Goal: Task Accomplishment & Management: Manage account settings

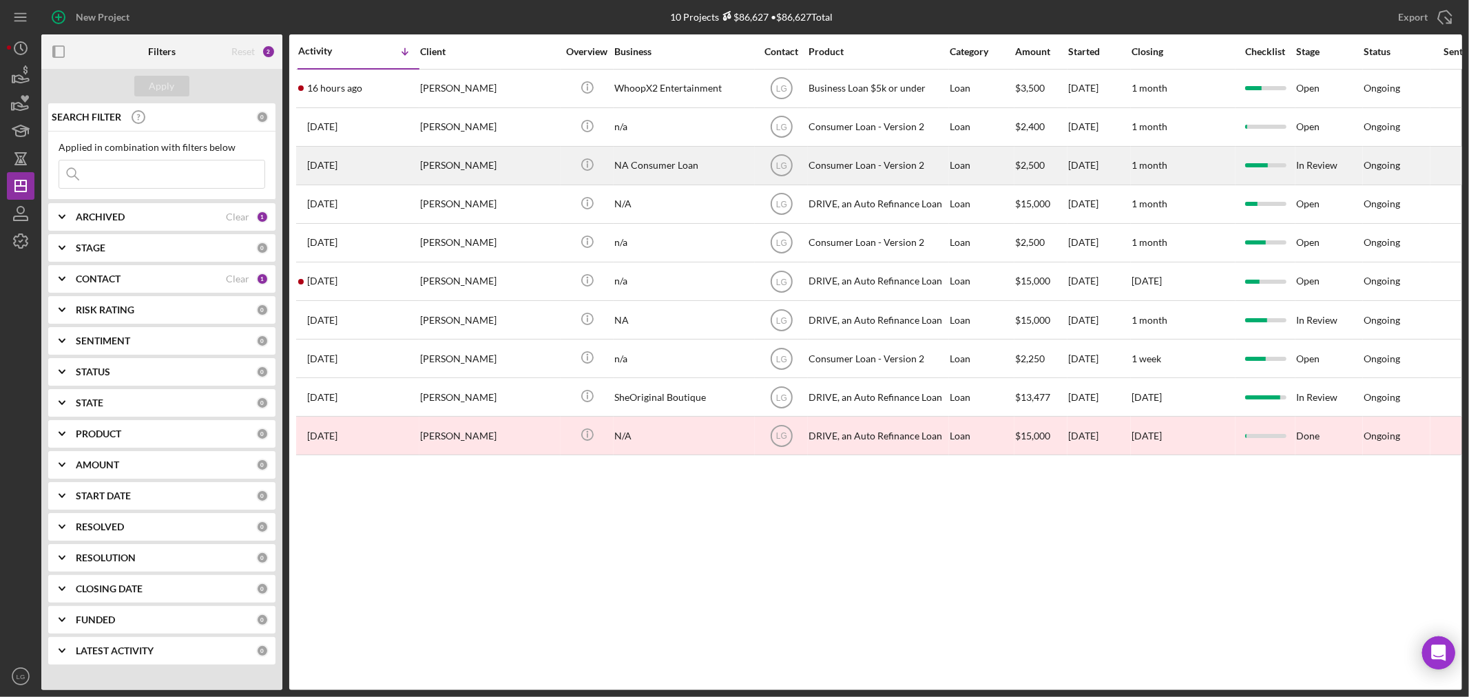
click at [443, 151] on div "[PERSON_NAME]" at bounding box center [489, 165] width 138 height 36
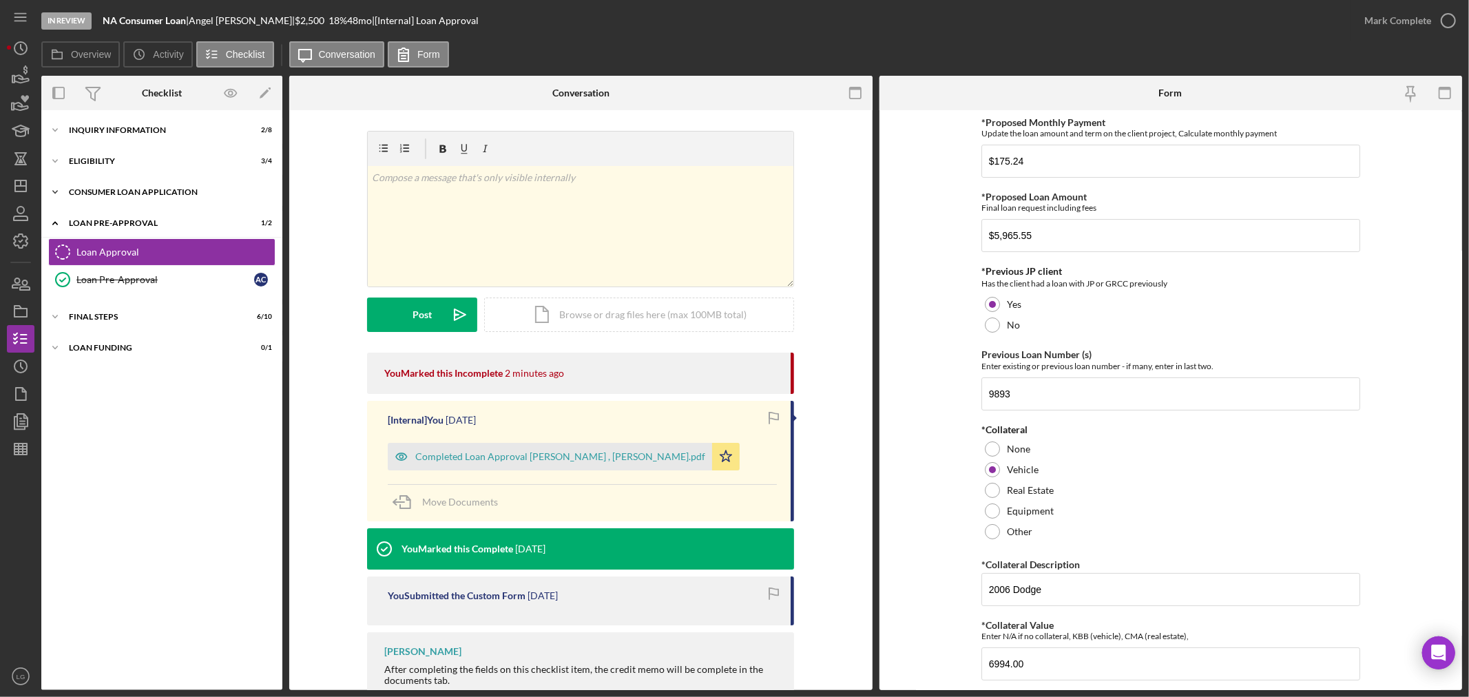
click at [163, 194] on div "Consumer Loan Application" at bounding box center [167, 192] width 196 height 8
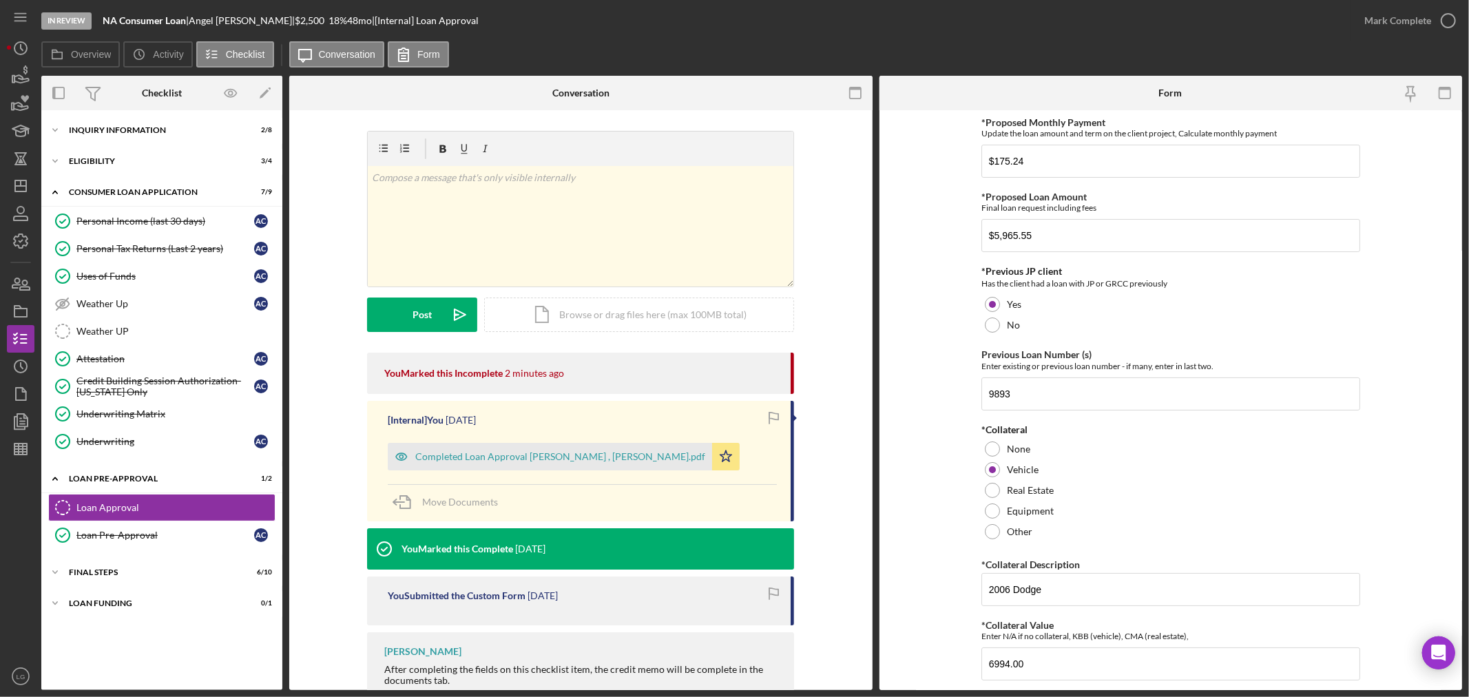
click at [158, 176] on div "Icon/Expander Inquiry Information 2 / 8 Icon/Expander Eligibility 3 / 4 Icon/Ex…" at bounding box center [161, 400] width 241 height 566
click at [157, 173] on div "Icon/Expander Eligibility 3 / 4" at bounding box center [161, 161] width 241 height 28
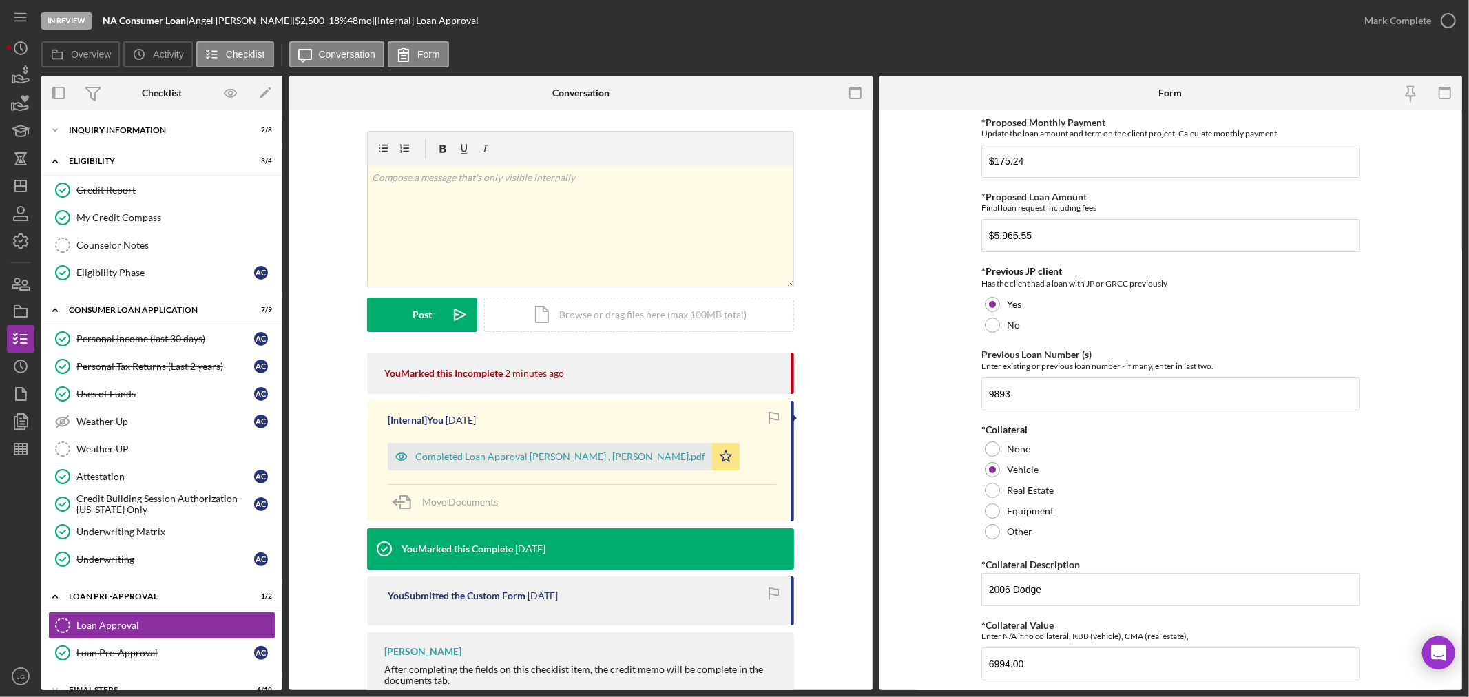
click at [102, 114] on div "Icon/Expander Inquiry Information 2 / 8 Icon/Expander Eligibility 3 / 4 Credit …" at bounding box center [161, 400] width 241 height 580
click at [95, 133] on div "Inquiry Information" at bounding box center [167, 130] width 196 height 8
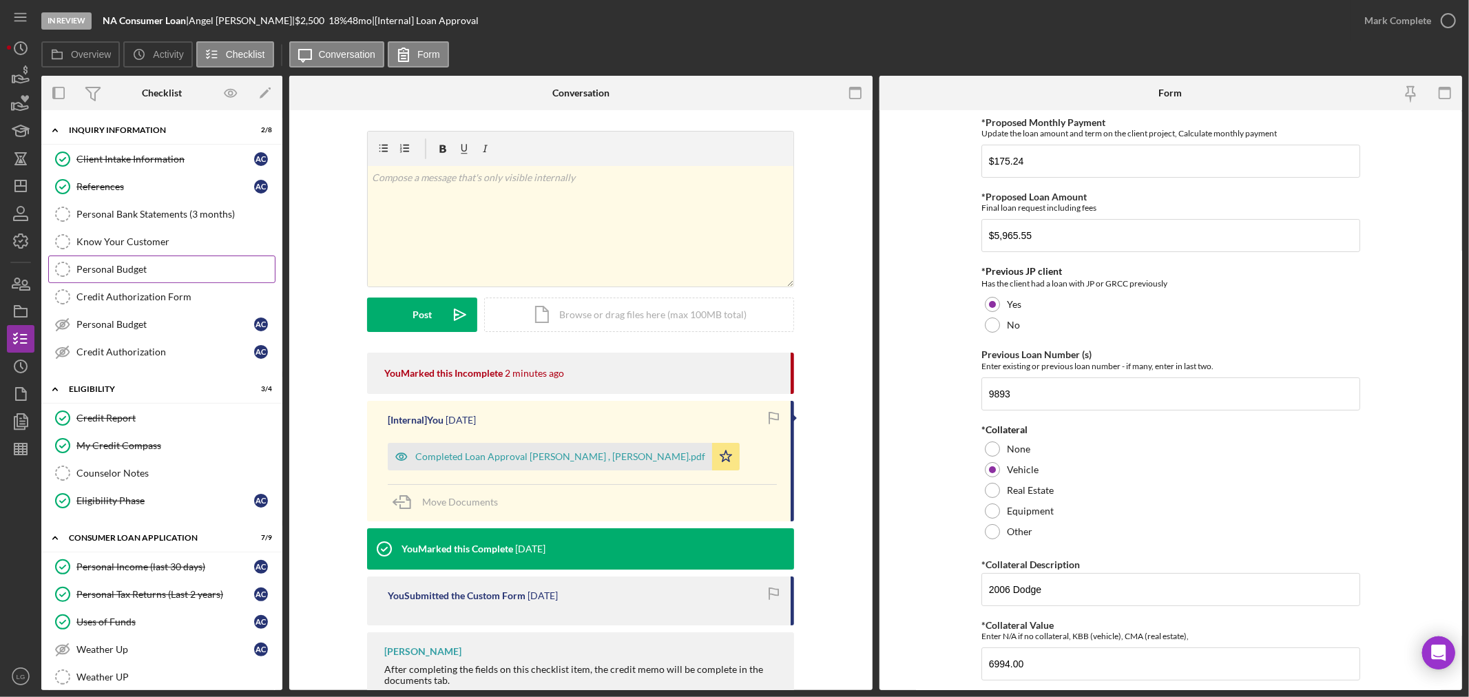
click at [118, 278] on link "Personal Budget Personal Budget" at bounding box center [161, 269] width 227 height 28
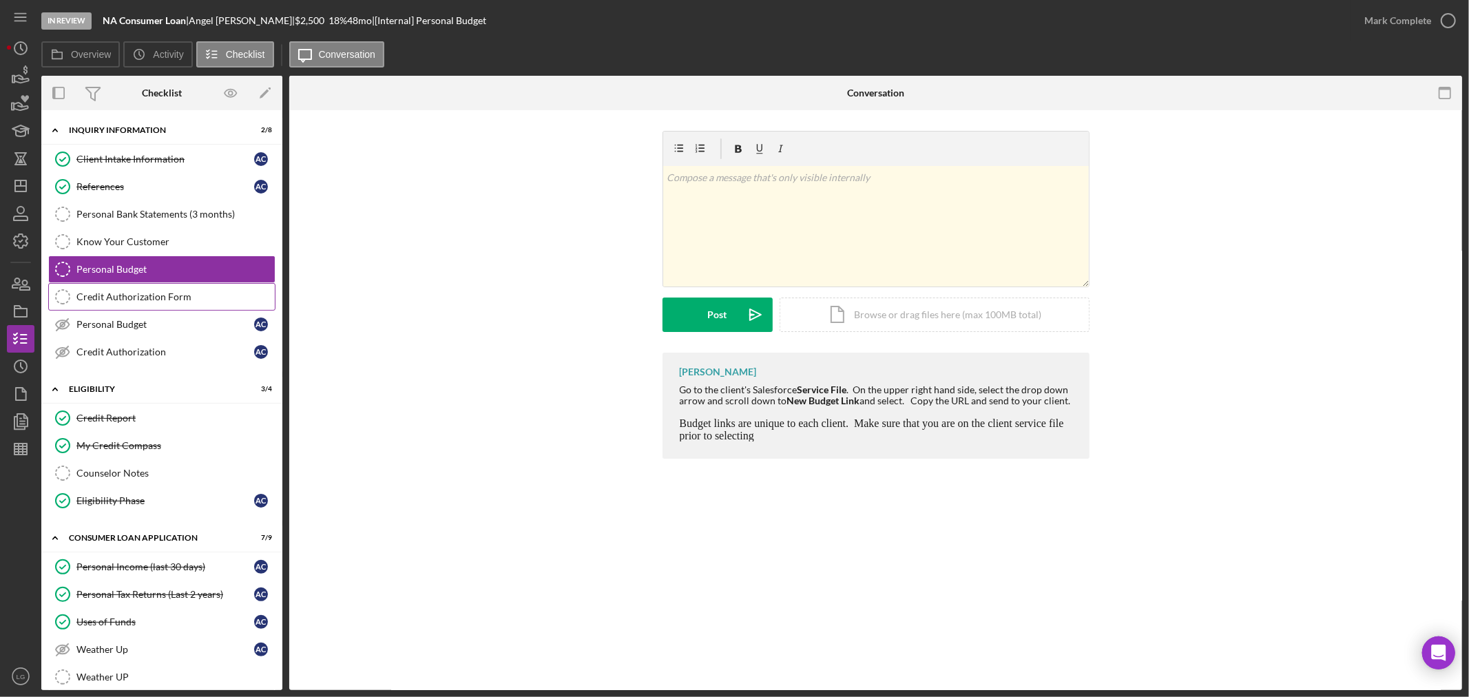
click at [149, 304] on link "Credit Authorization Form Credit Authorization Form" at bounding box center [161, 297] width 227 height 28
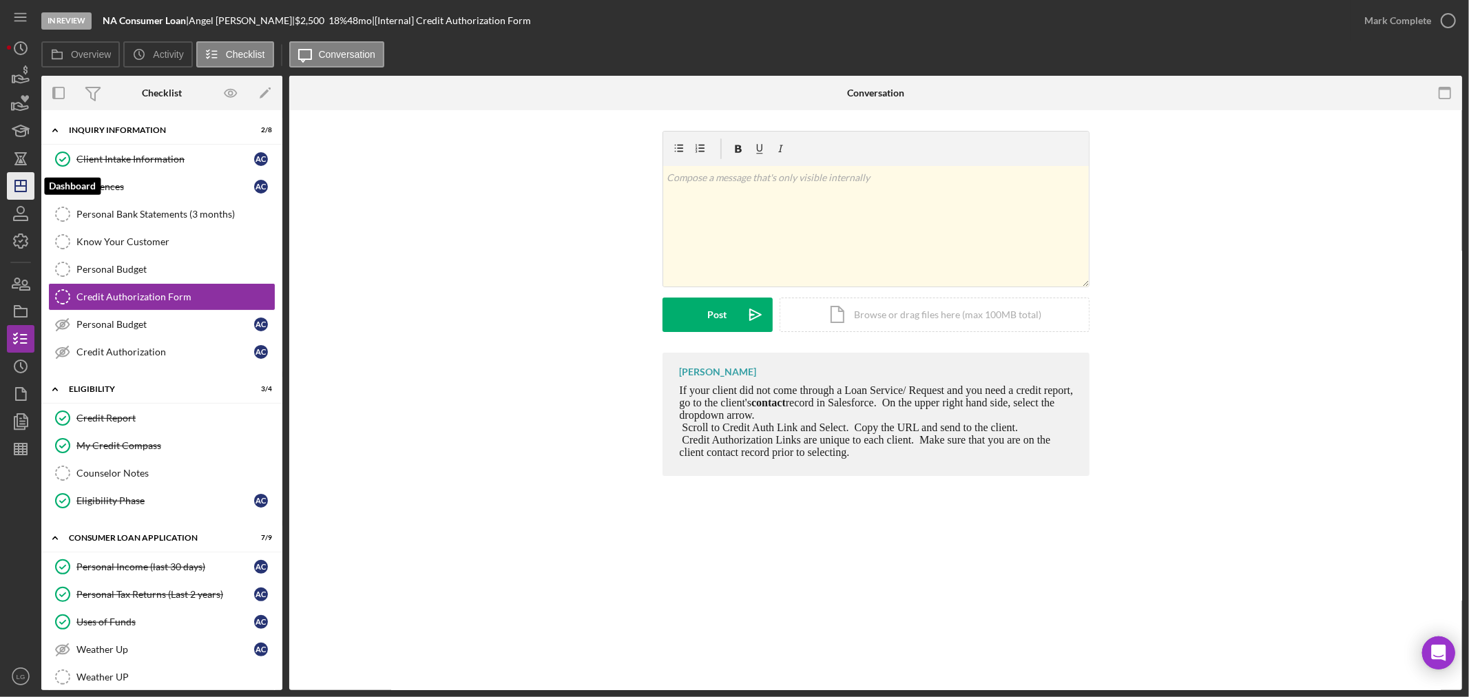
click at [15, 194] on icon "Icon/Dashboard" at bounding box center [20, 186] width 34 height 34
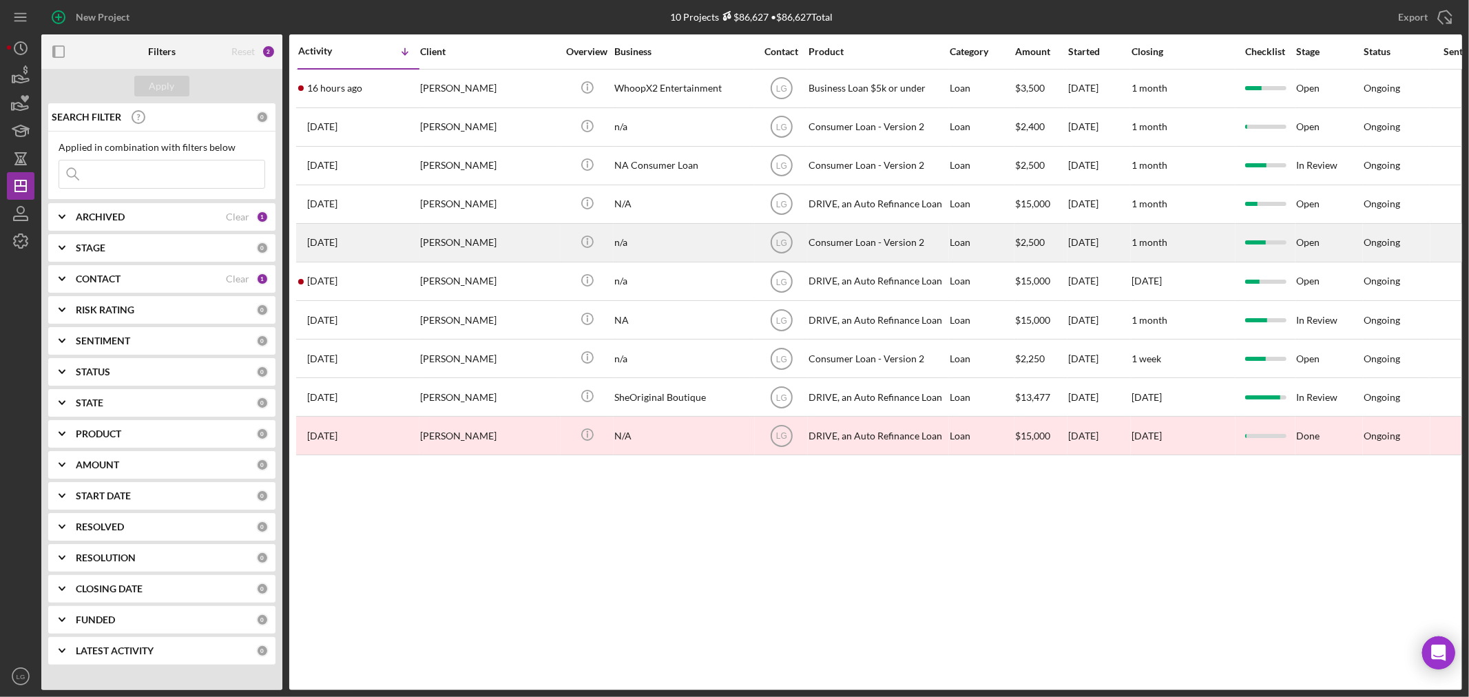
click at [477, 249] on div "[PERSON_NAME]" at bounding box center [489, 242] width 138 height 36
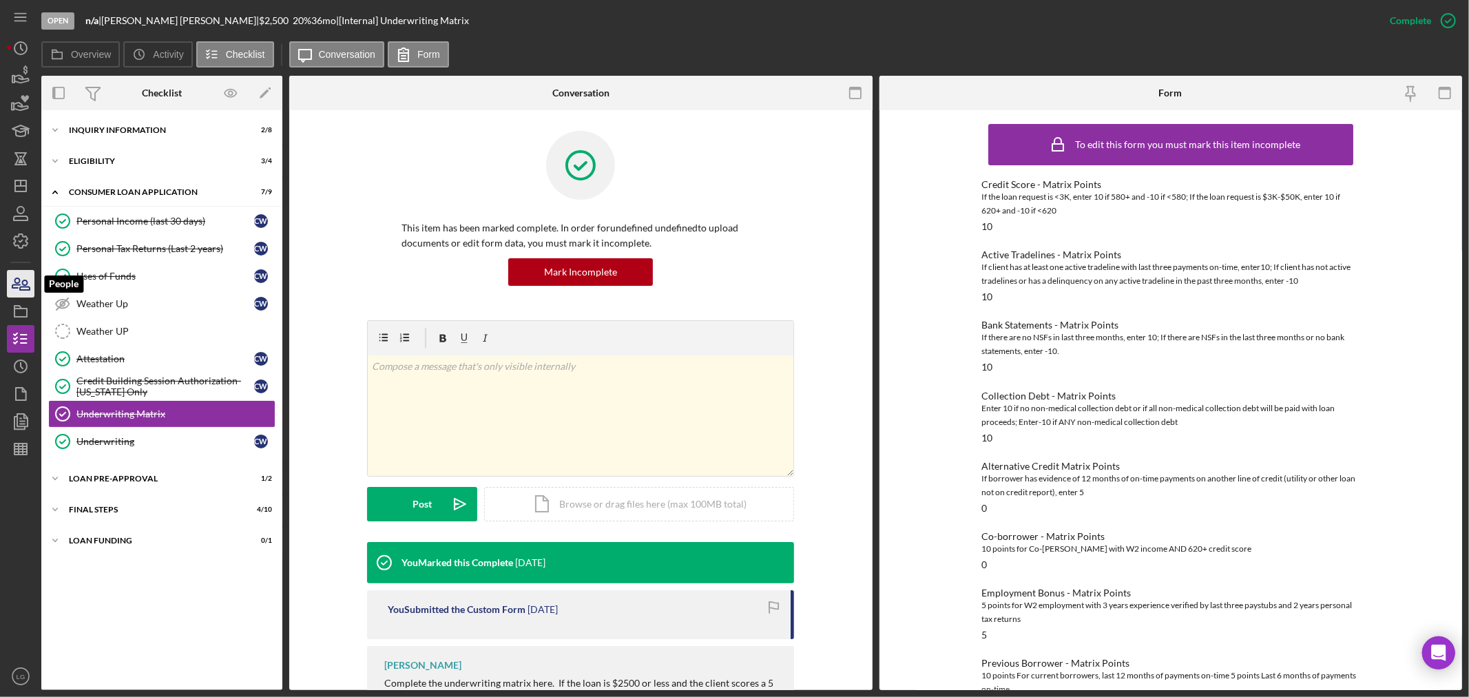
click at [23, 291] on icon "button" at bounding box center [20, 283] width 34 height 34
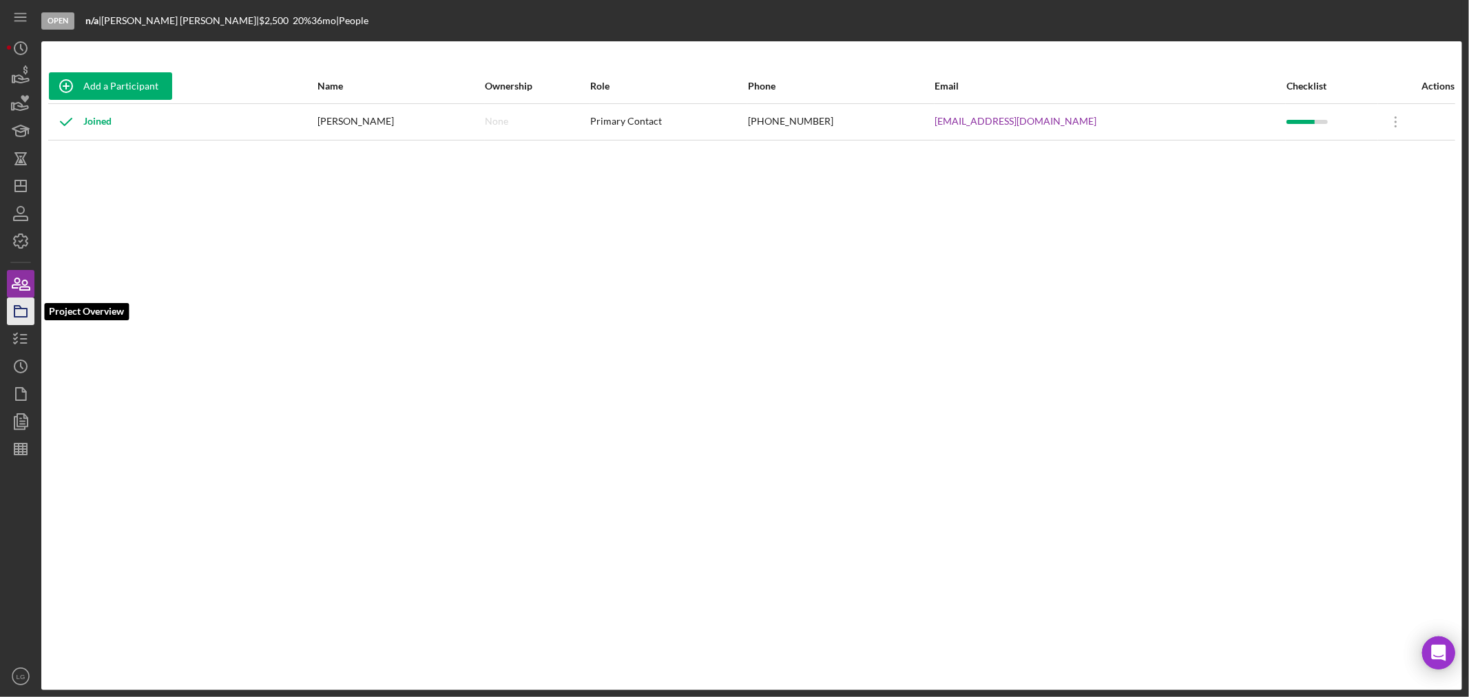
click at [16, 297] on icon "button" at bounding box center [20, 311] width 34 height 34
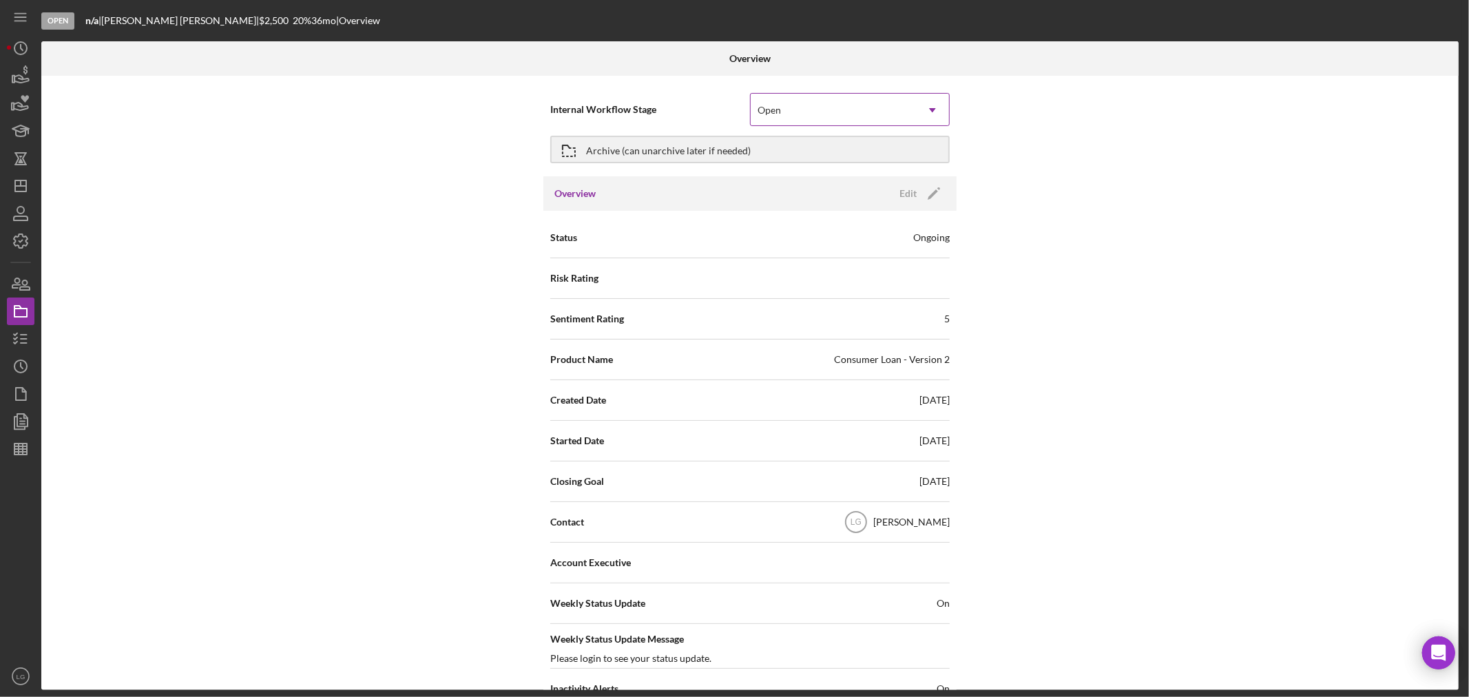
click at [817, 113] on div "Open" at bounding box center [832, 110] width 165 height 32
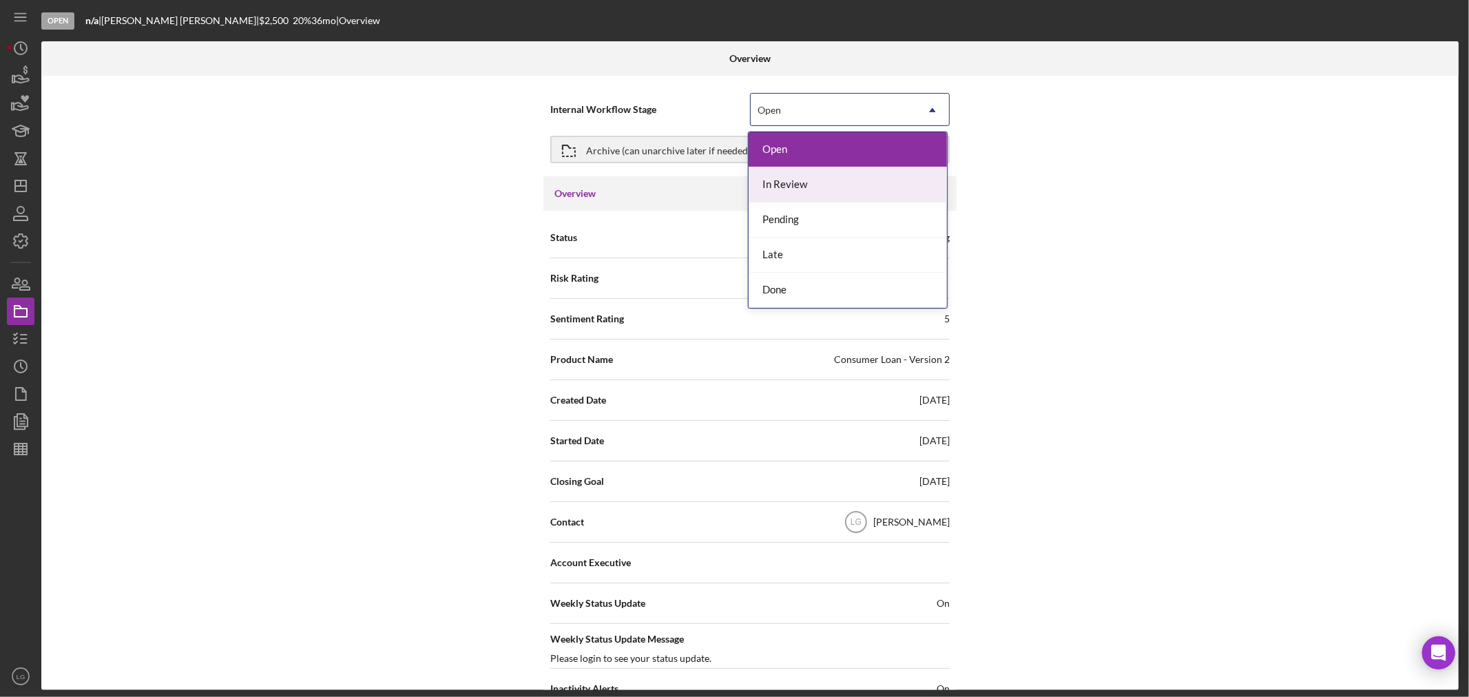
click at [806, 185] on div "In Review" at bounding box center [847, 184] width 198 height 35
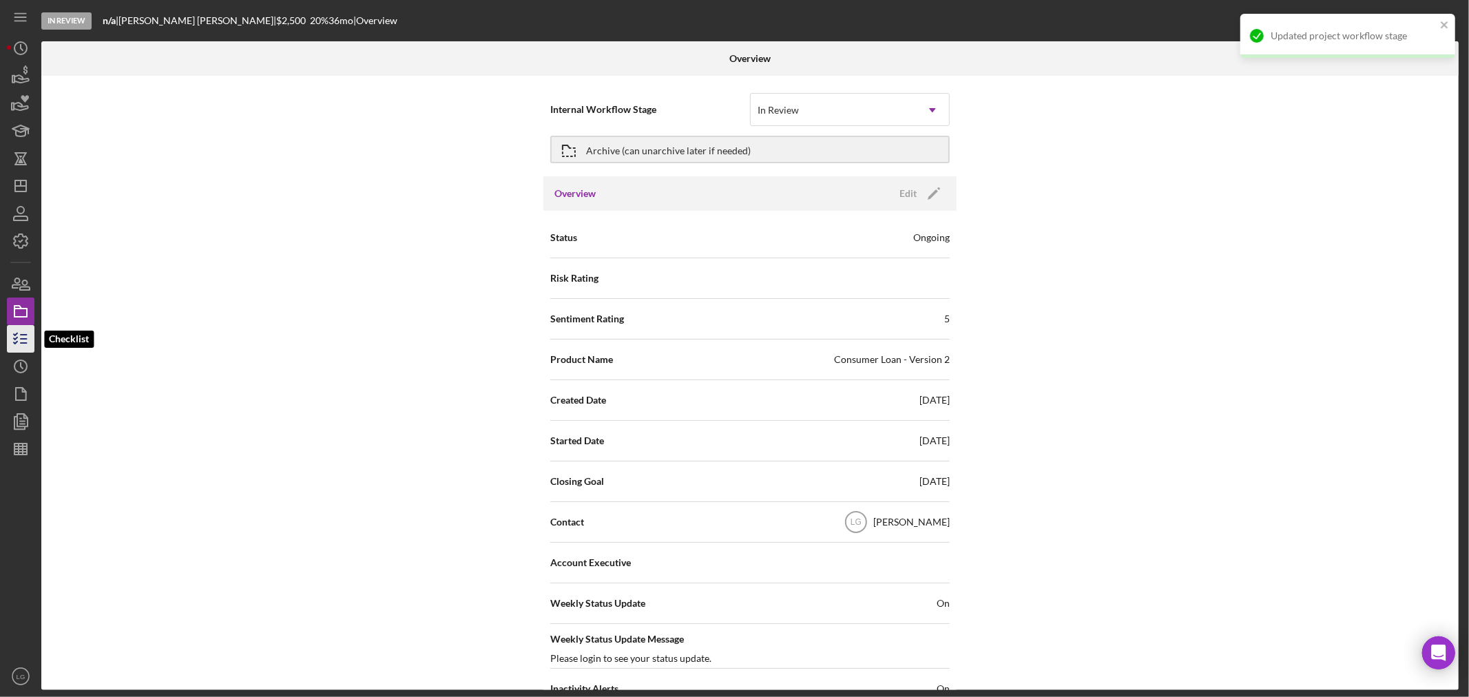
click at [17, 349] on icon "button" at bounding box center [20, 339] width 34 height 34
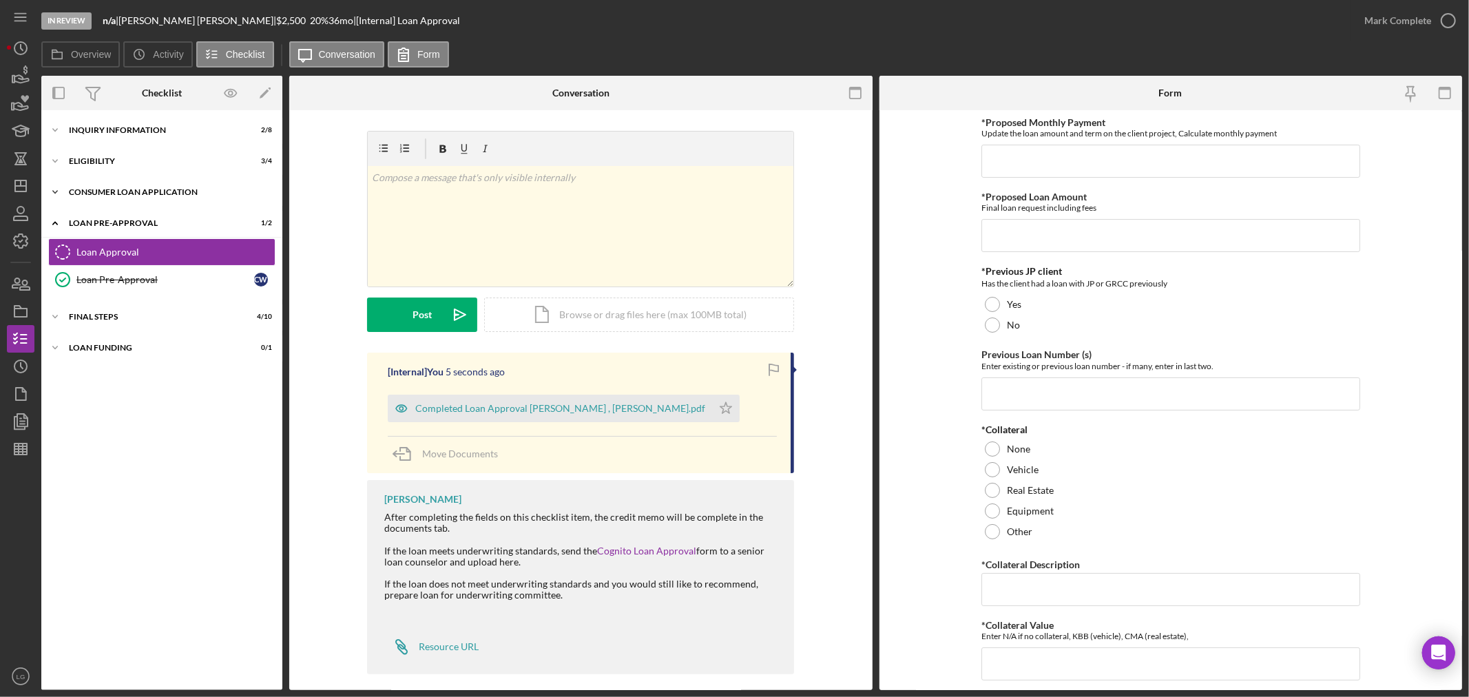
click at [118, 203] on div "Icon/Expander Consumer Loan Application 7 / 9" at bounding box center [161, 192] width 241 height 28
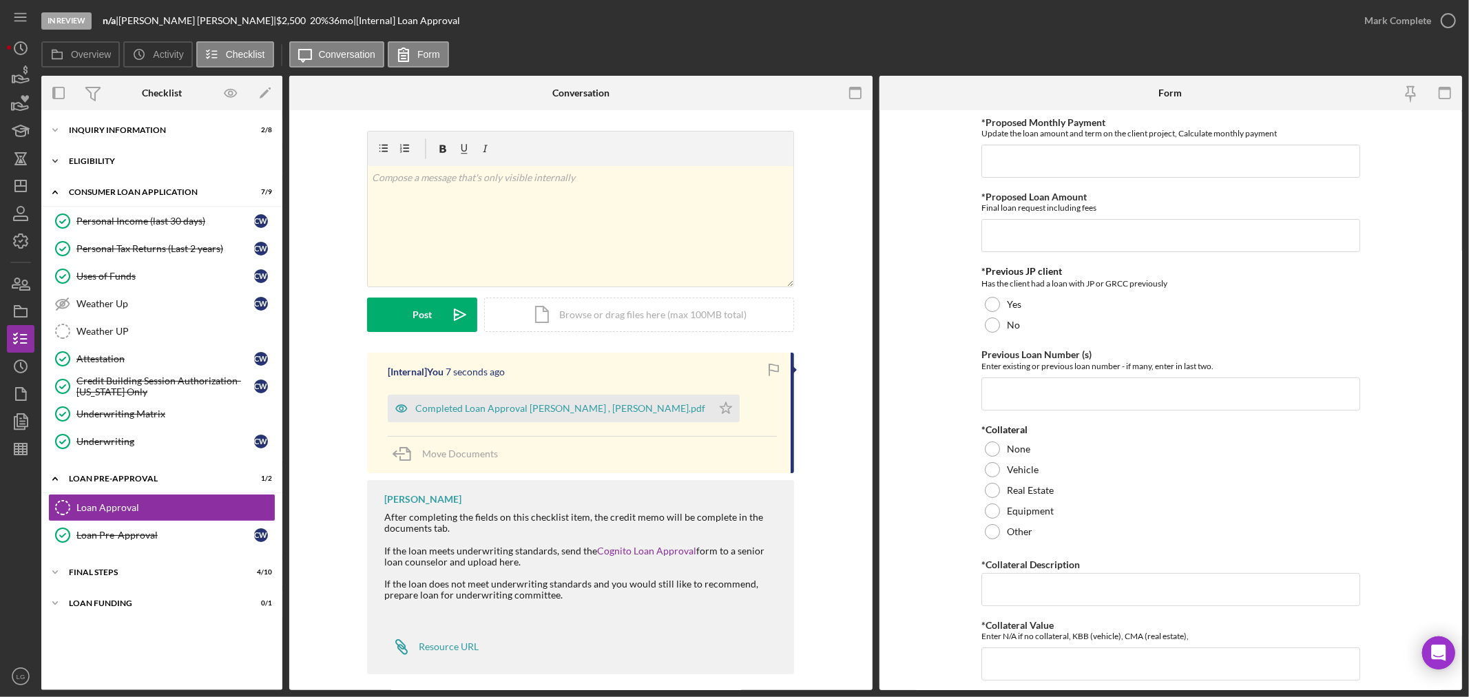
click at [132, 161] on div "Eligibility" at bounding box center [167, 161] width 196 height 8
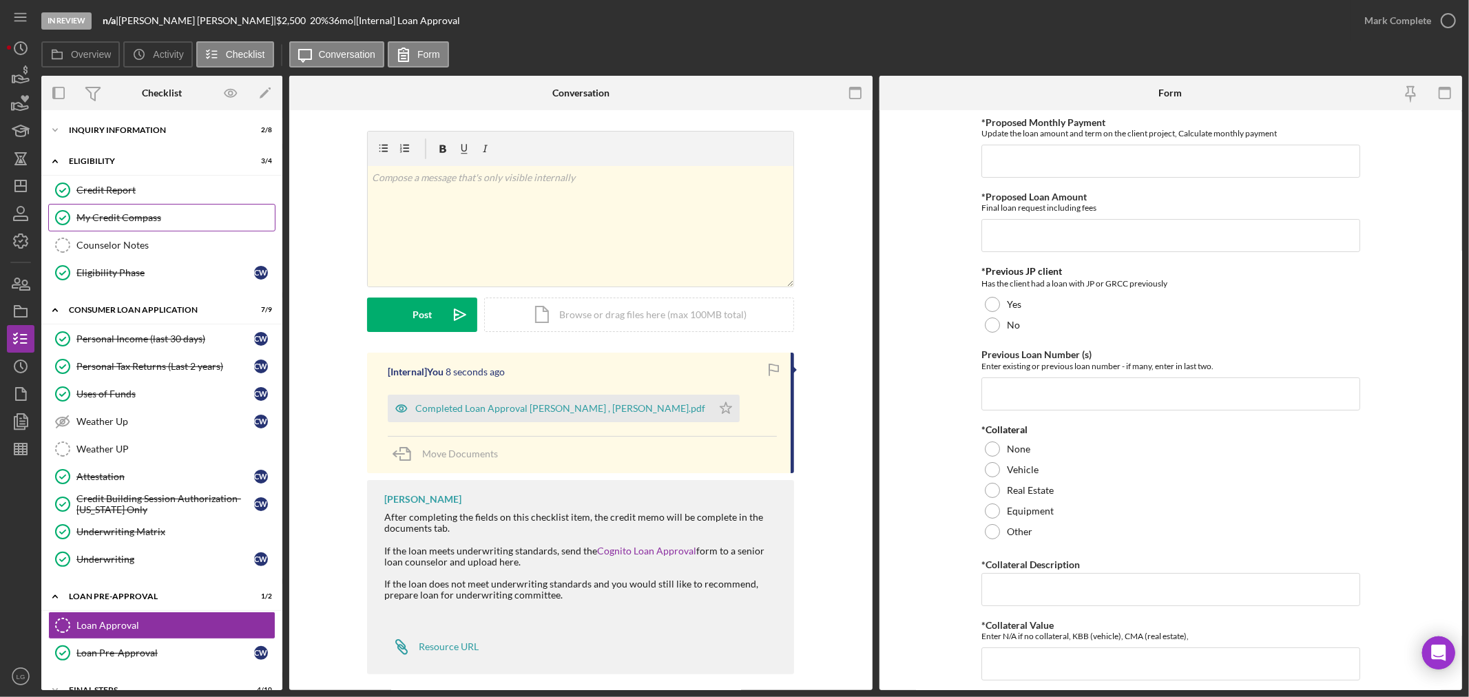
click at [121, 213] on div "My Credit Compass" at bounding box center [175, 217] width 198 height 11
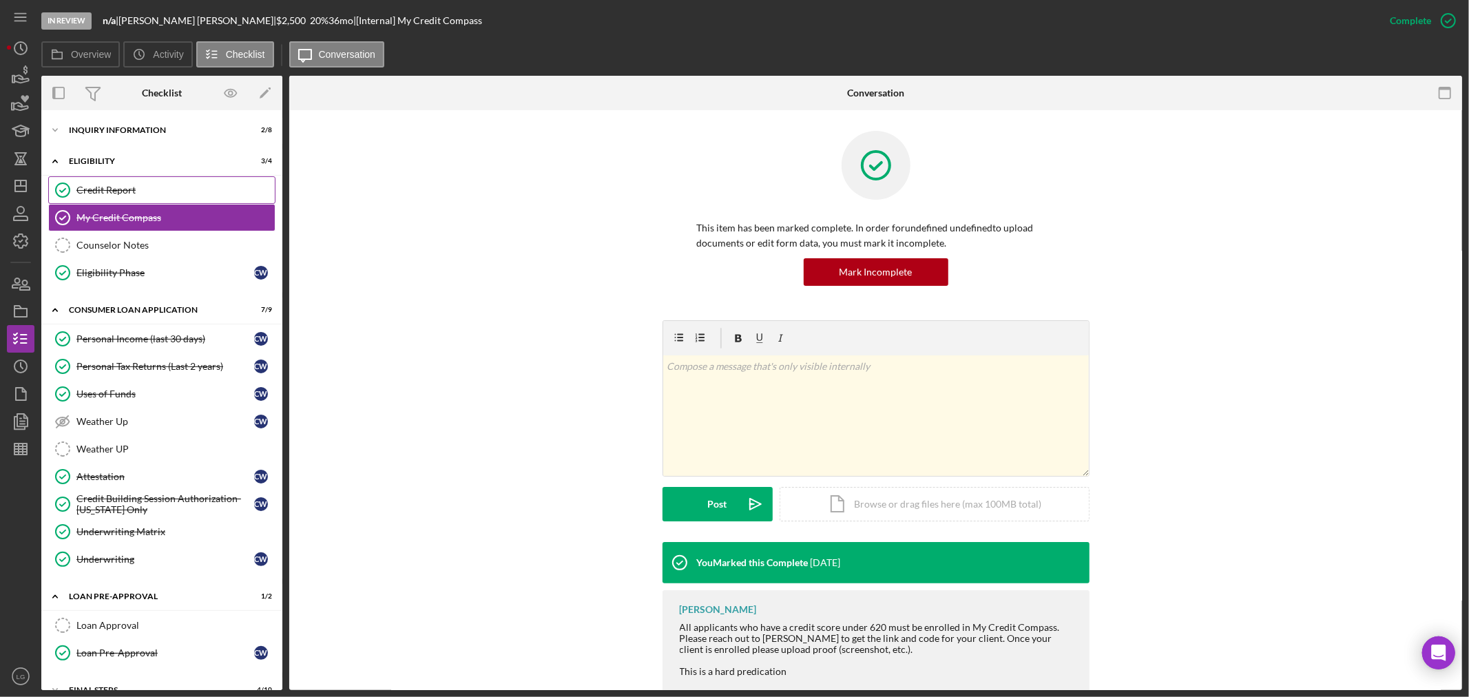
click at [120, 182] on link "Credit Report Credit Report" at bounding box center [161, 190] width 227 height 28
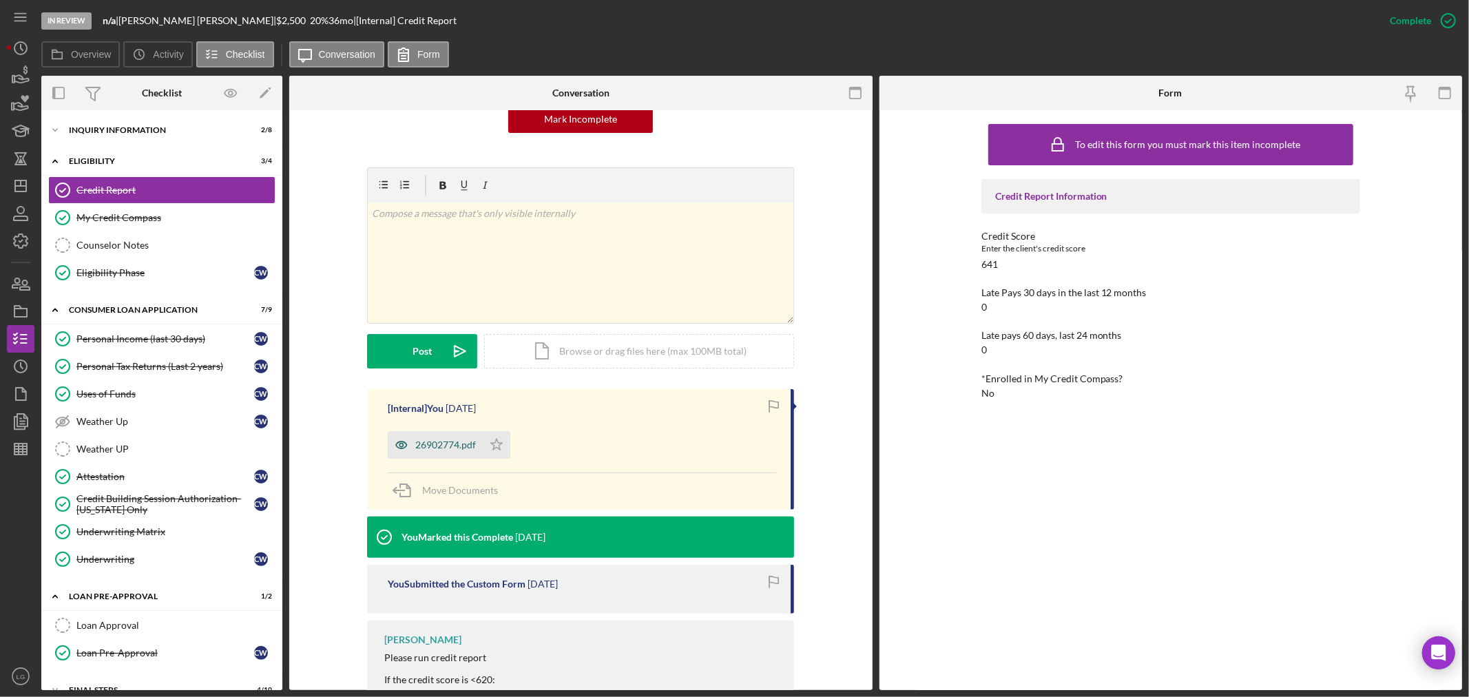
click at [452, 441] on div "26902774.pdf" at bounding box center [445, 444] width 61 height 11
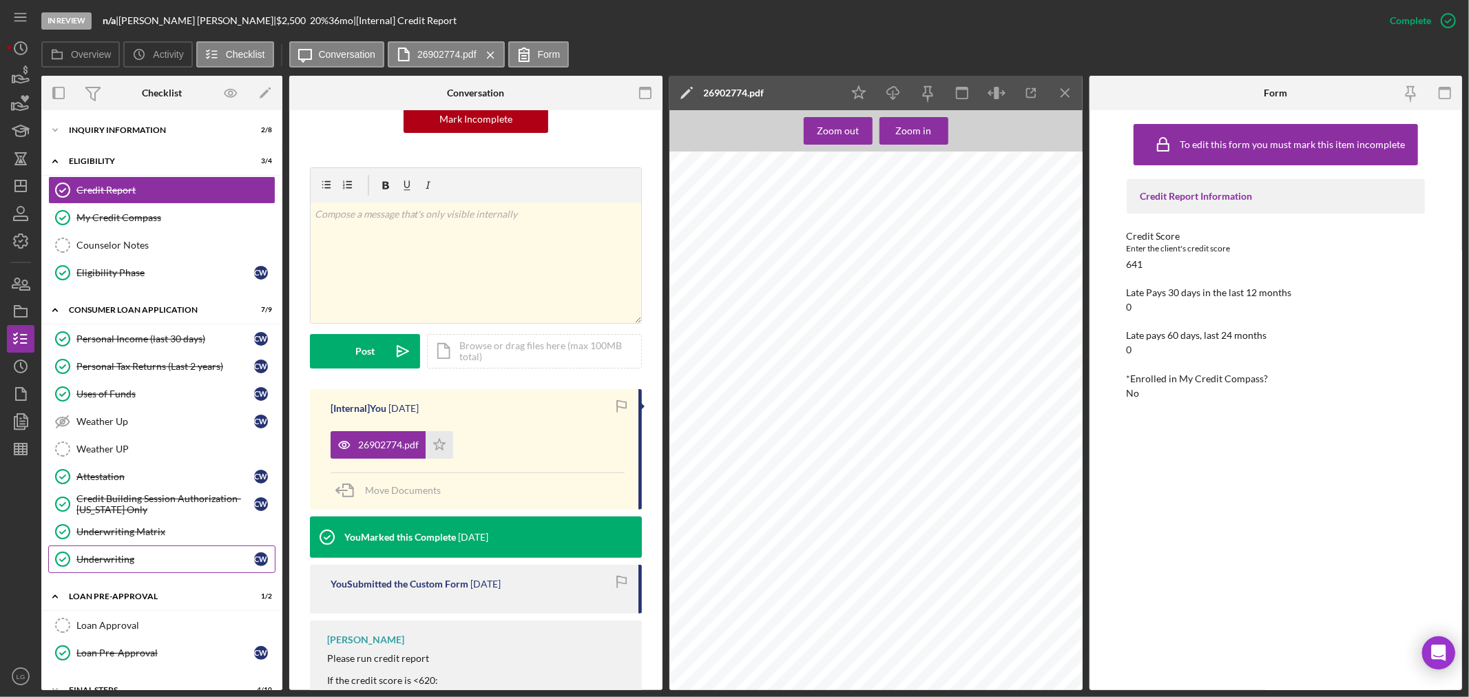
scroll to position [54, 0]
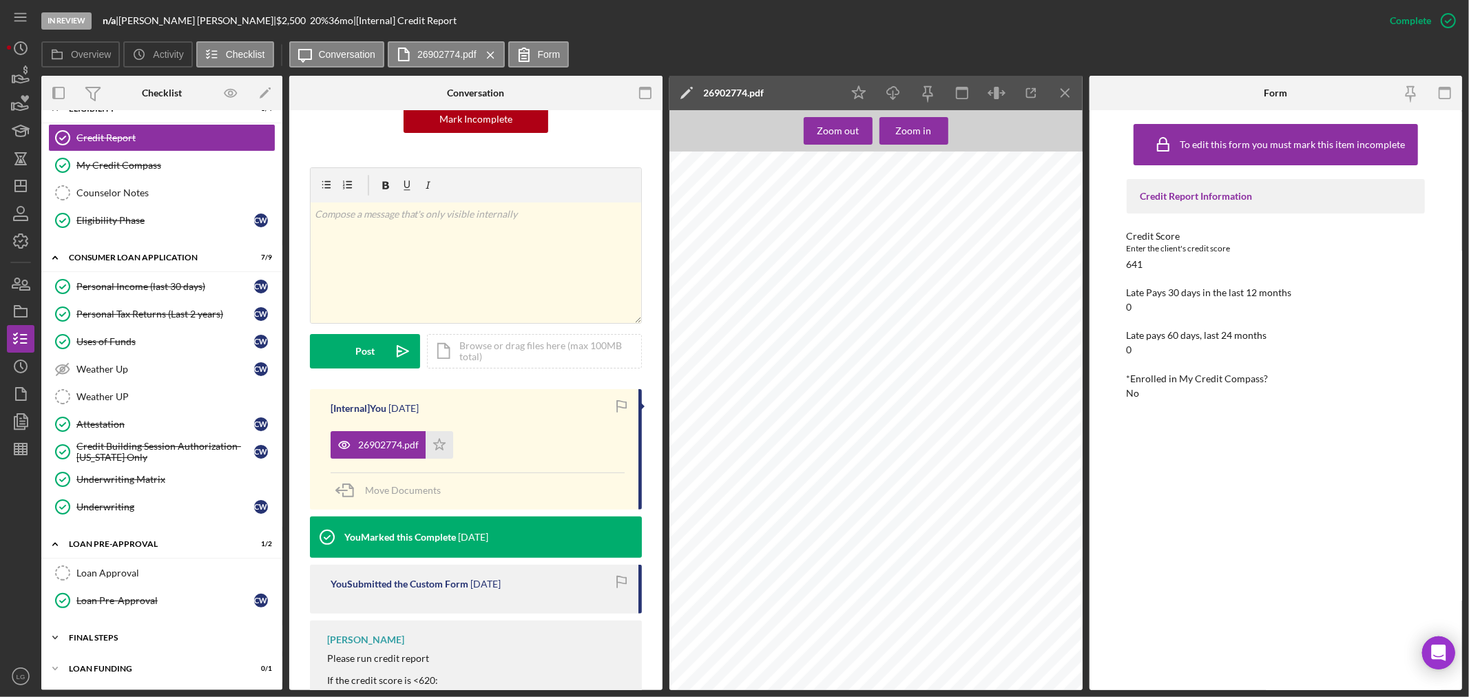
click at [169, 641] on div "FINAL STEPS" at bounding box center [167, 637] width 196 height 8
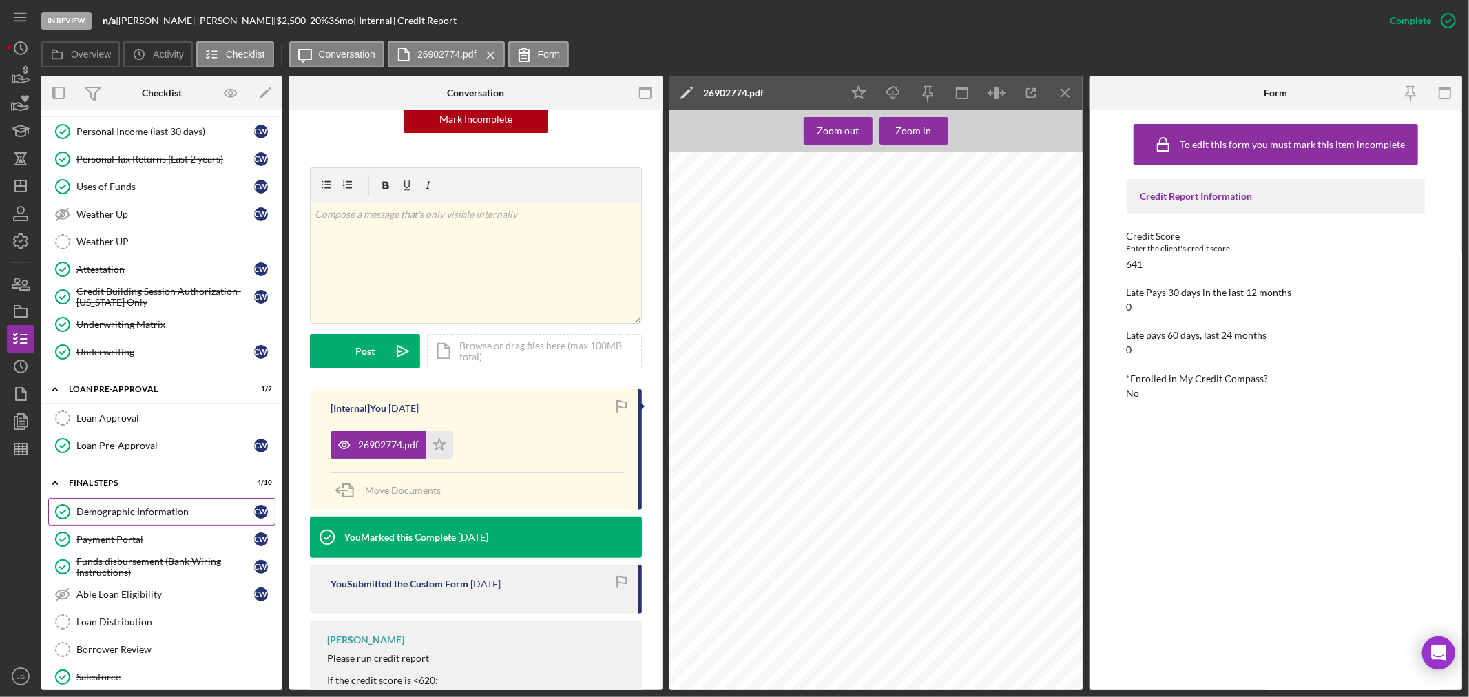
click at [81, 510] on div "Demographic Information" at bounding box center [165, 511] width 178 height 11
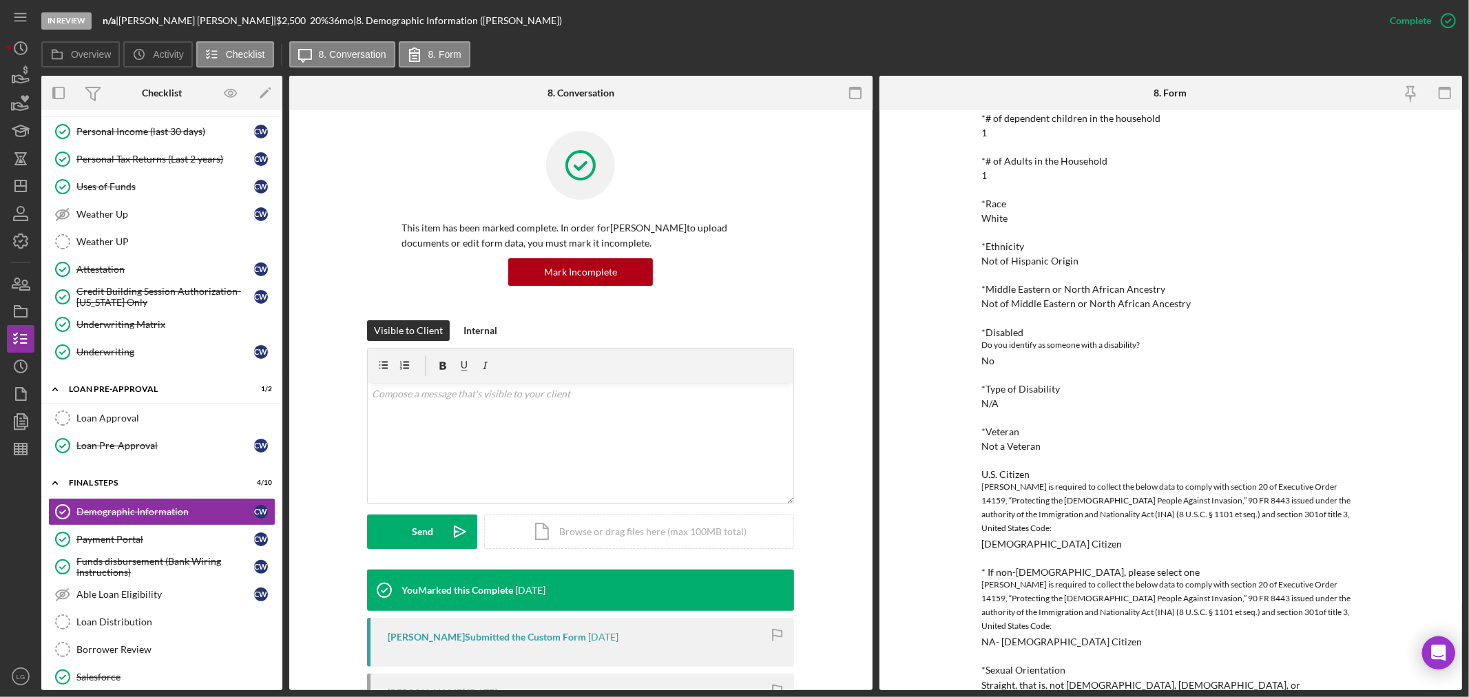
scroll to position [153, 0]
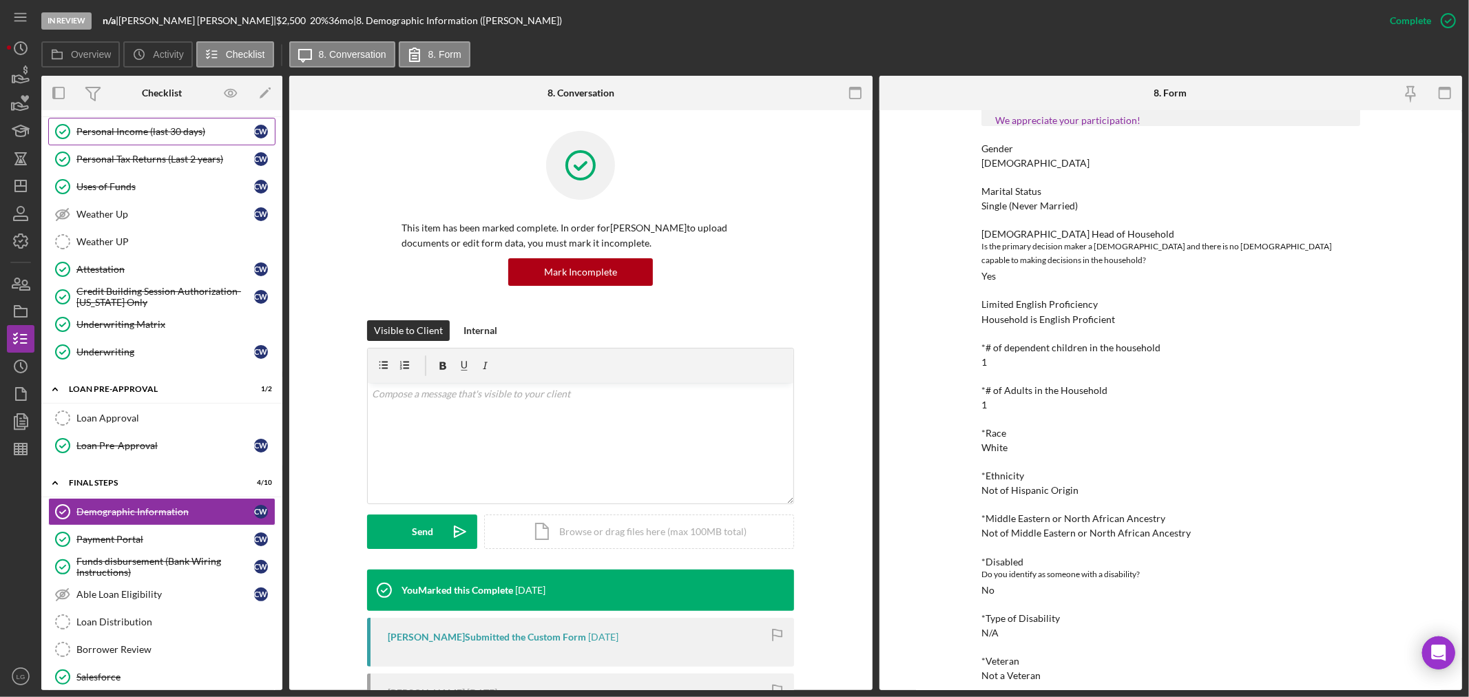
click at [124, 132] on div "Personal Income (last 30 days)" at bounding box center [165, 131] width 178 height 11
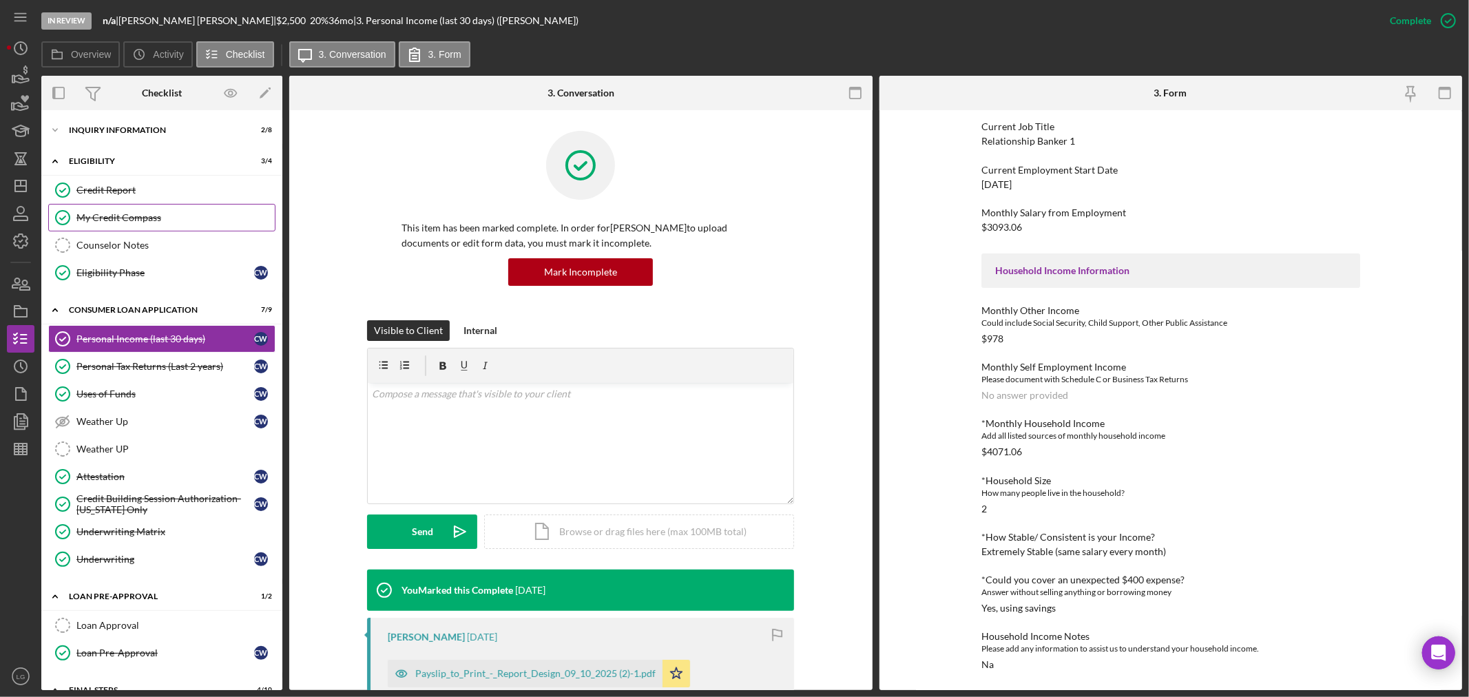
click at [138, 204] on link "My Credit Compass My Credit Compass" at bounding box center [161, 218] width 227 height 28
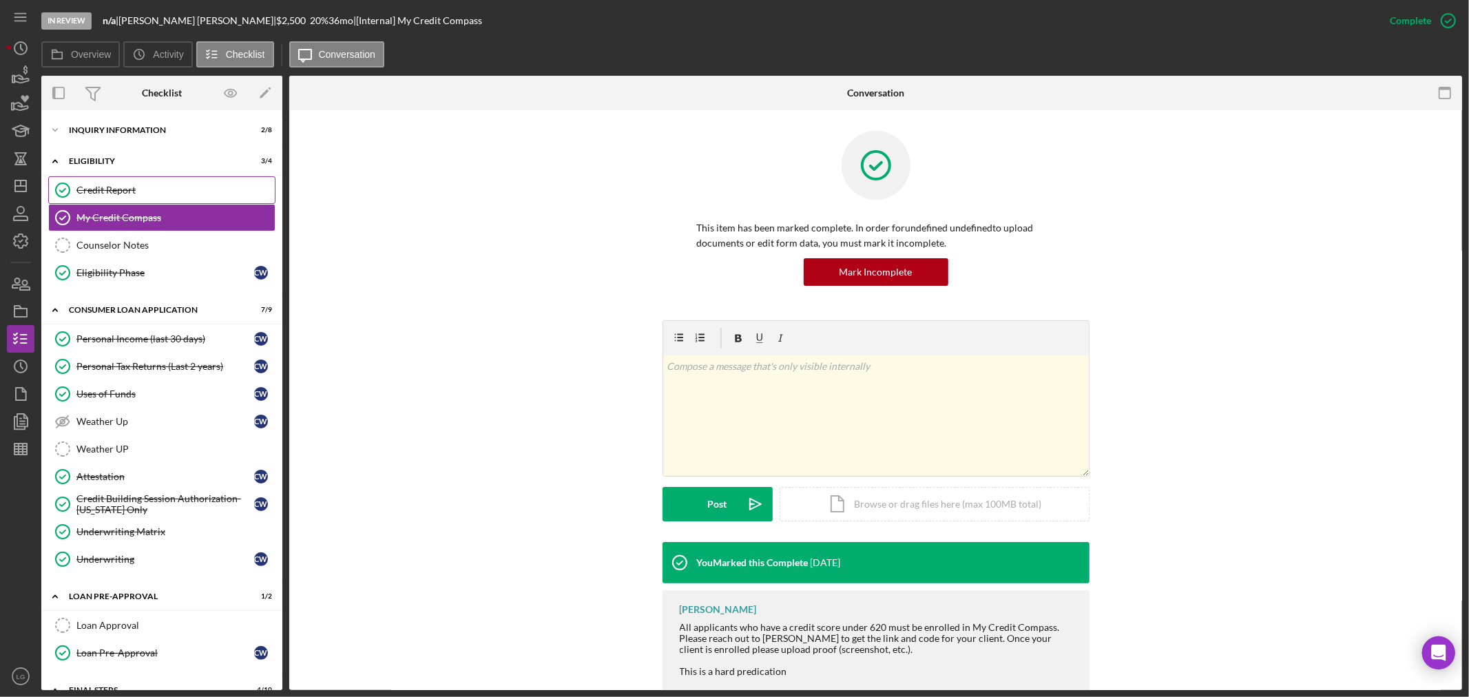
click at [189, 195] on div "Credit Report" at bounding box center [175, 190] width 198 height 11
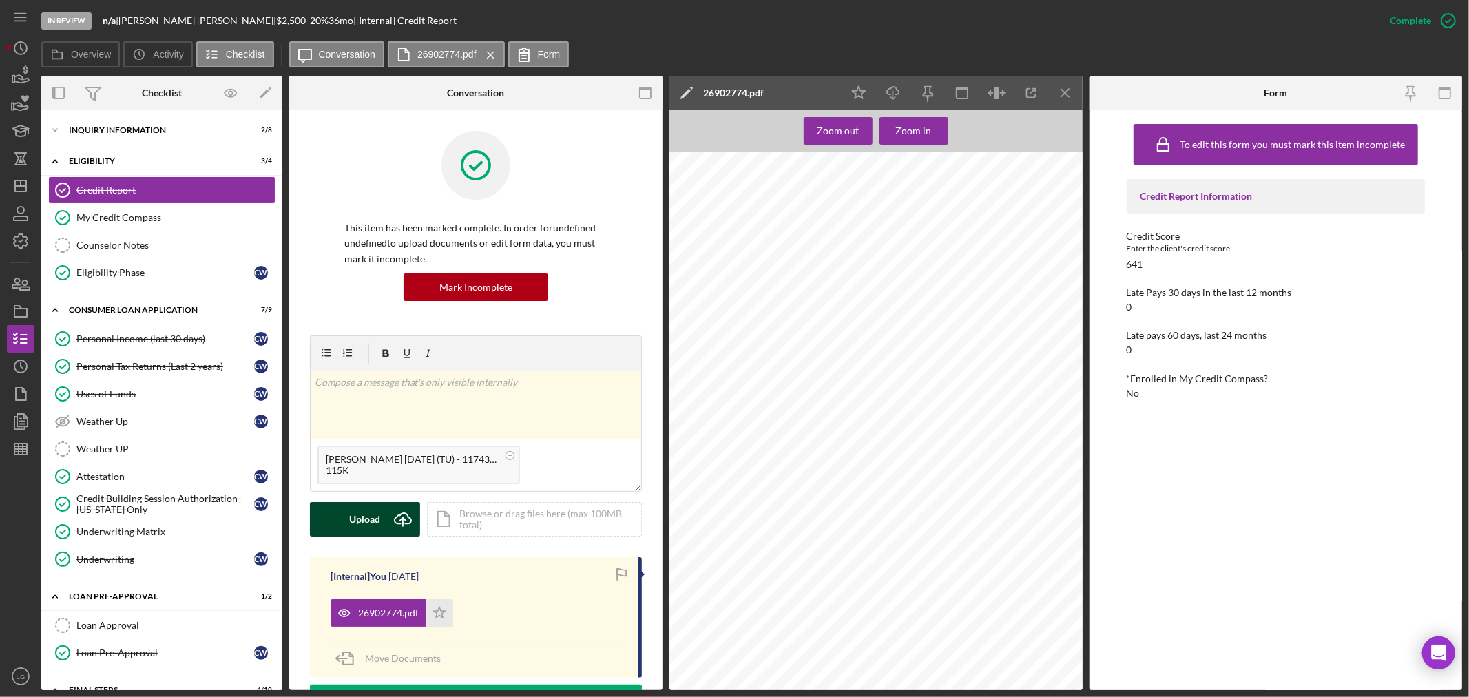
click at [361, 507] on div "Upload" at bounding box center [365, 519] width 31 height 34
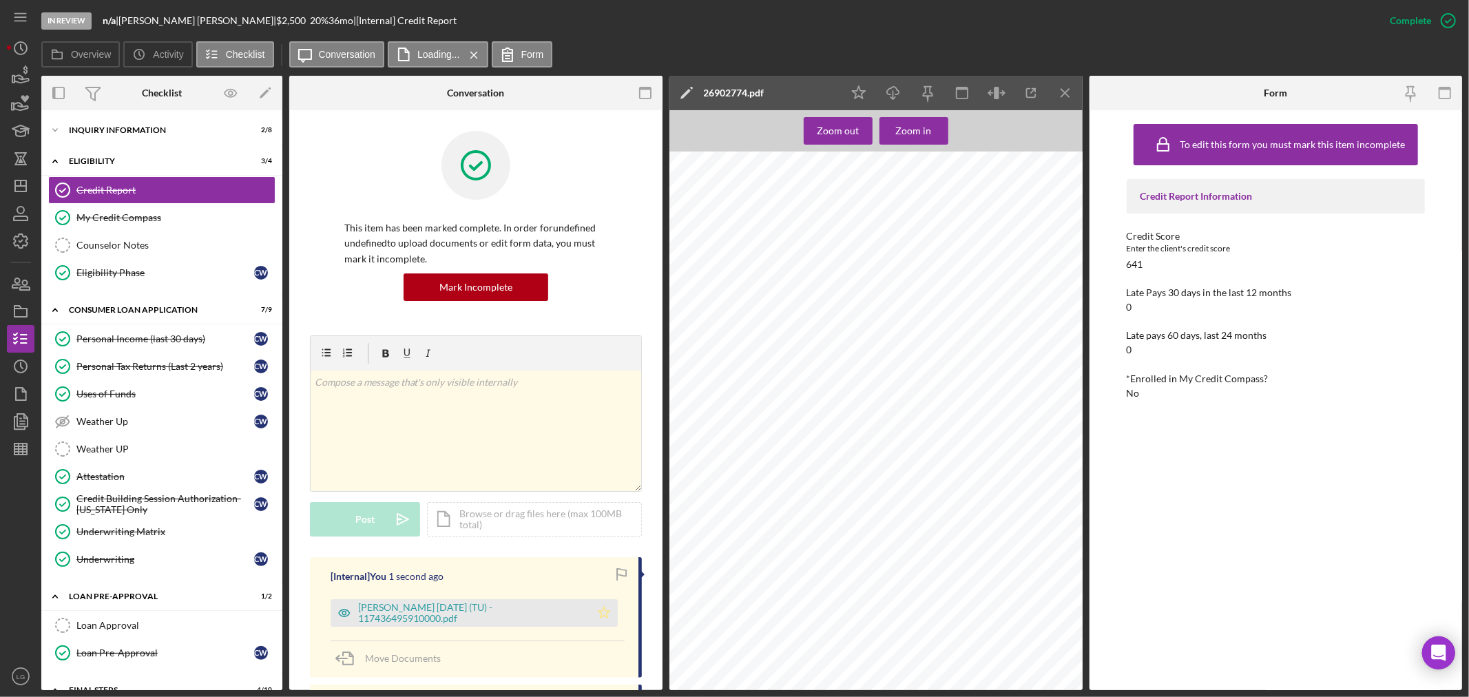
click at [604, 618] on icon "Icon/Star" at bounding box center [604, 613] width 28 height 28
click at [561, 615] on div "[PERSON_NAME] [DATE] (TU) - 117436495910000.pdf" at bounding box center [470, 613] width 225 height 22
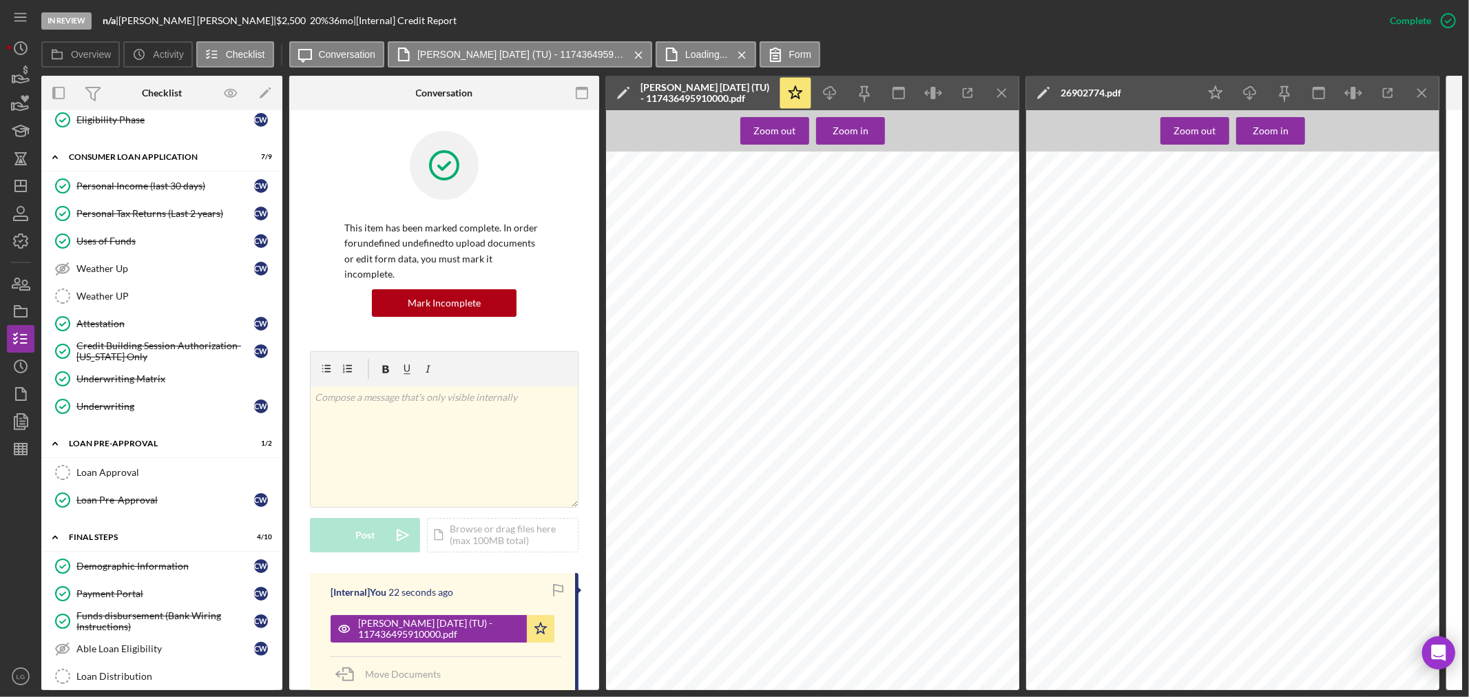
scroll to position [342, 0]
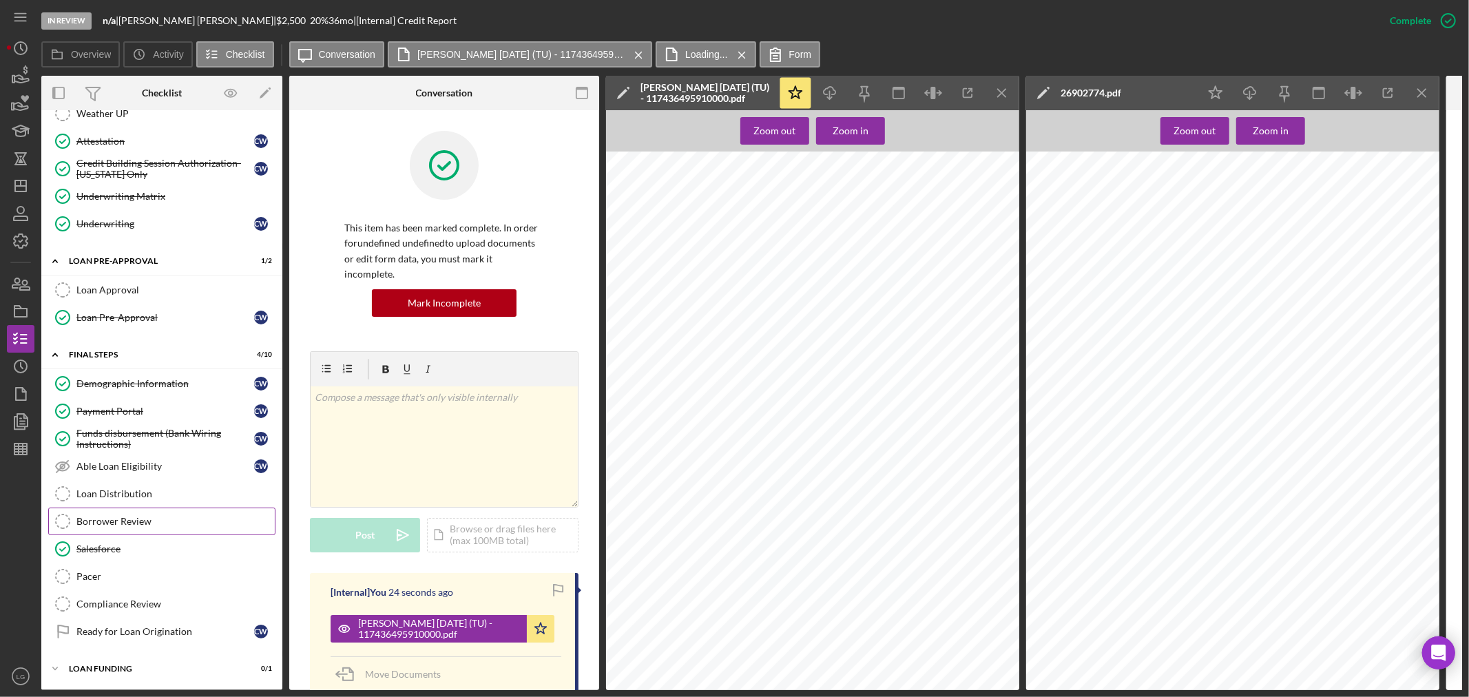
click at [145, 507] on link "Borrower Review Borrower Review" at bounding box center [161, 521] width 227 height 28
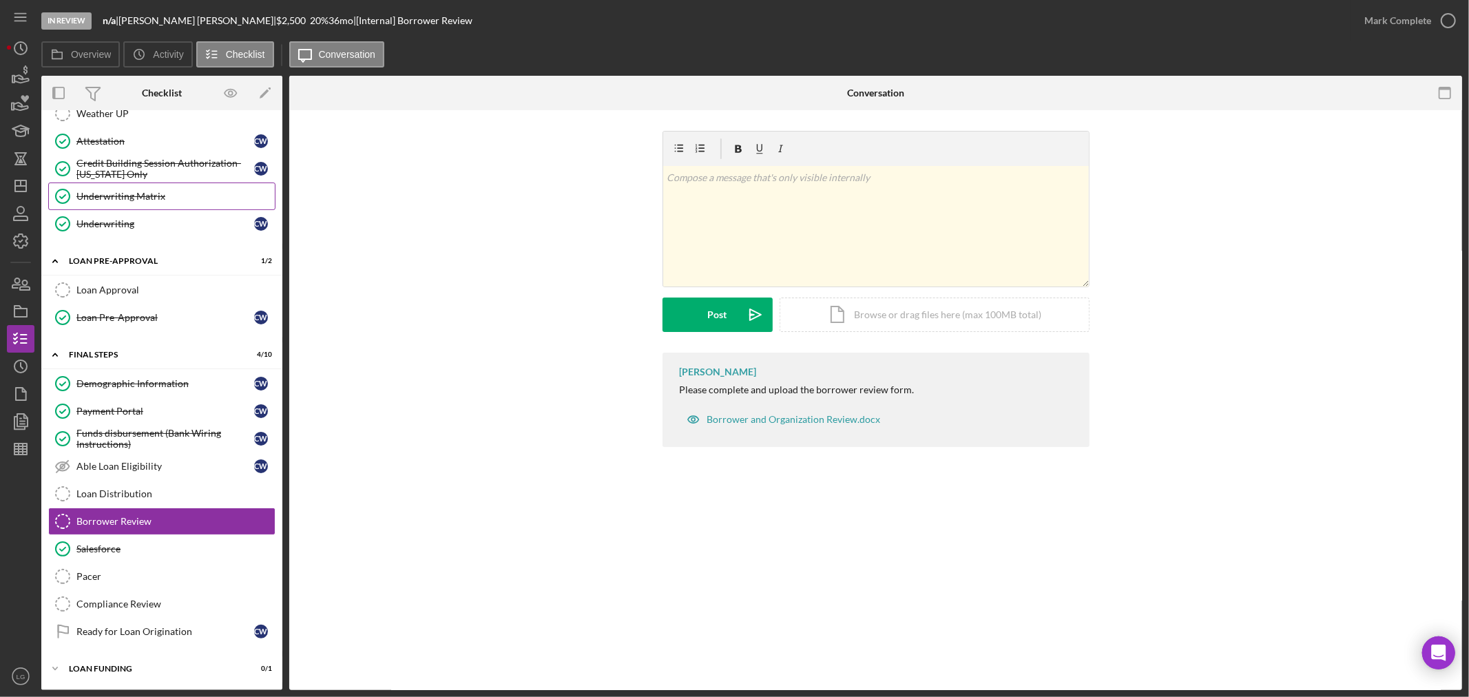
scroll to position [262, 0]
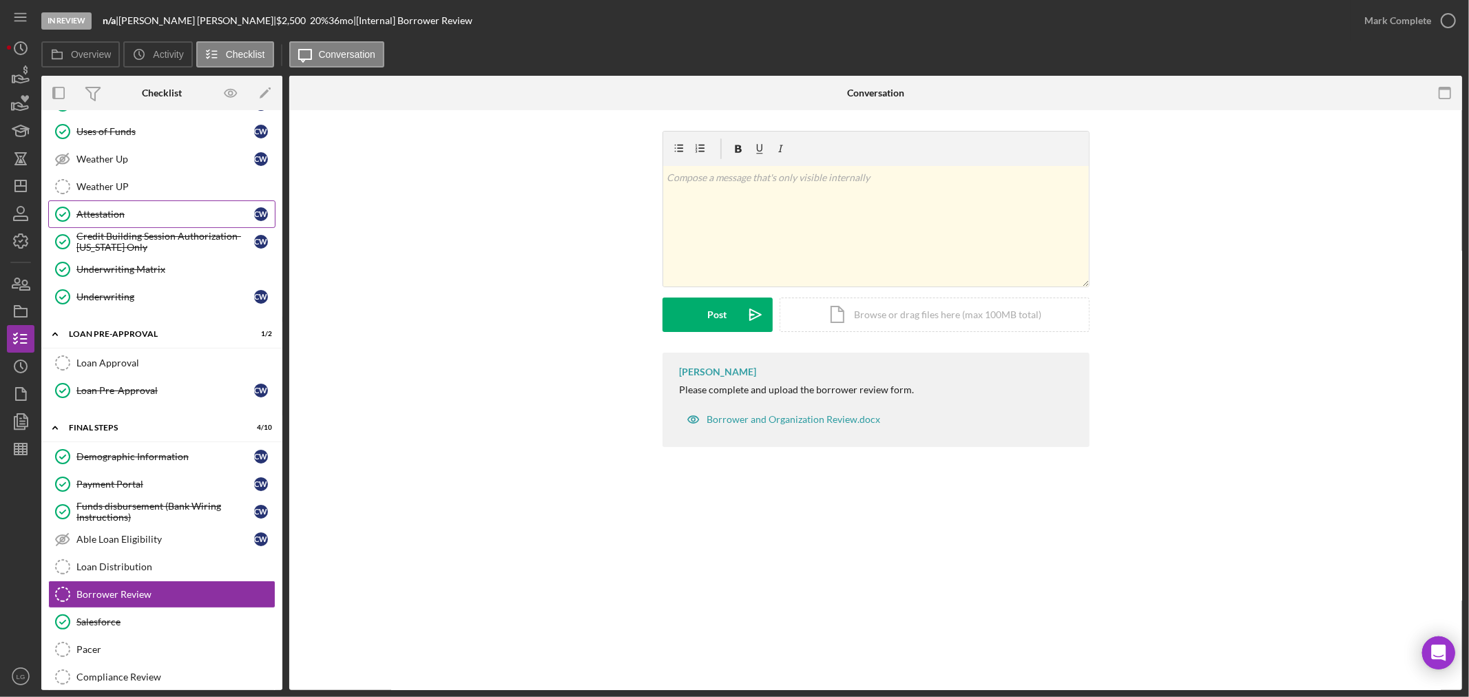
click at [108, 222] on link "Attestation Attestation C W" at bounding box center [161, 214] width 227 height 28
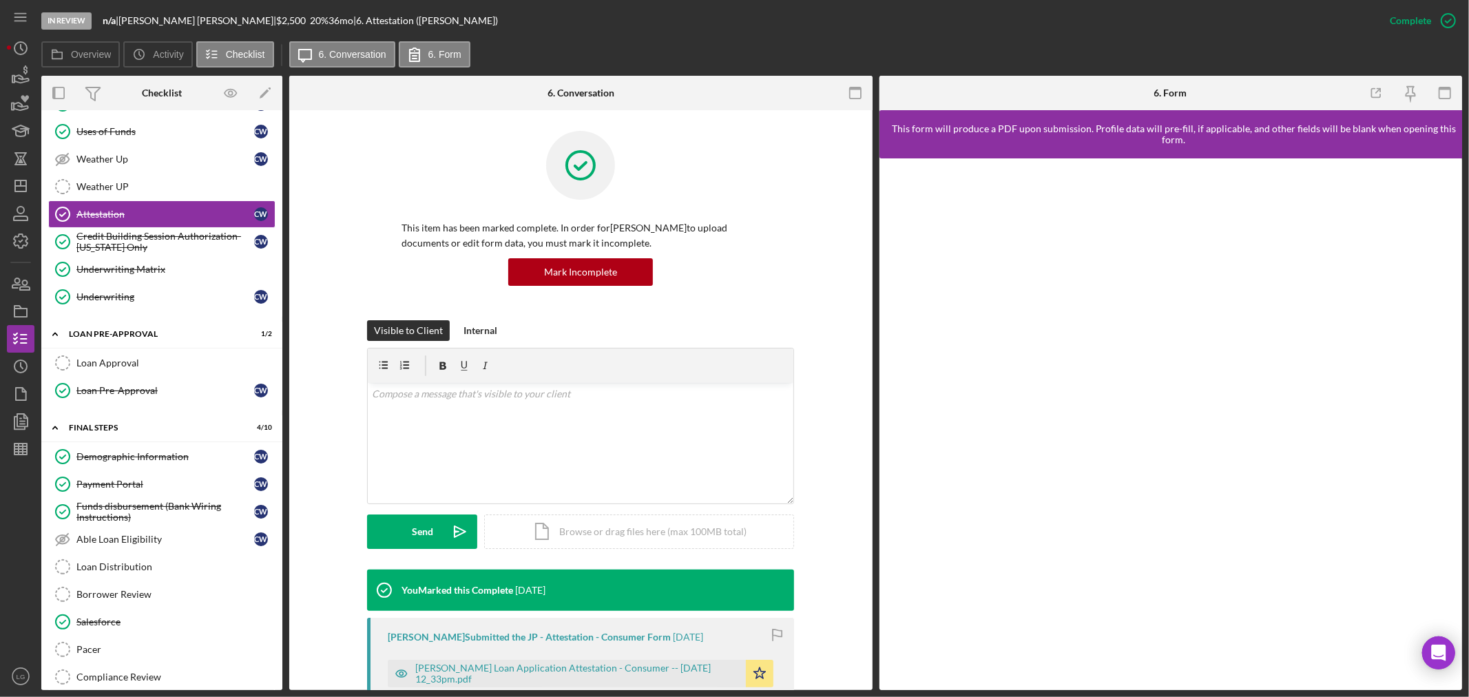
scroll to position [76, 0]
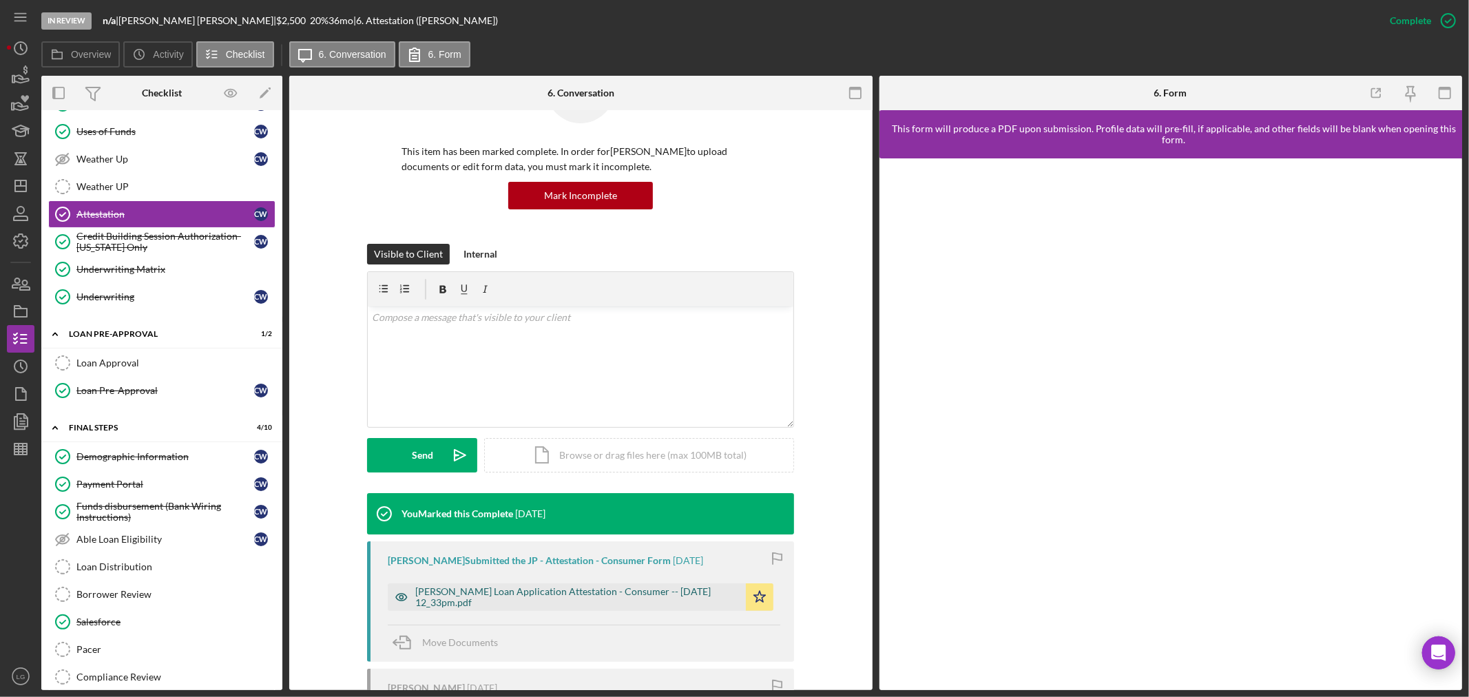
click at [541, 592] on div "[PERSON_NAME] Loan Application Attestation - Consumer -- [DATE] 12_33pm.pdf" at bounding box center [577, 597] width 324 height 22
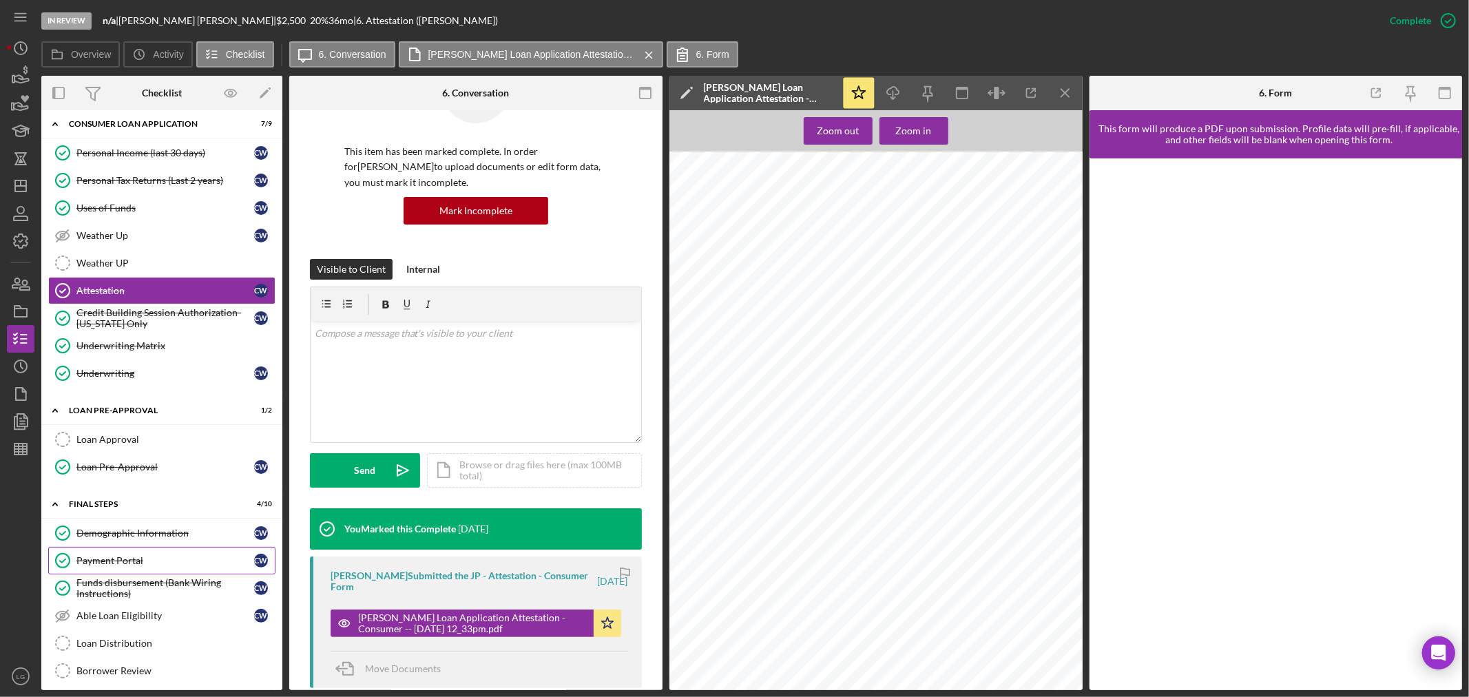
scroll to position [339, 0]
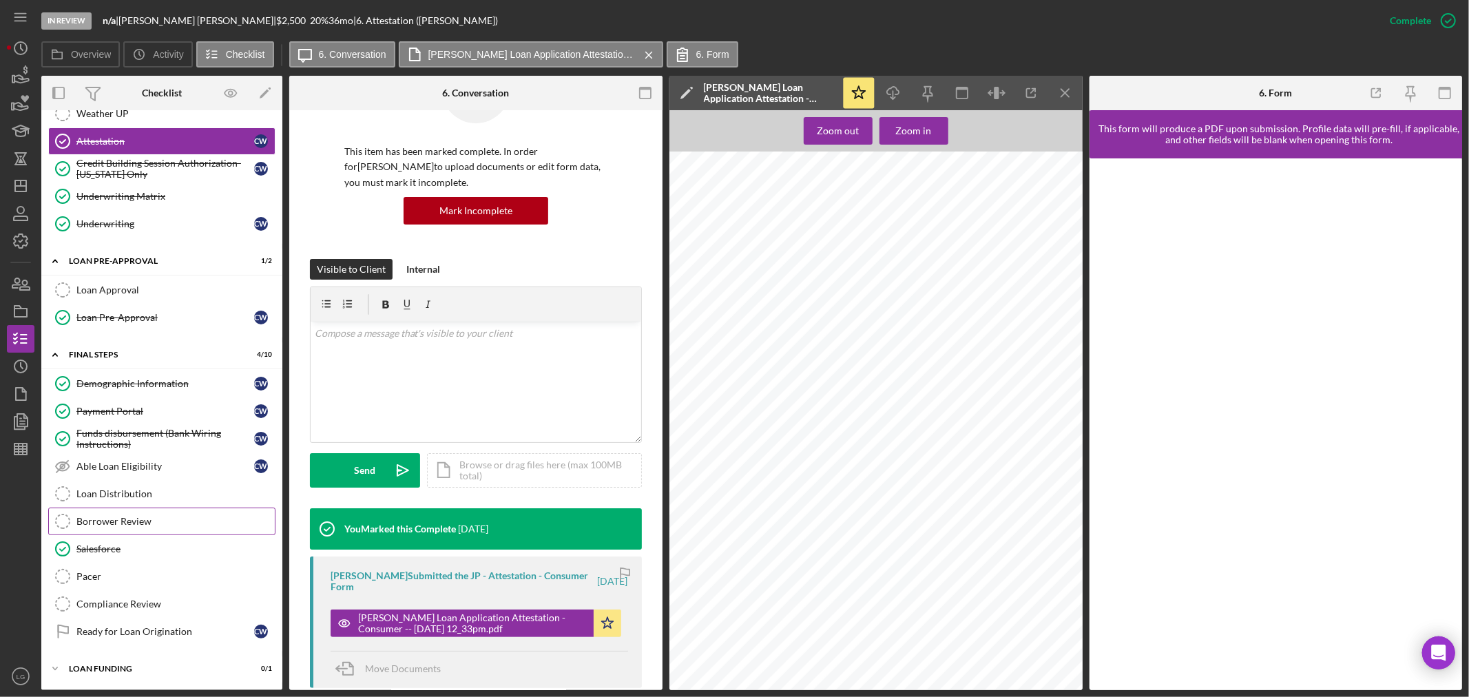
click at [127, 527] on link "Borrower Review Borrower Review" at bounding box center [161, 521] width 227 height 28
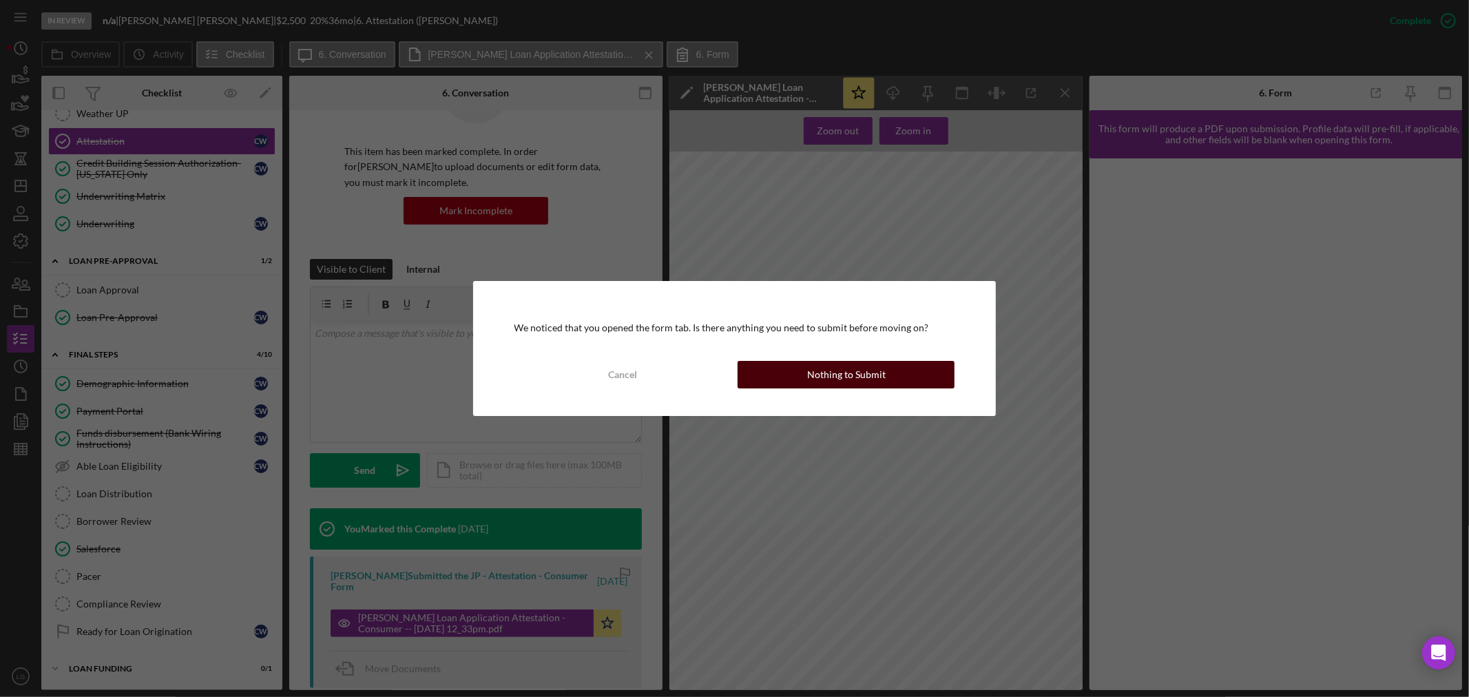
click at [847, 379] on div "Nothing to Submit" at bounding box center [846, 375] width 78 height 28
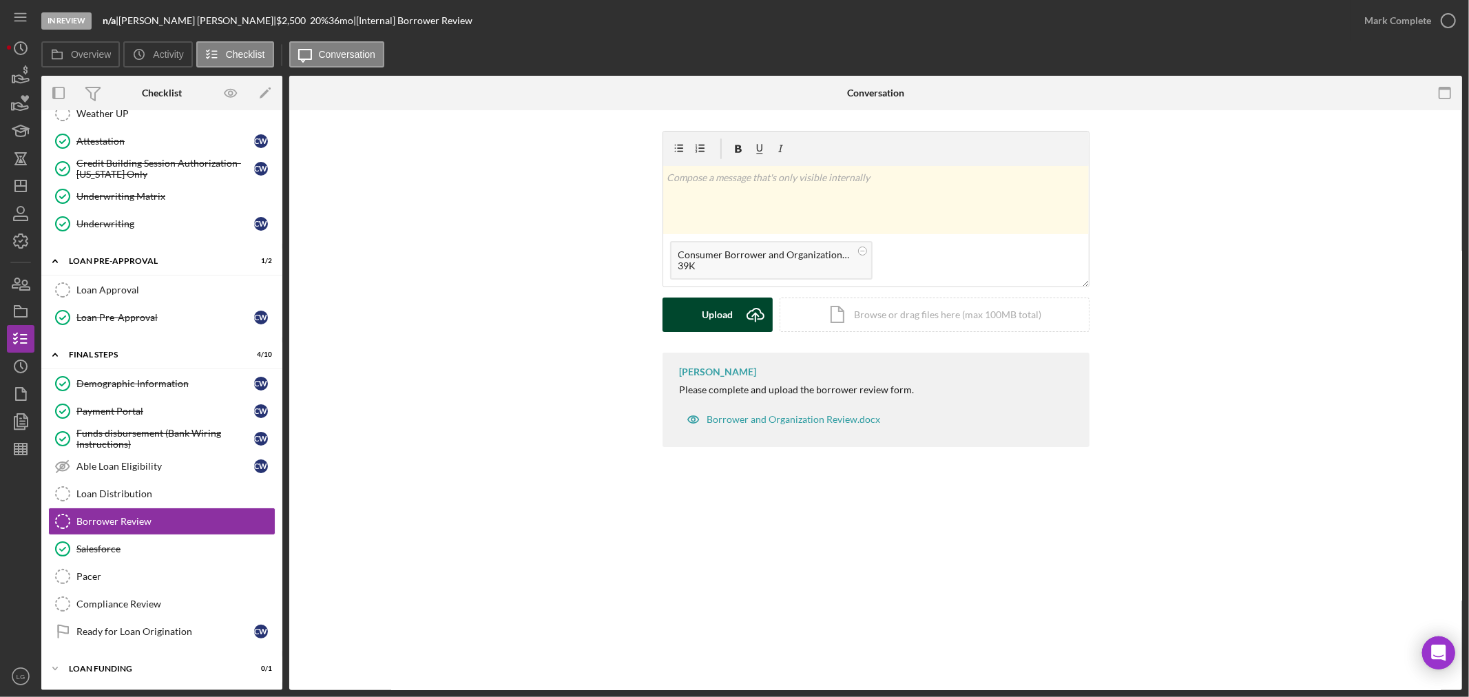
click at [739, 325] on icon "Icon/Upload" at bounding box center [755, 314] width 34 height 34
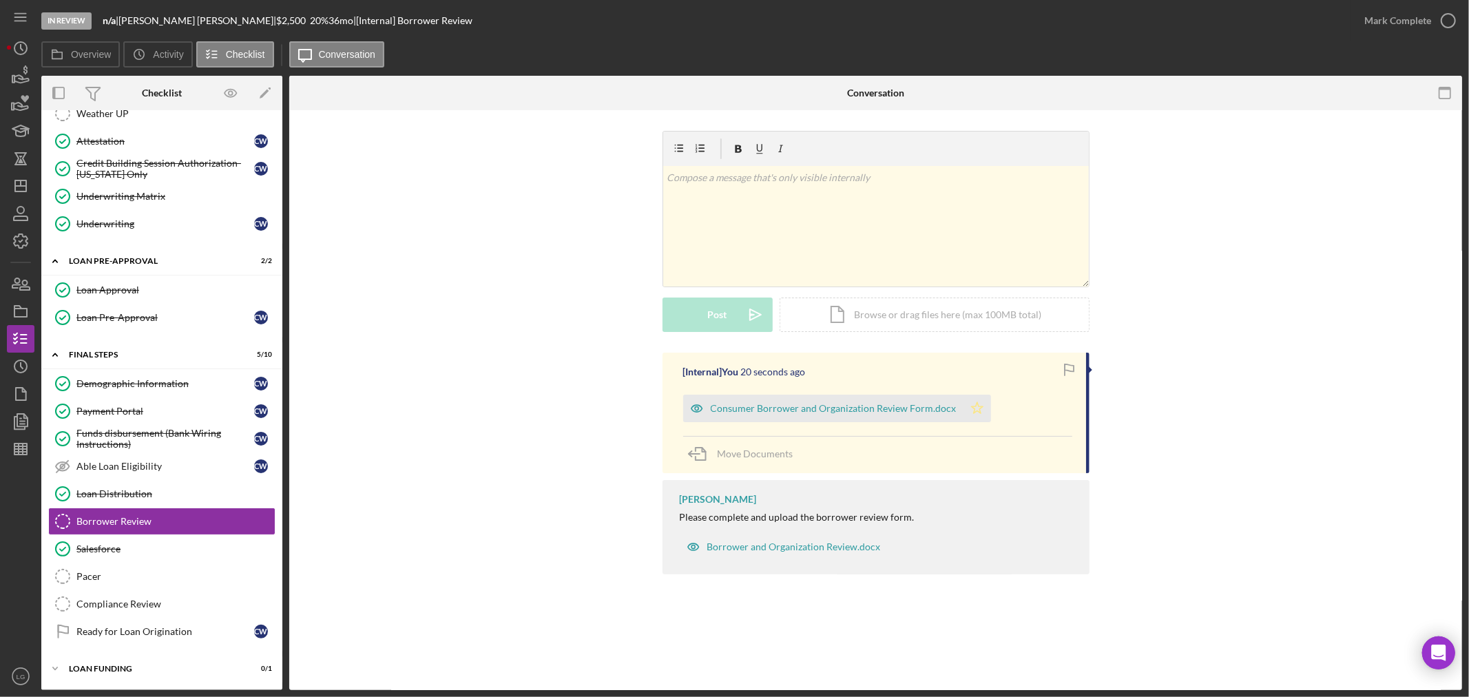
click at [975, 410] on icon "Icon/Star" at bounding box center [977, 408] width 28 height 28
click at [942, 408] on div "Consumer Borrower and Organization Review Form.docx" at bounding box center [834, 408] width 246 height 11
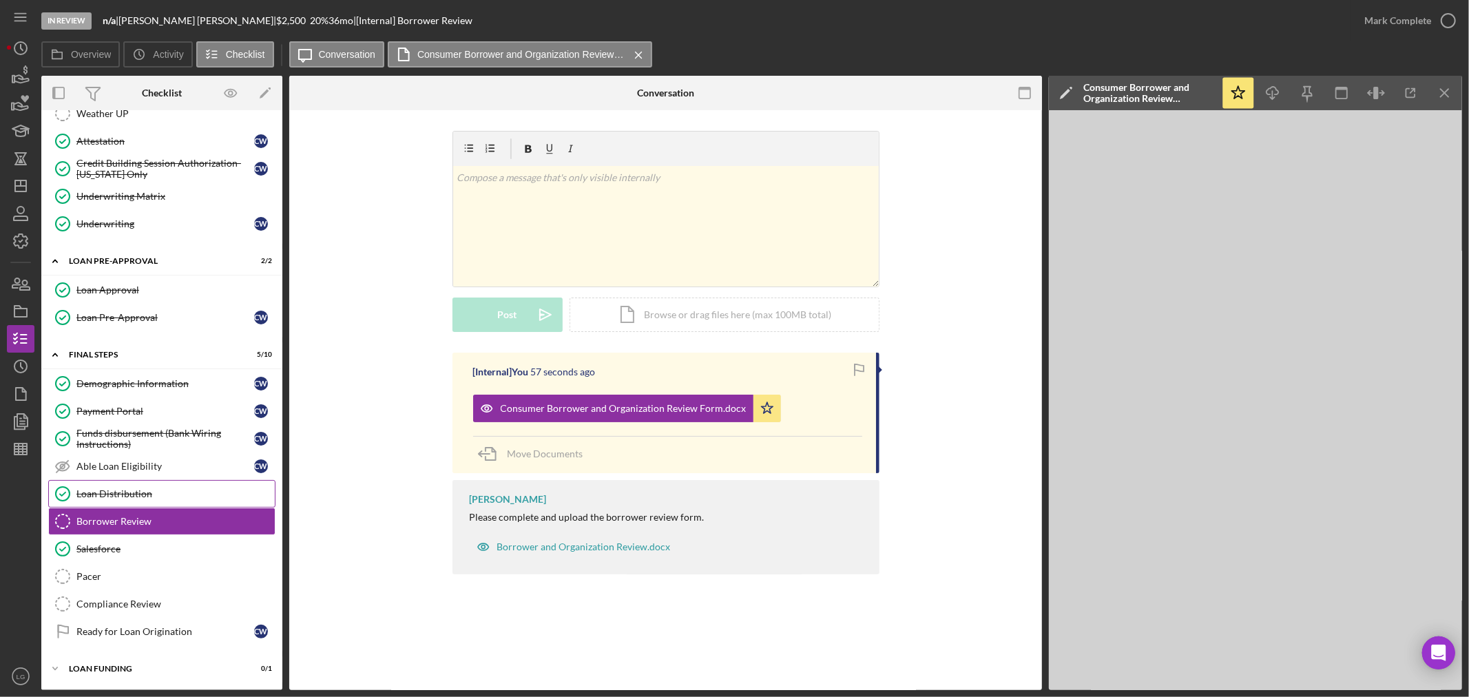
click at [98, 483] on link "Loan Distribution Loan Distribution" at bounding box center [161, 494] width 227 height 28
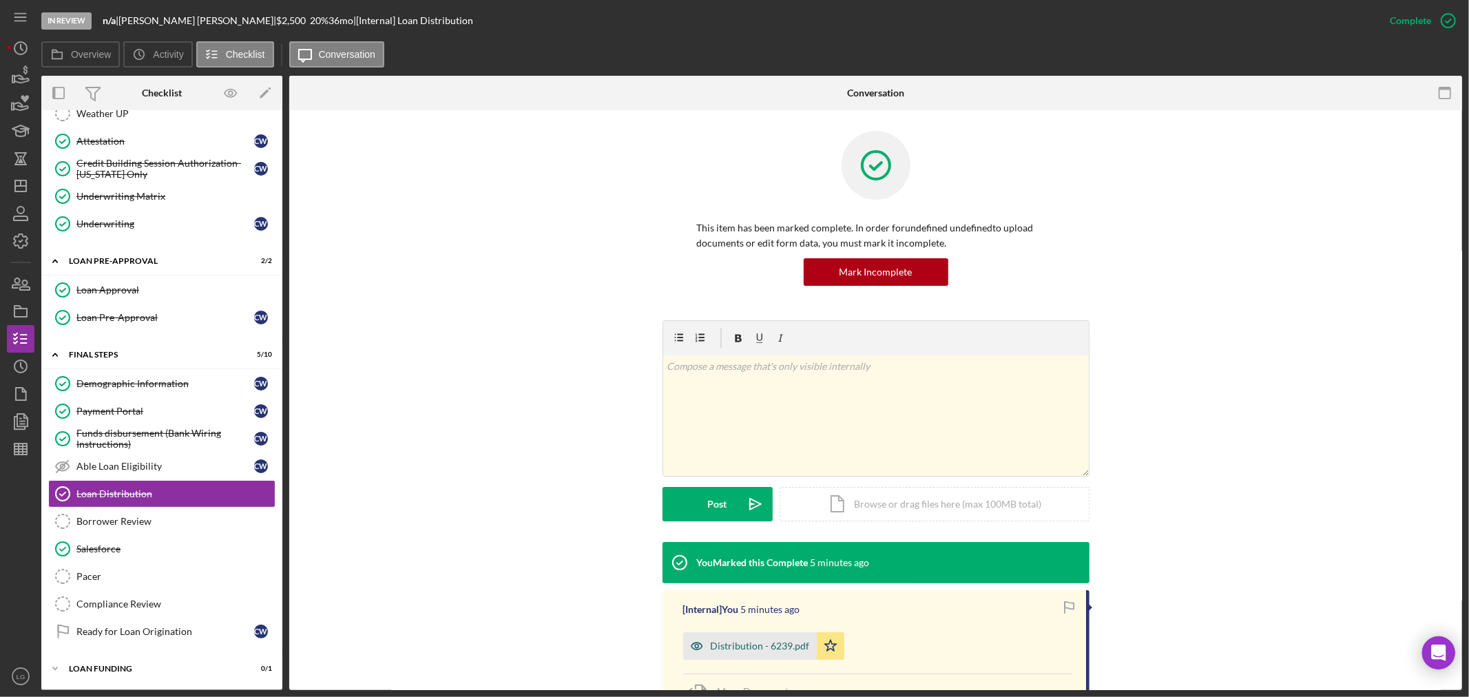
click at [741, 648] on div "Distribution - 6239.pdf" at bounding box center [760, 645] width 99 height 11
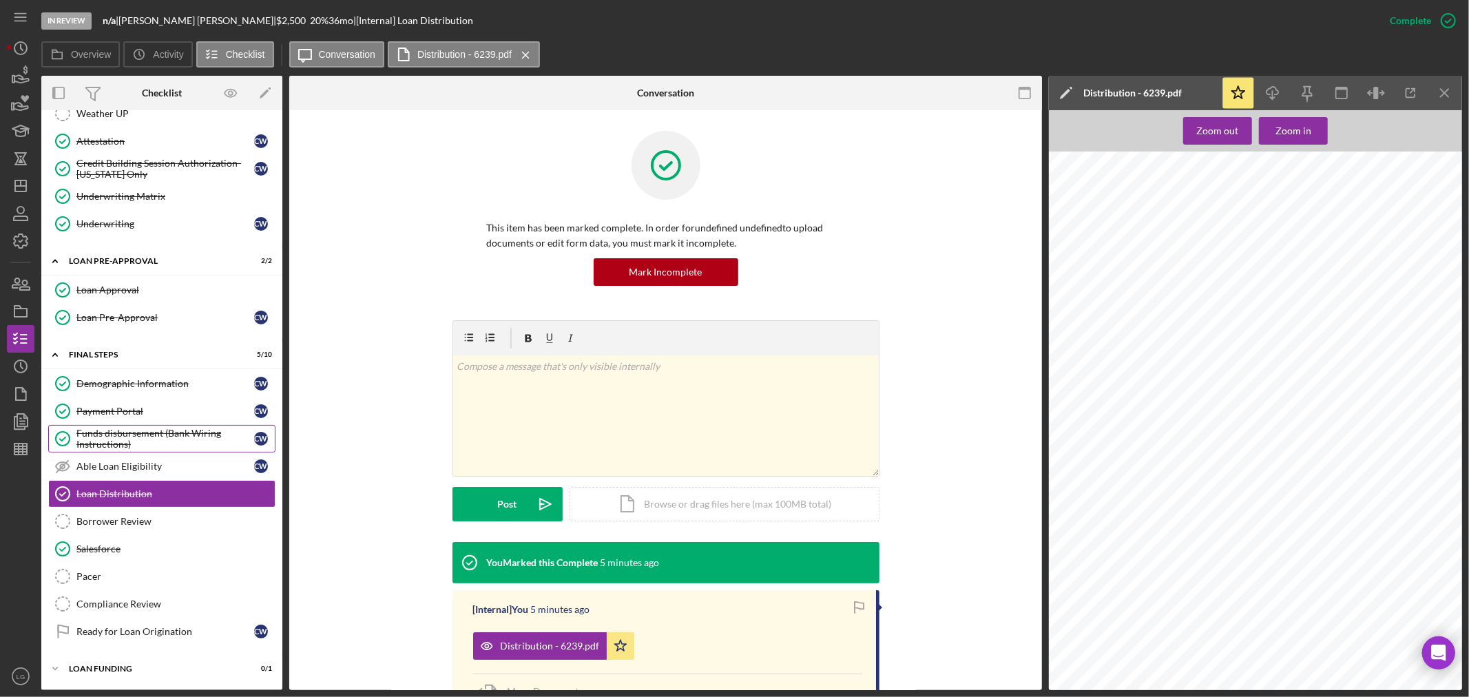
click at [165, 436] on div "Funds disbursement (Bank Wiring Instructions)" at bounding box center [165, 439] width 178 height 22
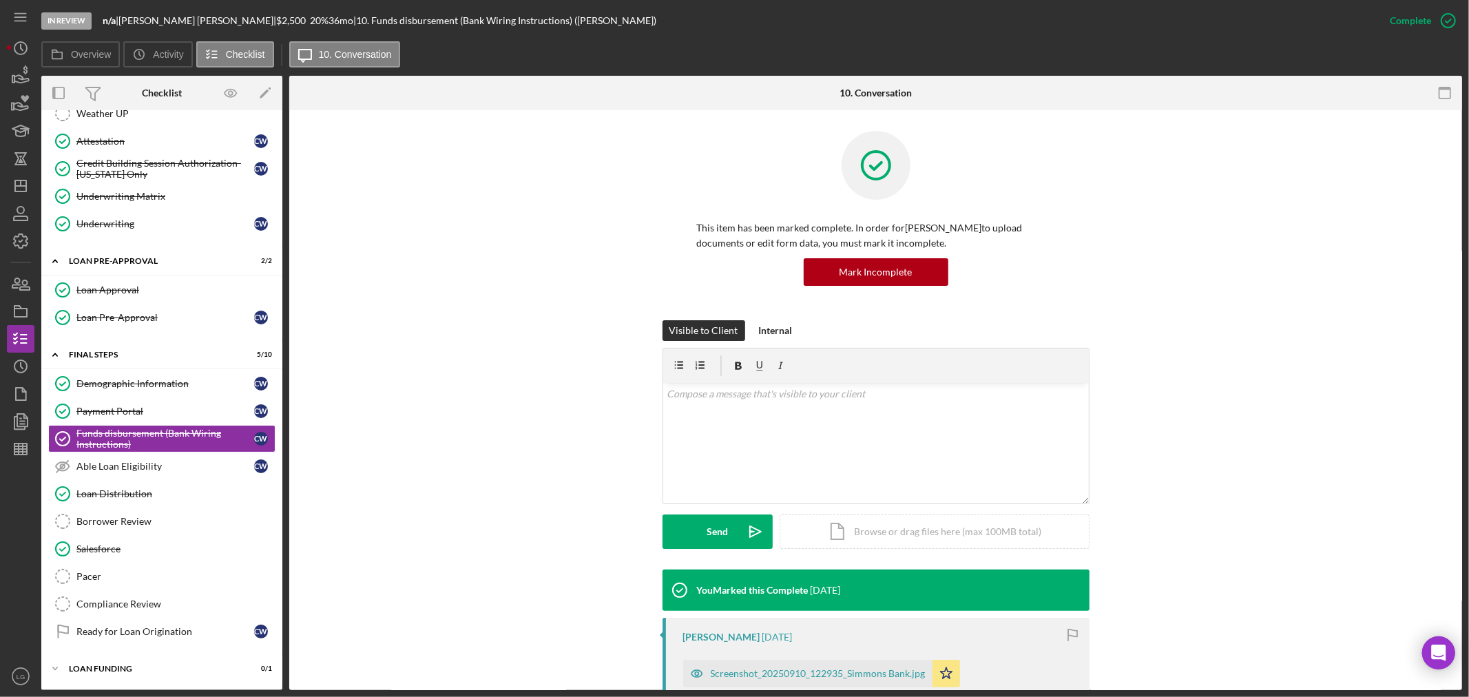
scroll to position [229, 0]
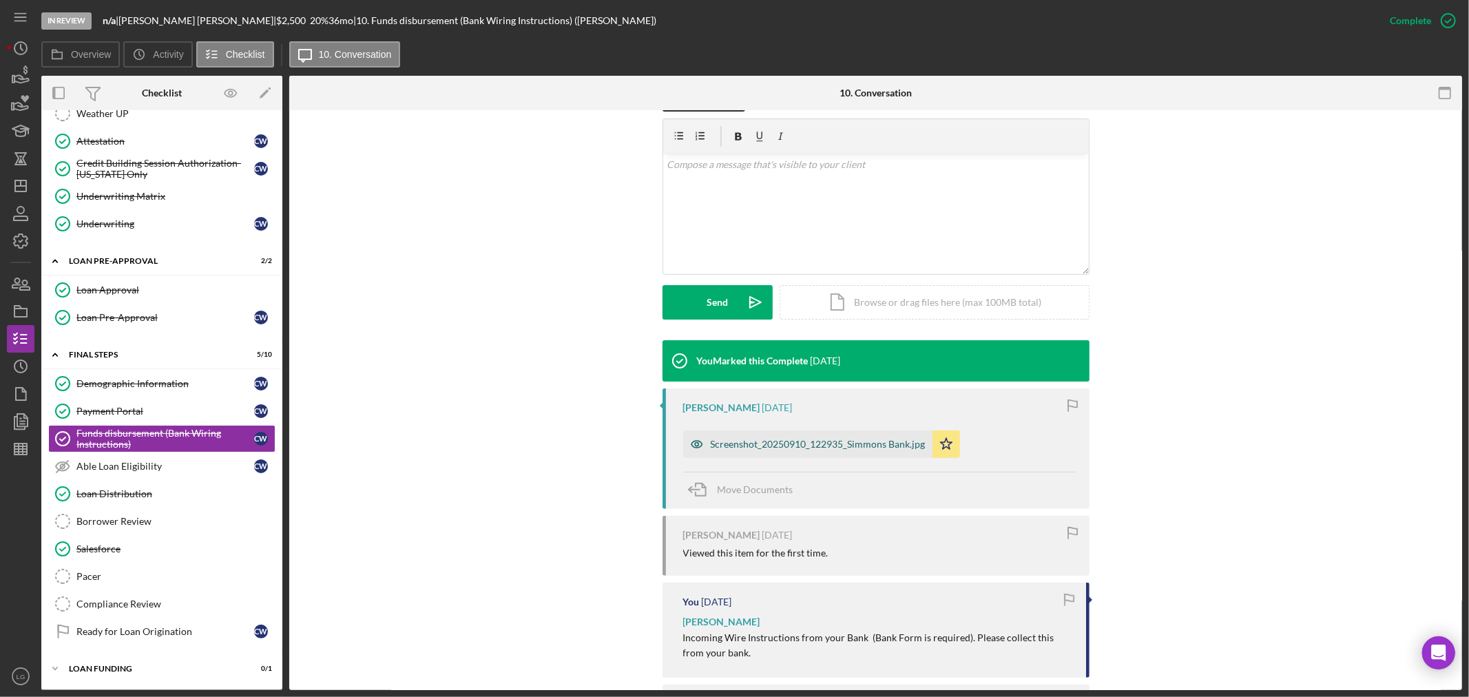
click at [735, 443] on div "Screenshot_20250910_122935_Simmons Bank.jpg" at bounding box center [818, 444] width 215 height 11
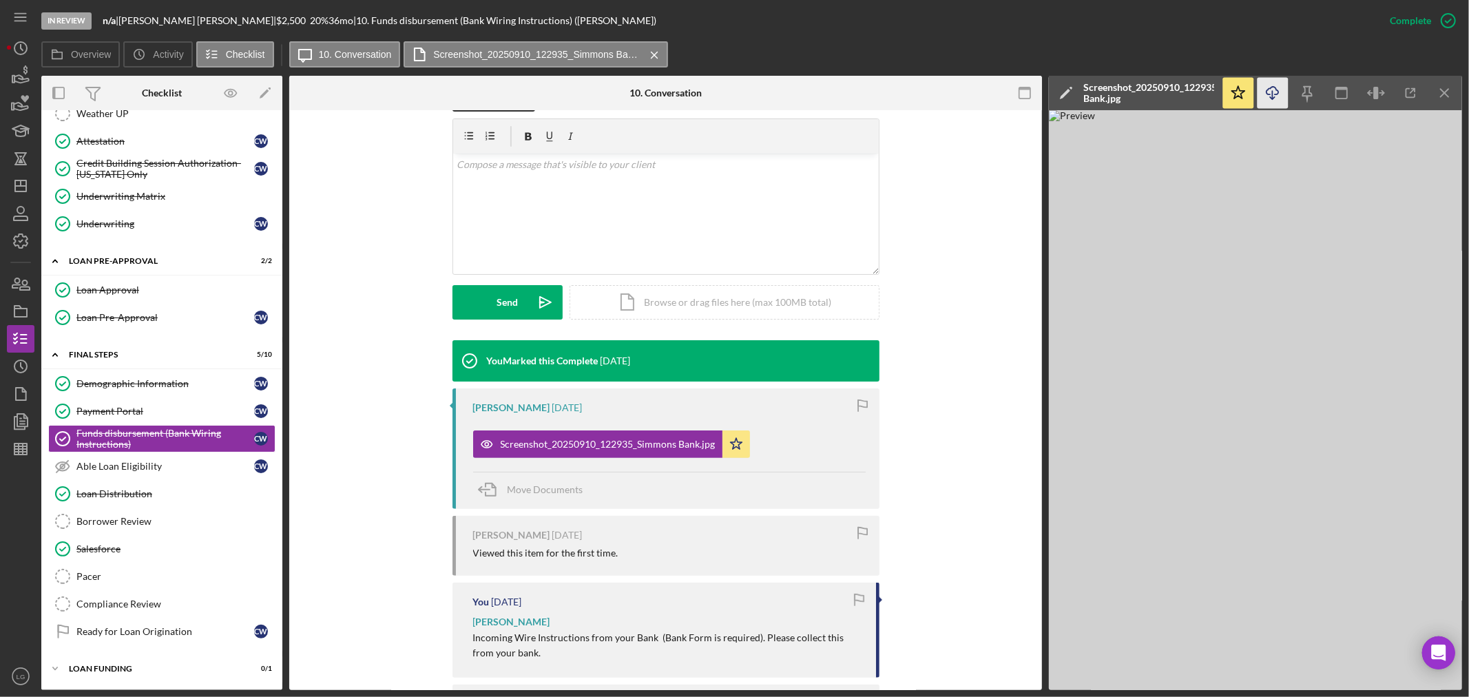
click at [1271, 94] on icon "Icon/Download" at bounding box center [1272, 93] width 31 height 31
click at [102, 307] on link "Loan Pre-Approval Loan Pre-Approval C W" at bounding box center [161, 318] width 227 height 28
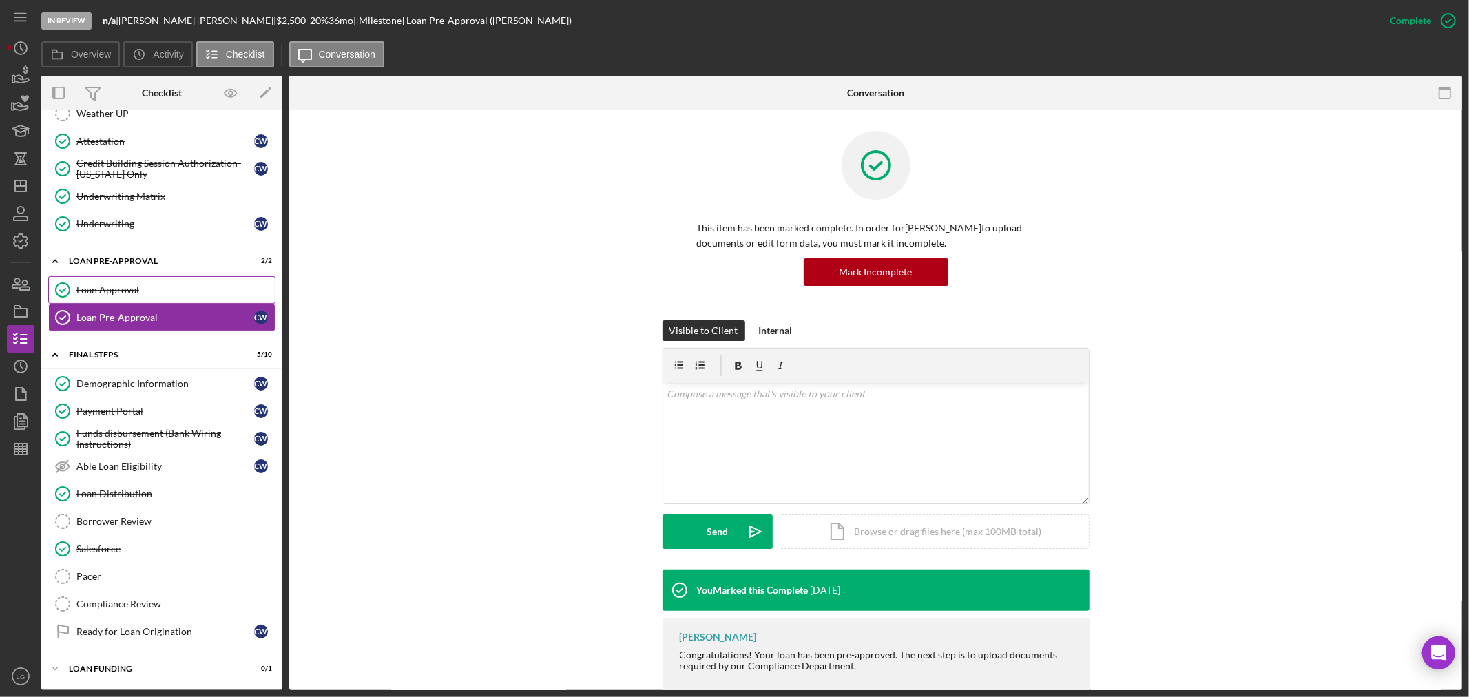
click at [114, 293] on div "Loan Approval" at bounding box center [175, 289] width 198 height 11
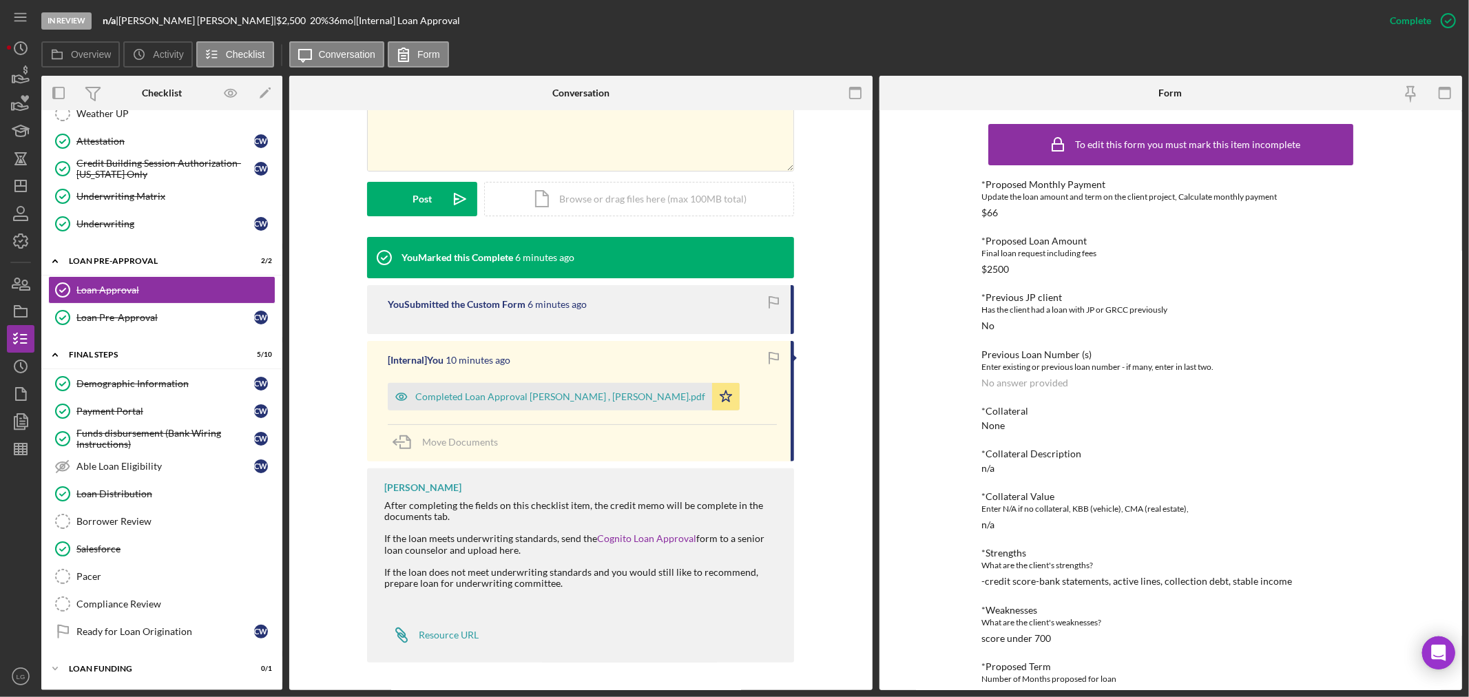
scroll to position [30, 0]
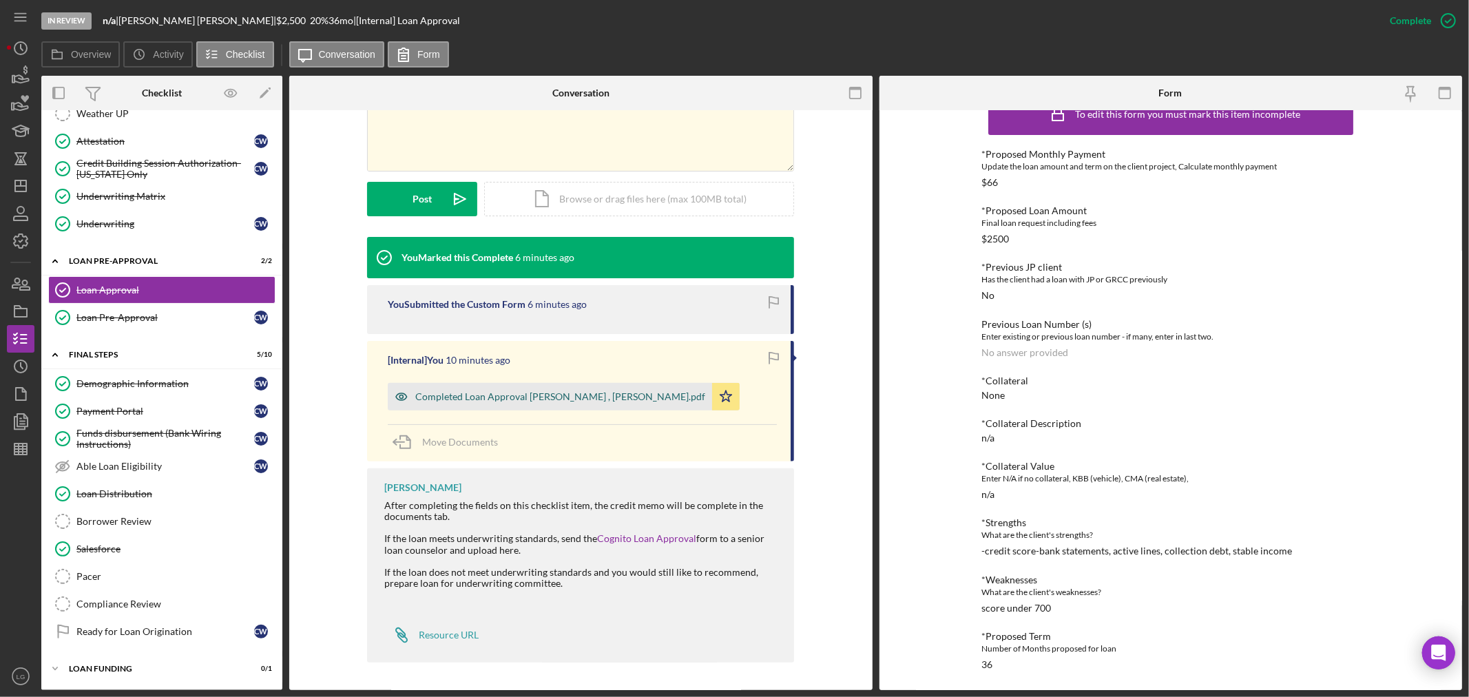
click at [601, 408] on div "Completed Loan Approval [PERSON_NAME] , [PERSON_NAME].pdf" at bounding box center [550, 397] width 324 height 28
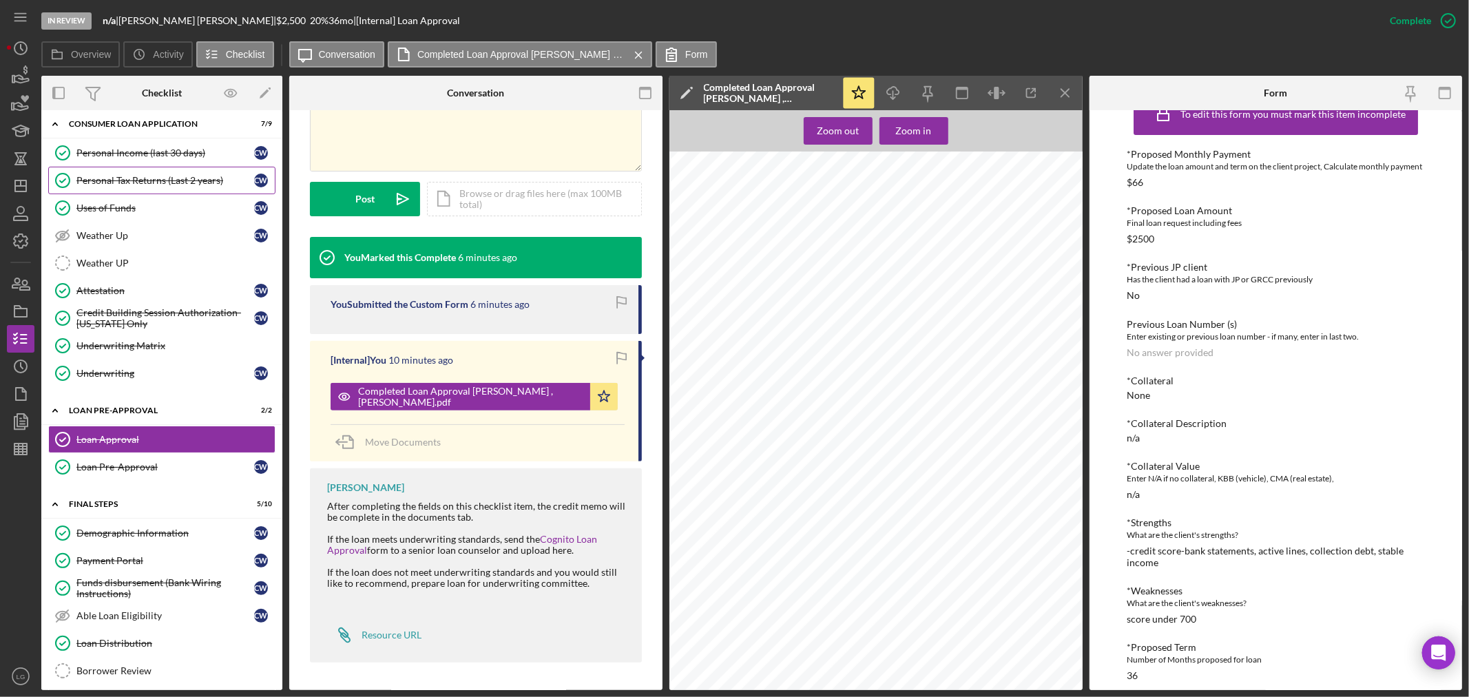
scroll to position [0, 0]
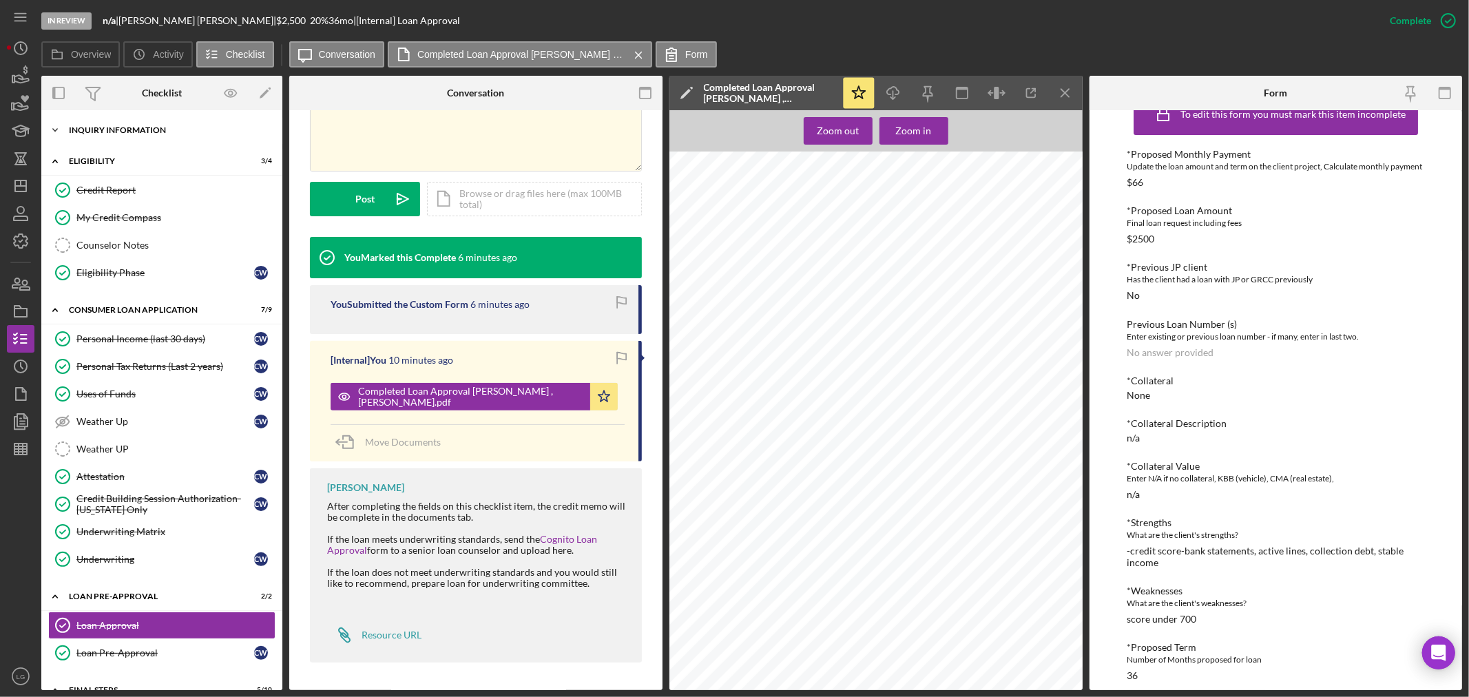
click at [140, 136] on div "Icon/Expander Inquiry Information 2 / 8" at bounding box center [161, 130] width 241 height 28
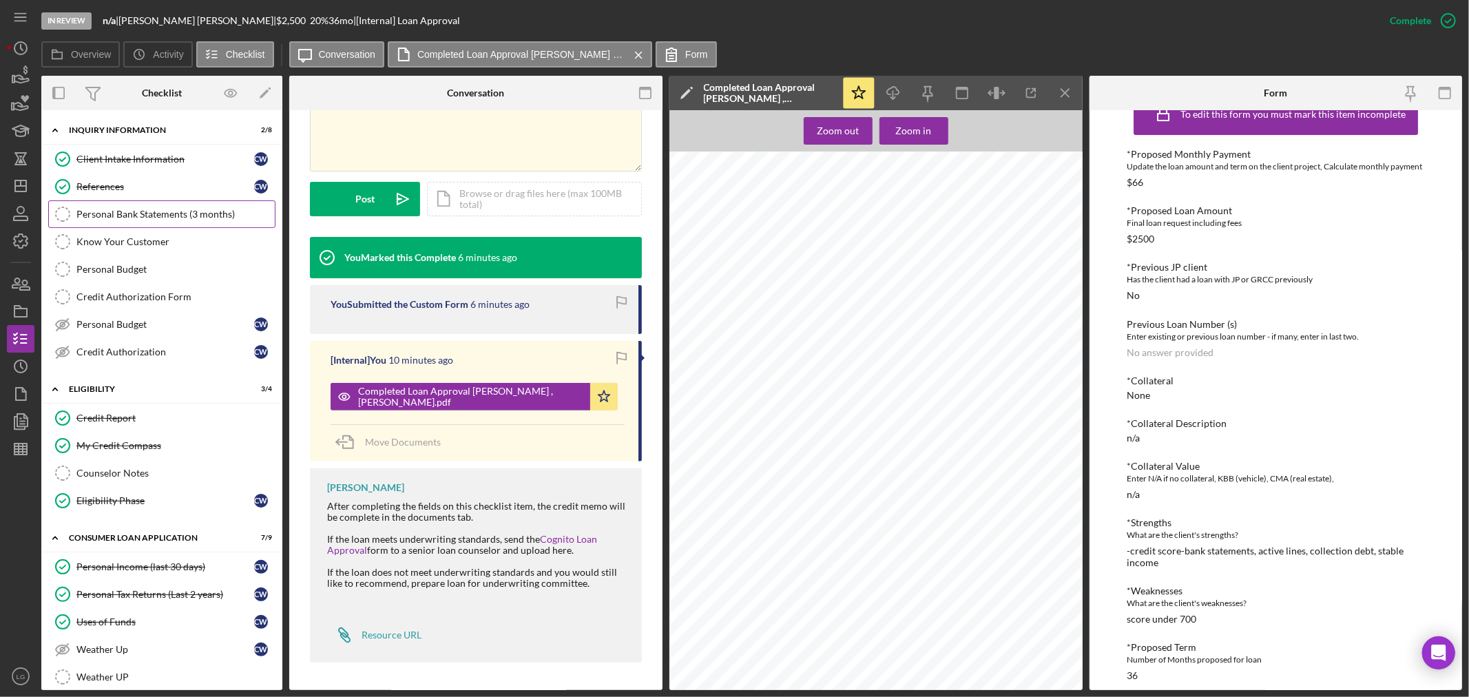
click at [102, 211] on div "Personal Bank Statements (3 months)" at bounding box center [175, 214] width 198 height 11
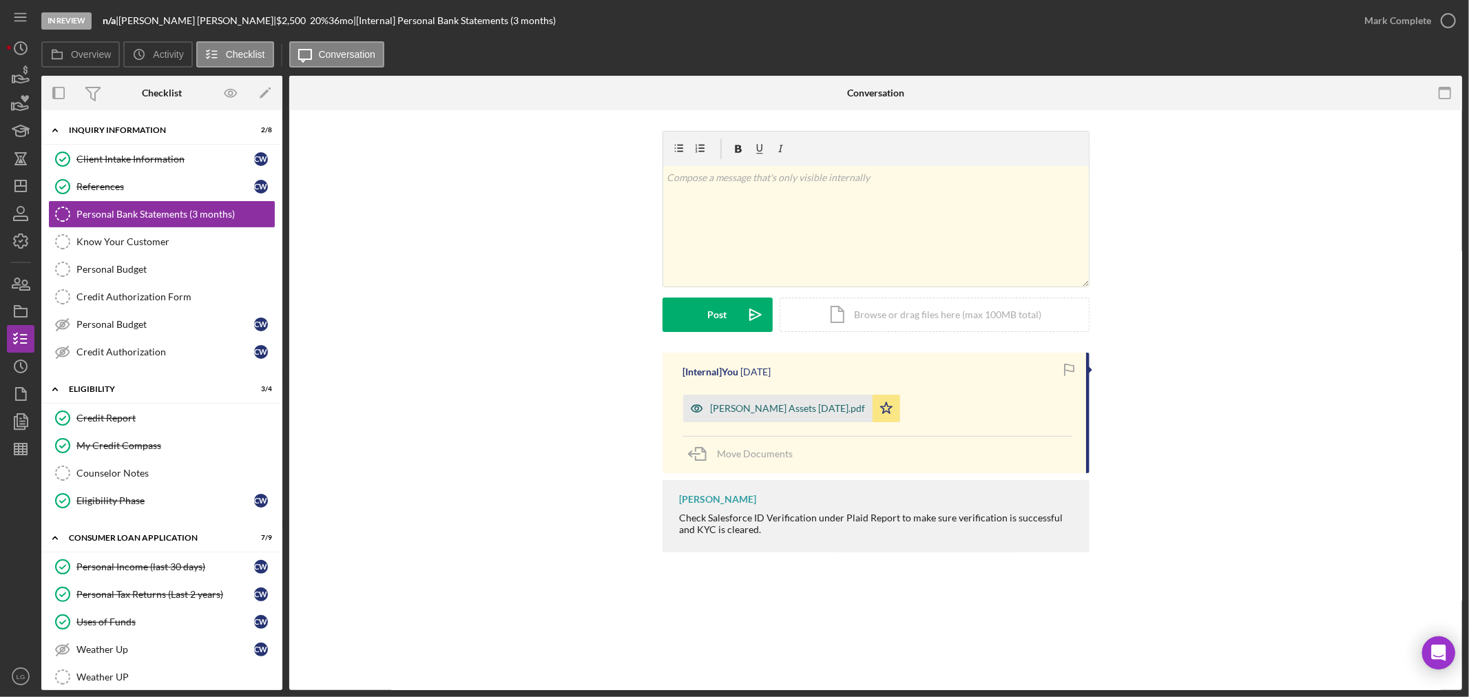
click at [779, 399] on div "[PERSON_NAME] Assets [DATE].pdf" at bounding box center [777, 408] width 189 height 28
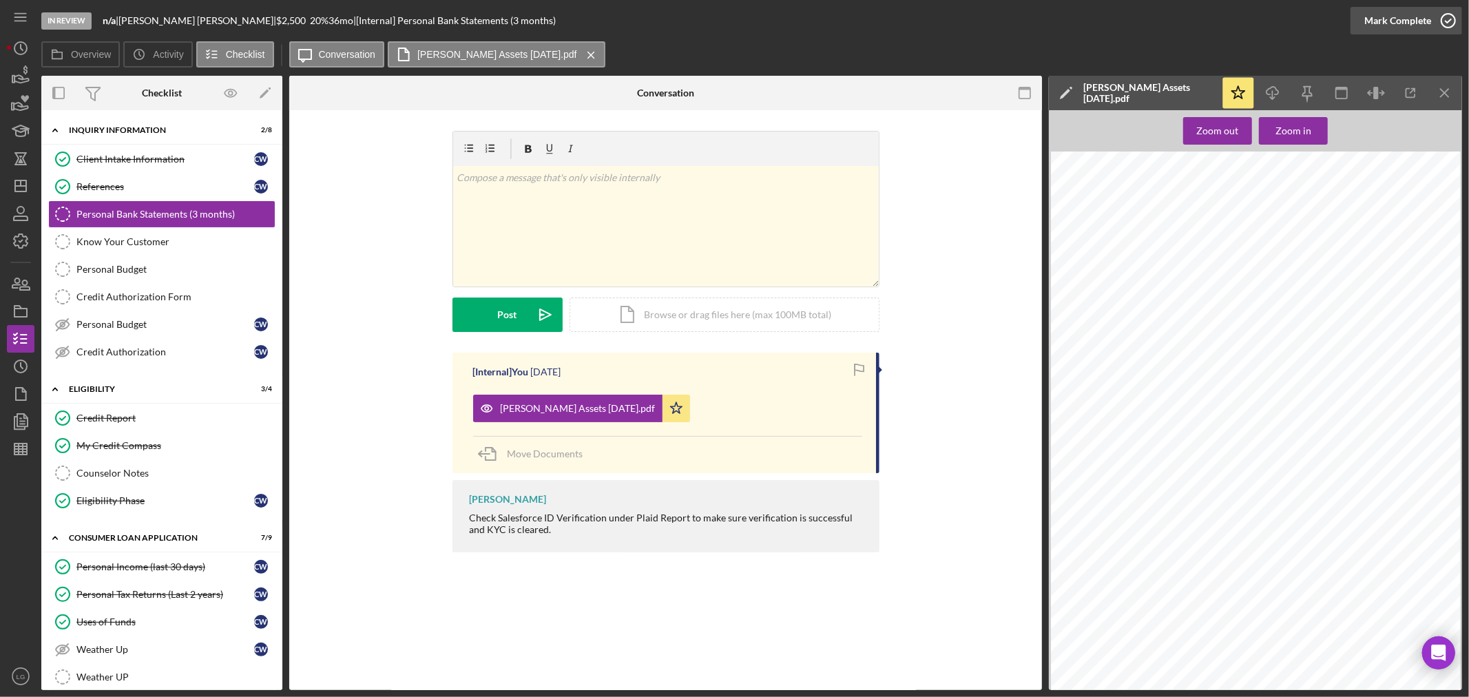
click at [1385, 19] on div "Mark Complete" at bounding box center [1397, 21] width 67 height 28
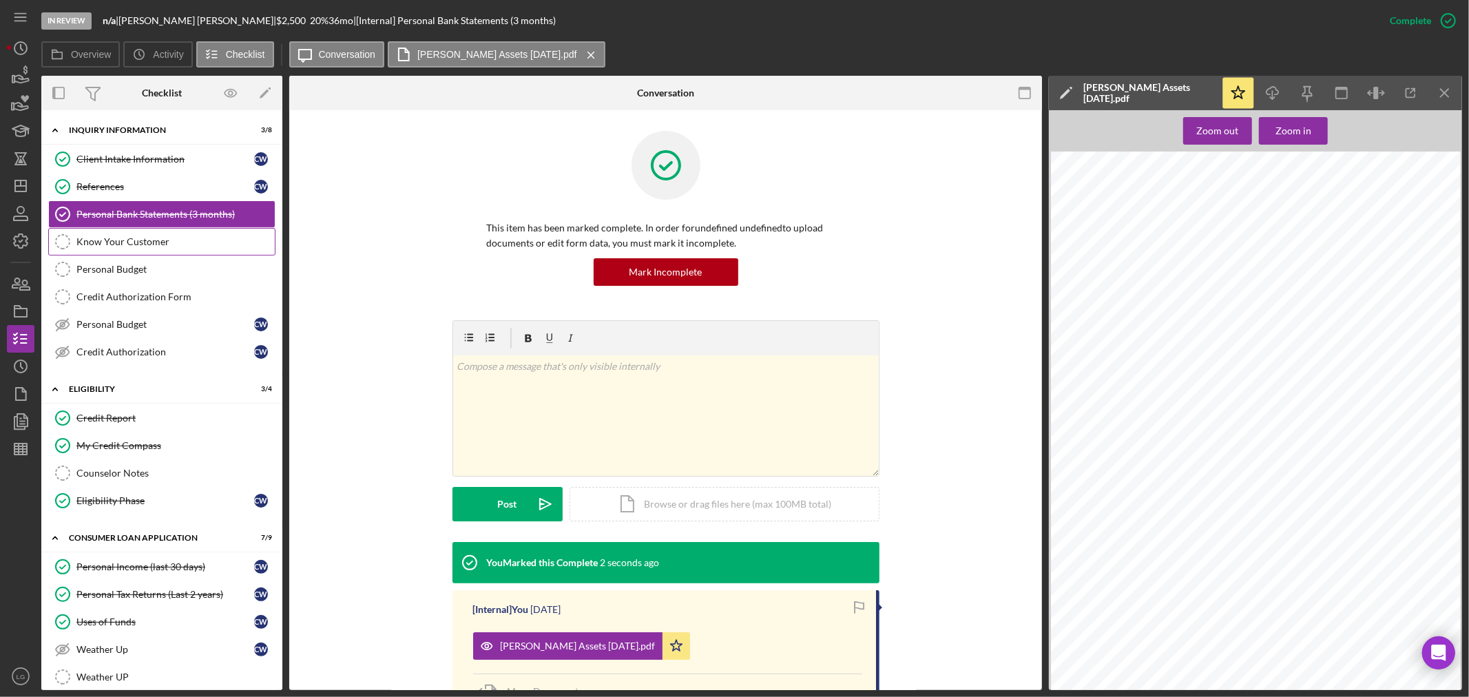
click at [148, 246] on div "Know Your Customer" at bounding box center [175, 241] width 198 height 11
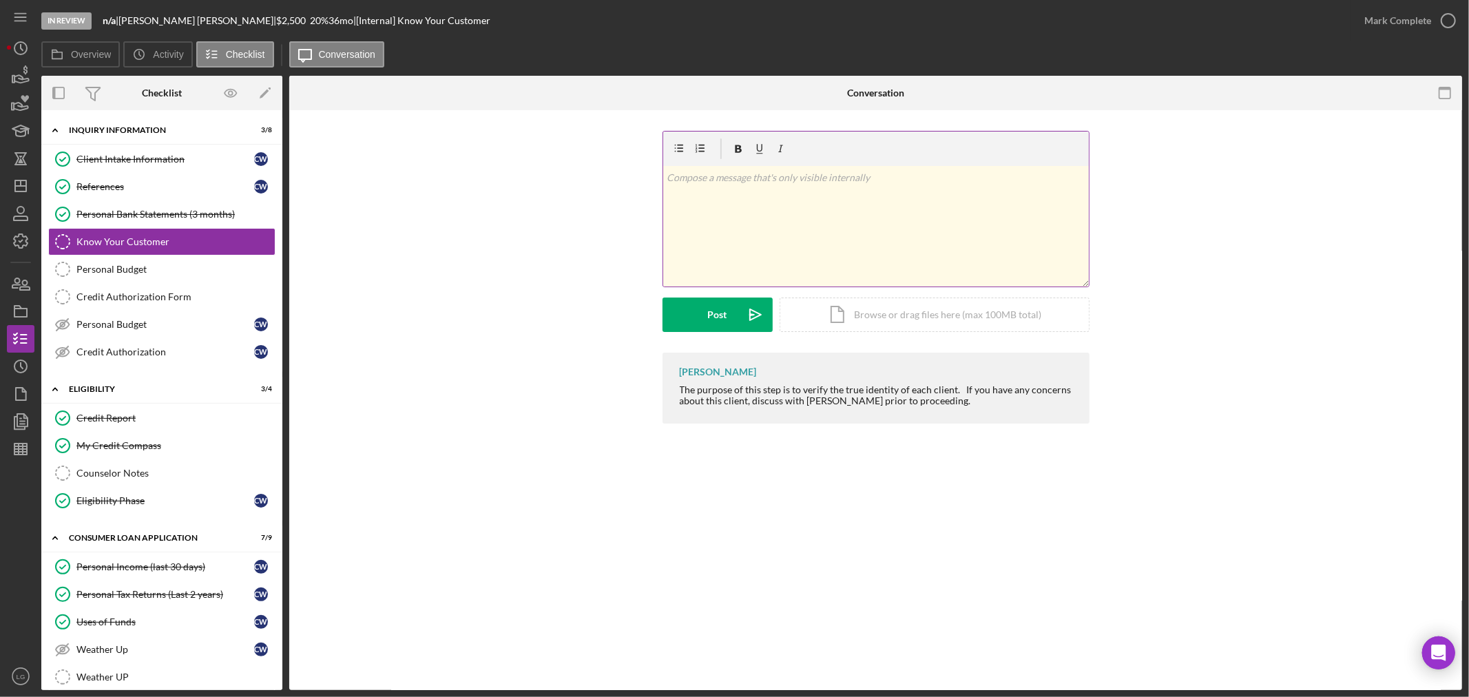
click at [861, 238] on div "v Color teal Color pink Remove color Add row above Add row below Add column bef…" at bounding box center [875, 226] width 425 height 120
click at [699, 330] on button "Post Icon/icon-invite-send" at bounding box center [717, 314] width 110 height 34
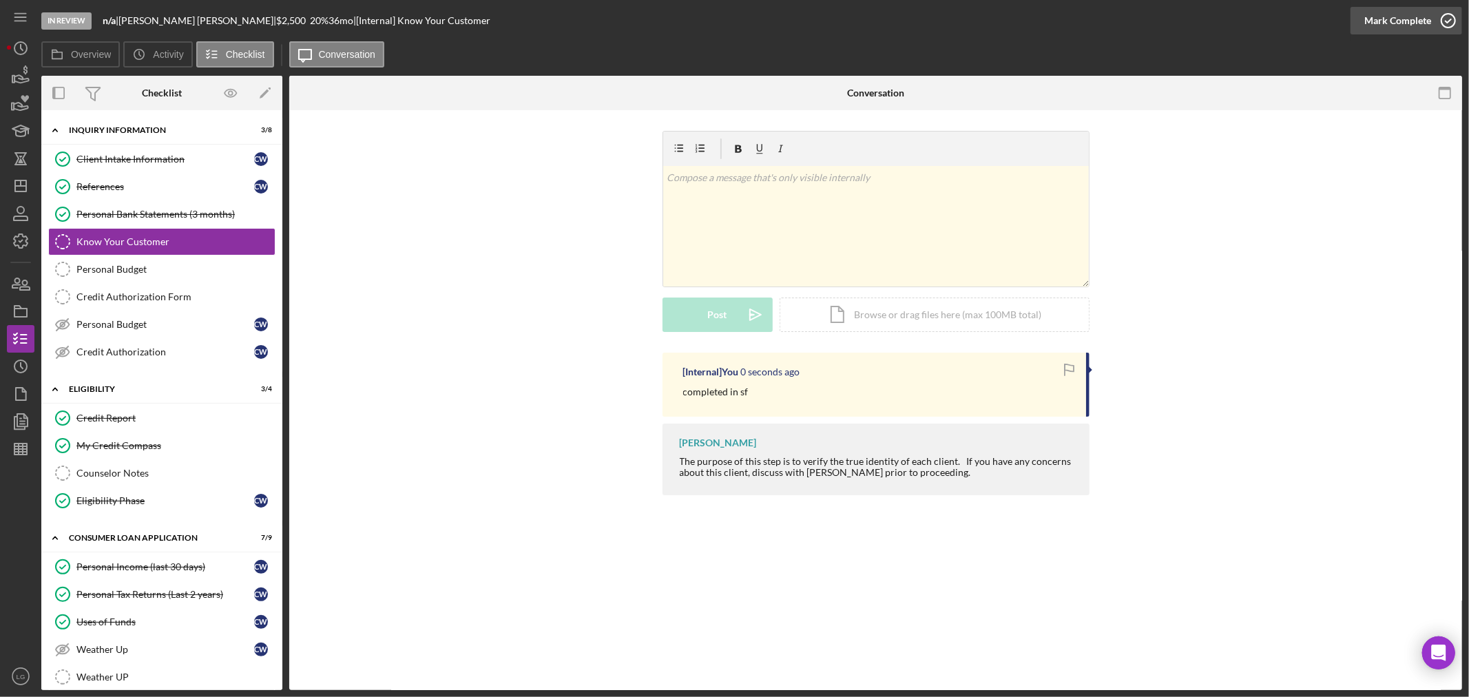
click at [1356, 14] on button "Mark Complete" at bounding box center [1406, 21] width 112 height 28
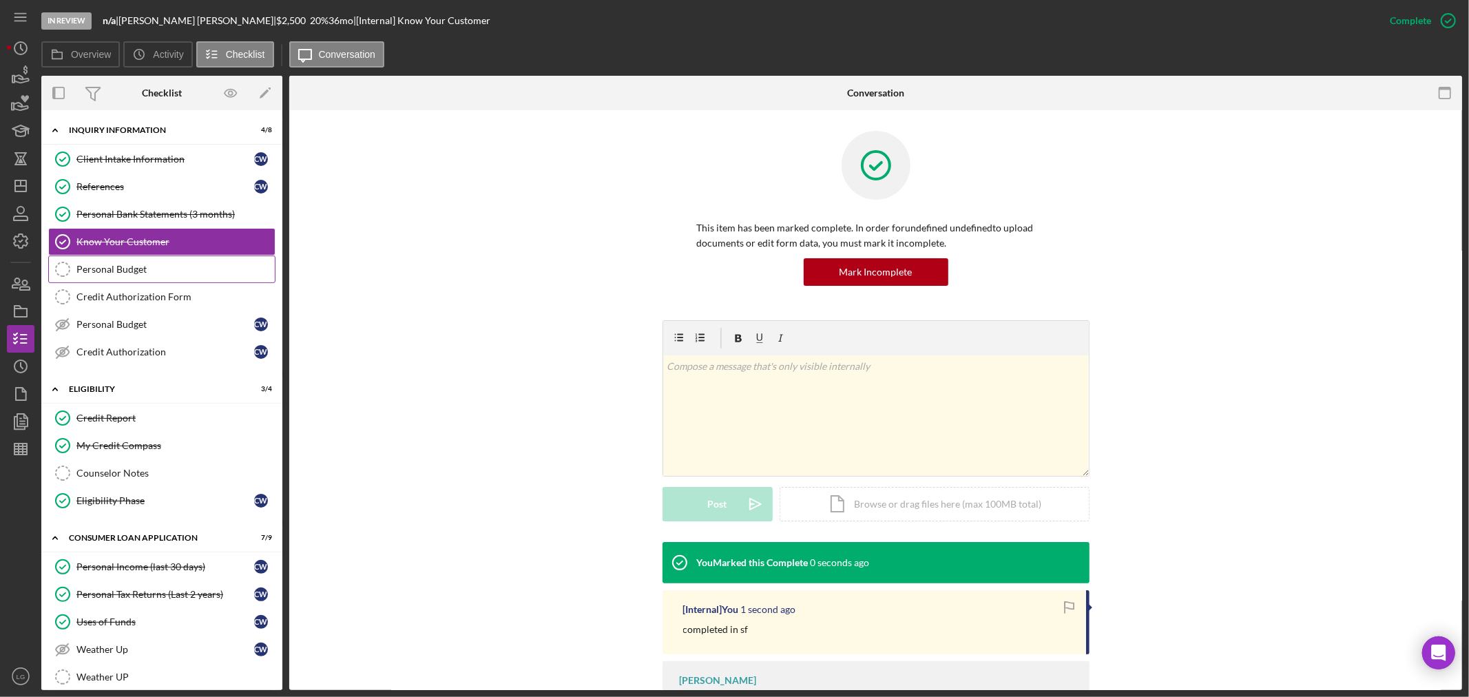
click at [131, 263] on link "Personal Budget Personal Budget" at bounding box center [161, 269] width 227 height 28
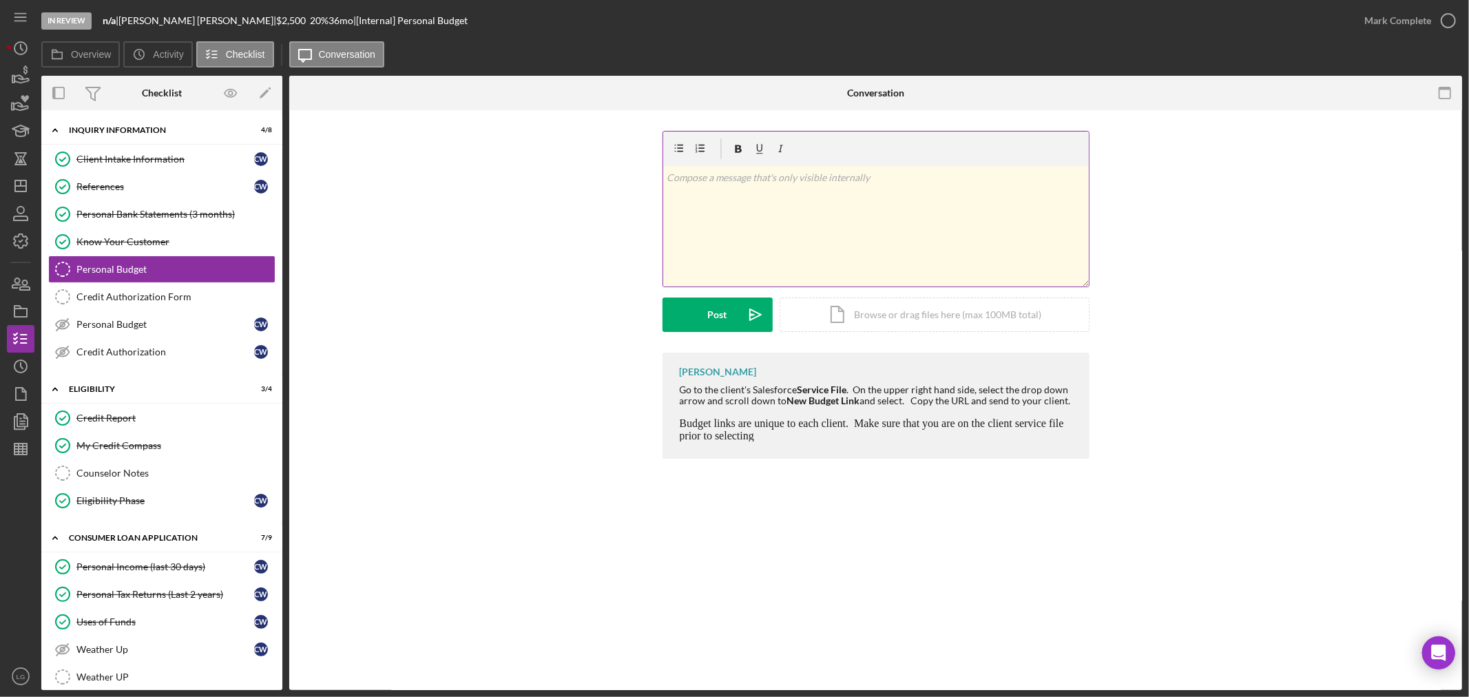
click at [764, 253] on div "v Color teal Color pink Remove color Add row above Add row below Add column bef…" at bounding box center [875, 226] width 425 height 120
click at [713, 317] on div "Post" at bounding box center [717, 314] width 19 height 34
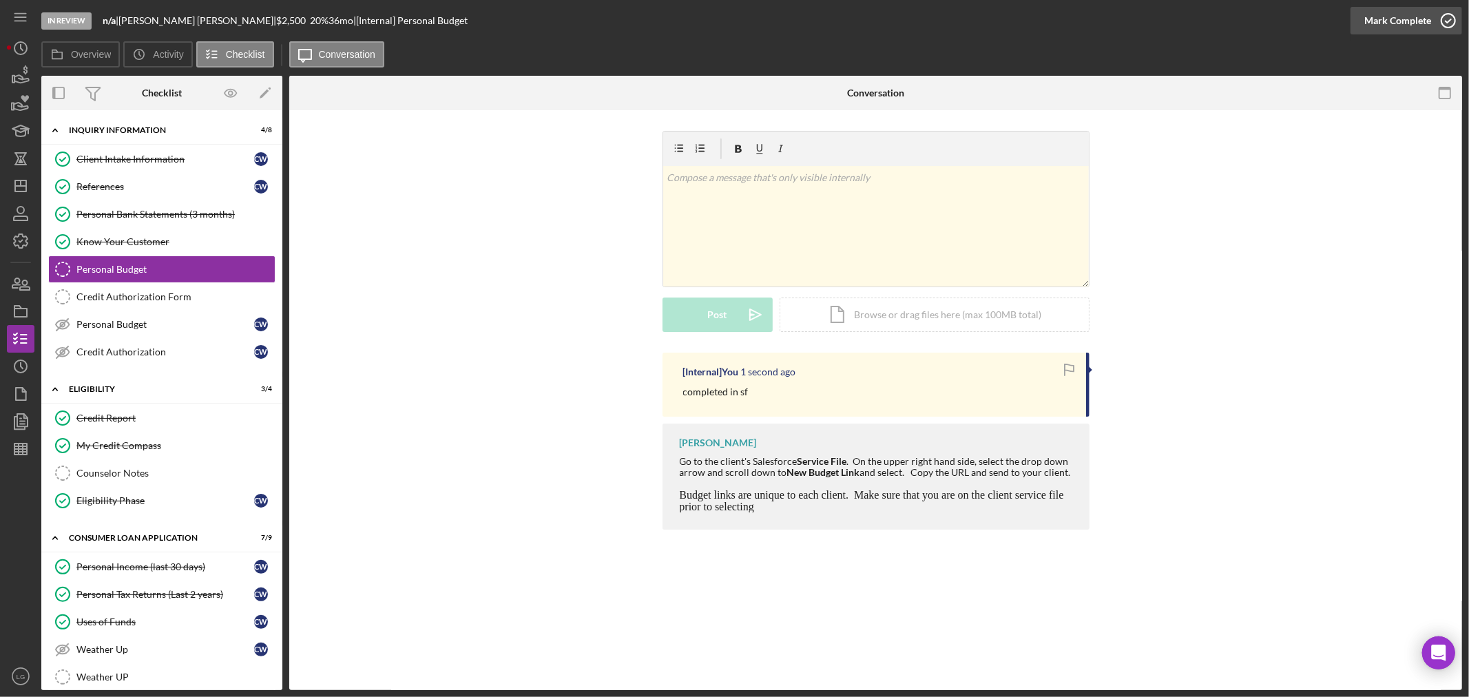
click at [1375, 23] on div "Mark Complete" at bounding box center [1397, 21] width 67 height 28
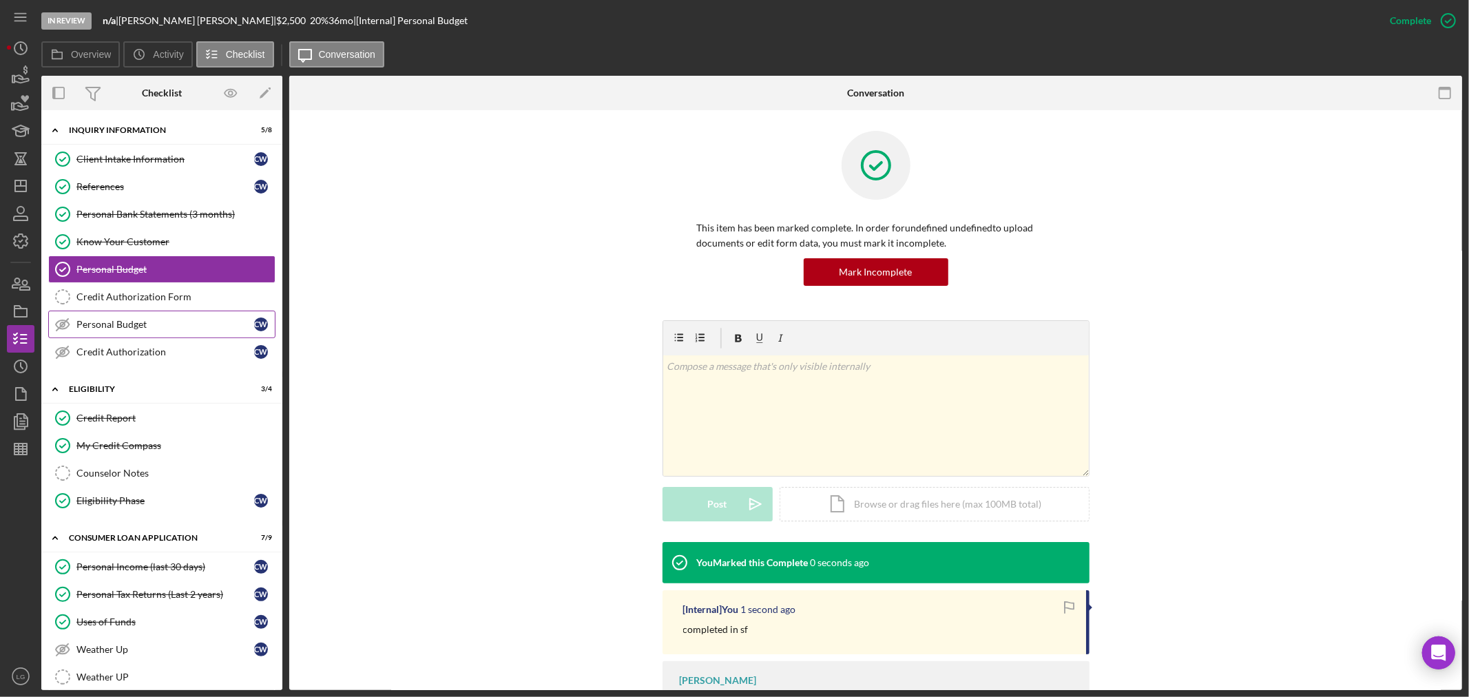
click at [189, 312] on link "Personal Budget Personal Budget C W" at bounding box center [161, 325] width 227 height 28
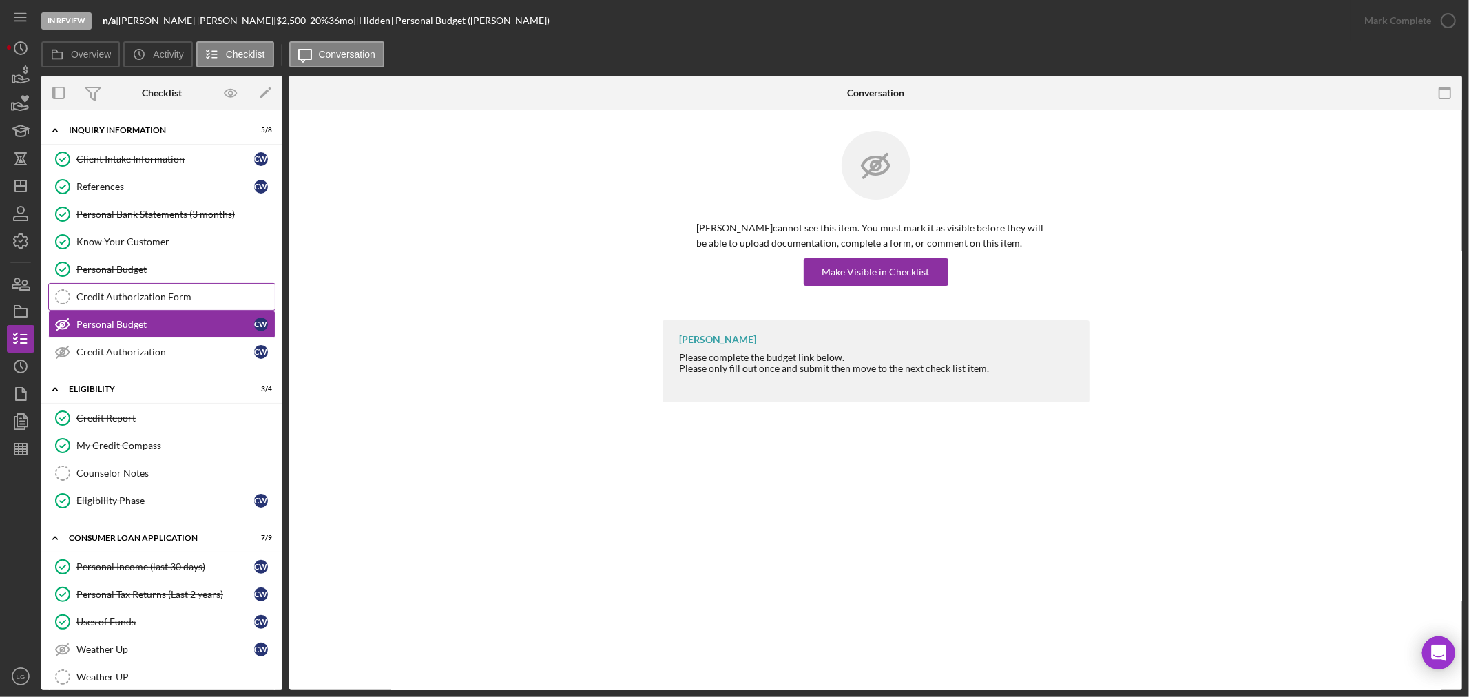
click at [191, 297] on div "Credit Authorization Form" at bounding box center [175, 296] width 198 height 11
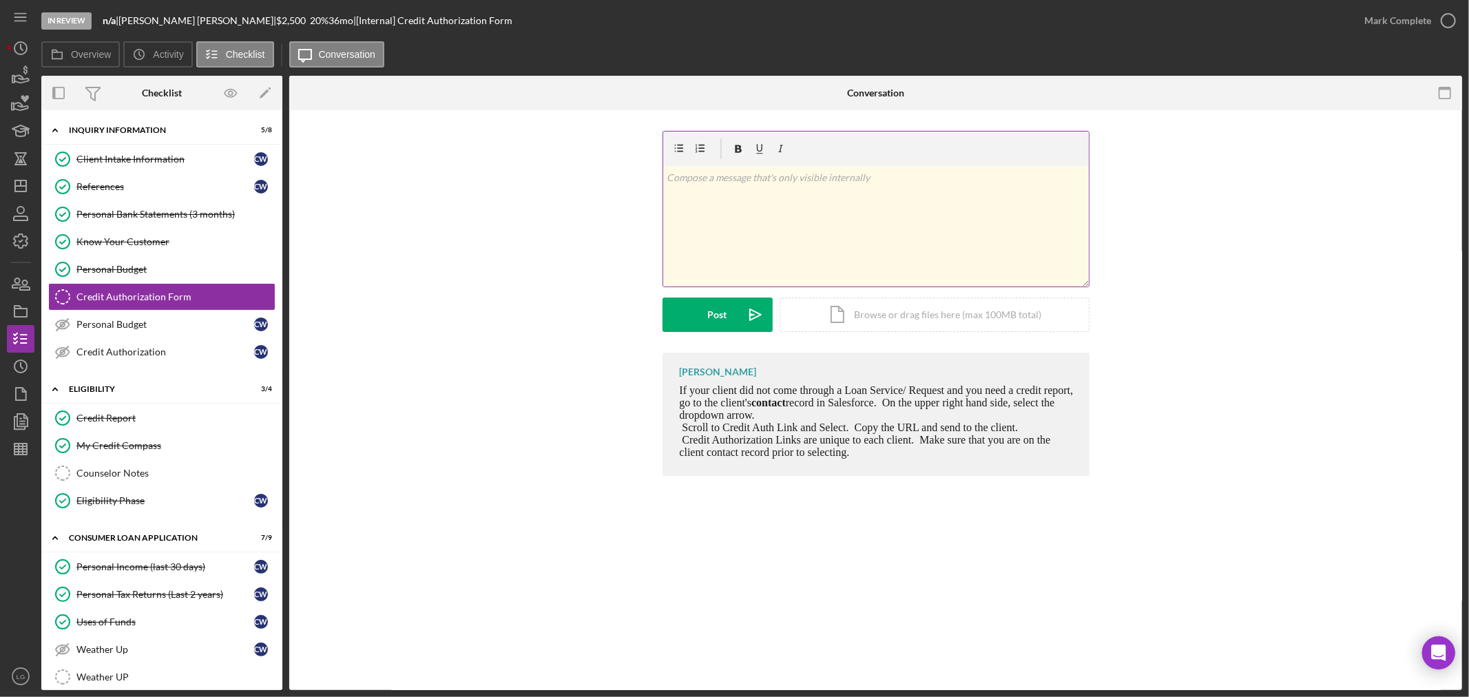
click at [718, 249] on div "v Color teal Color pink Remove color Add row above Add row below Add column bef…" at bounding box center [875, 226] width 425 height 120
click at [741, 327] on icon "Icon/icon-invite-send" at bounding box center [755, 314] width 34 height 34
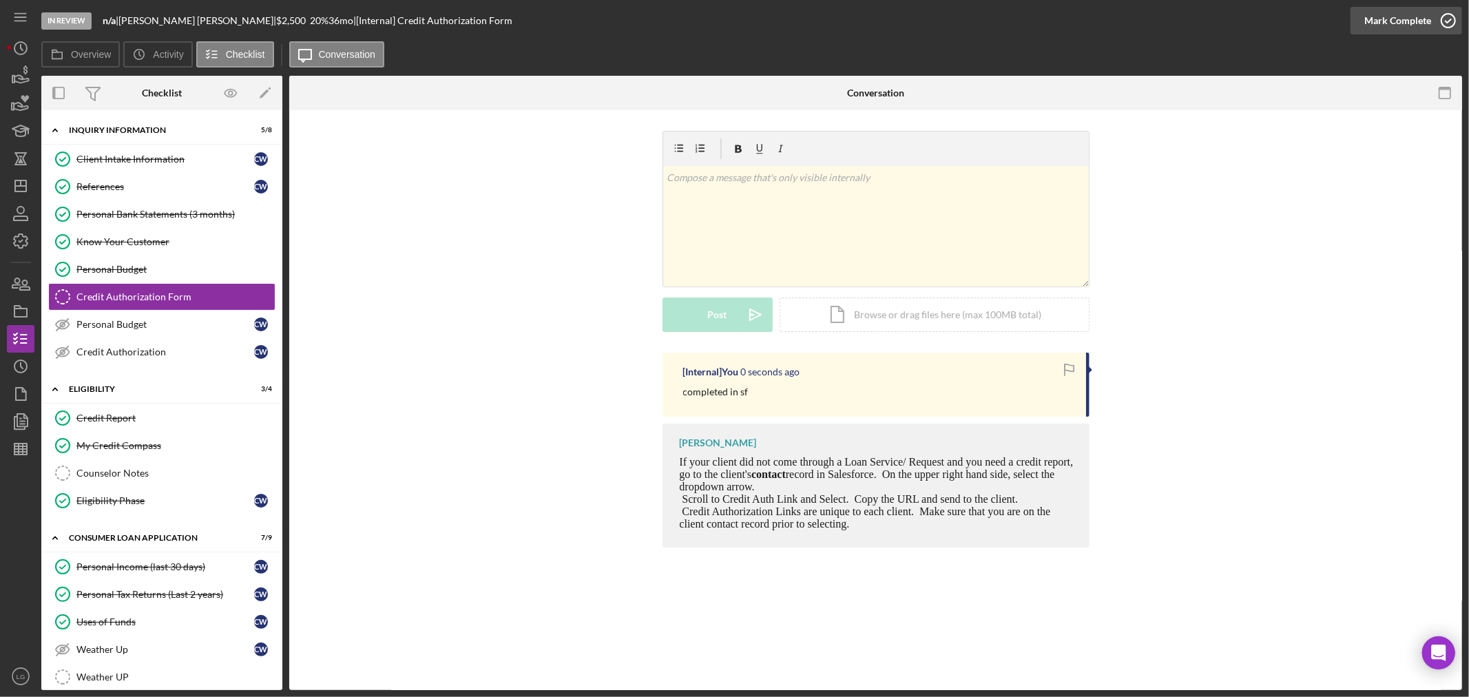
click at [1373, 26] on div "Mark Complete" at bounding box center [1397, 21] width 67 height 28
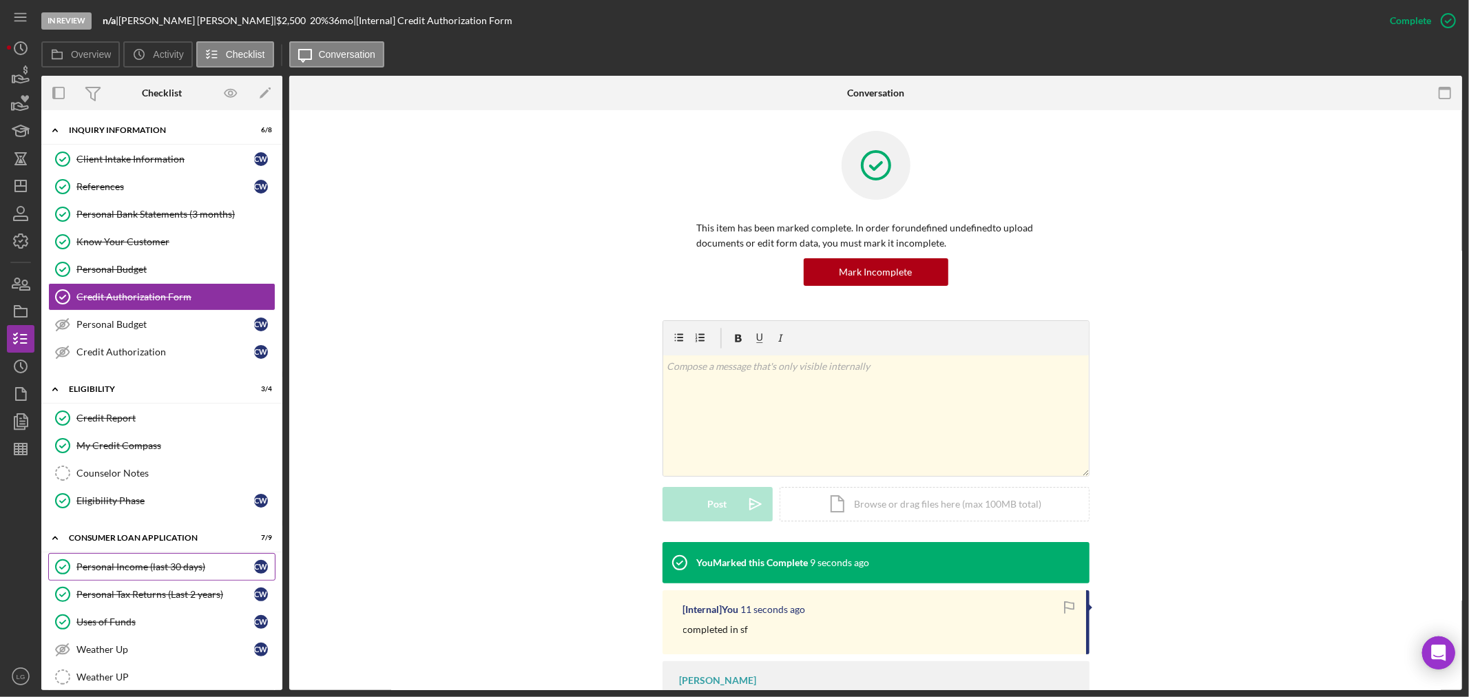
click at [197, 568] on div "Personal Income (last 30 days)" at bounding box center [165, 566] width 178 height 11
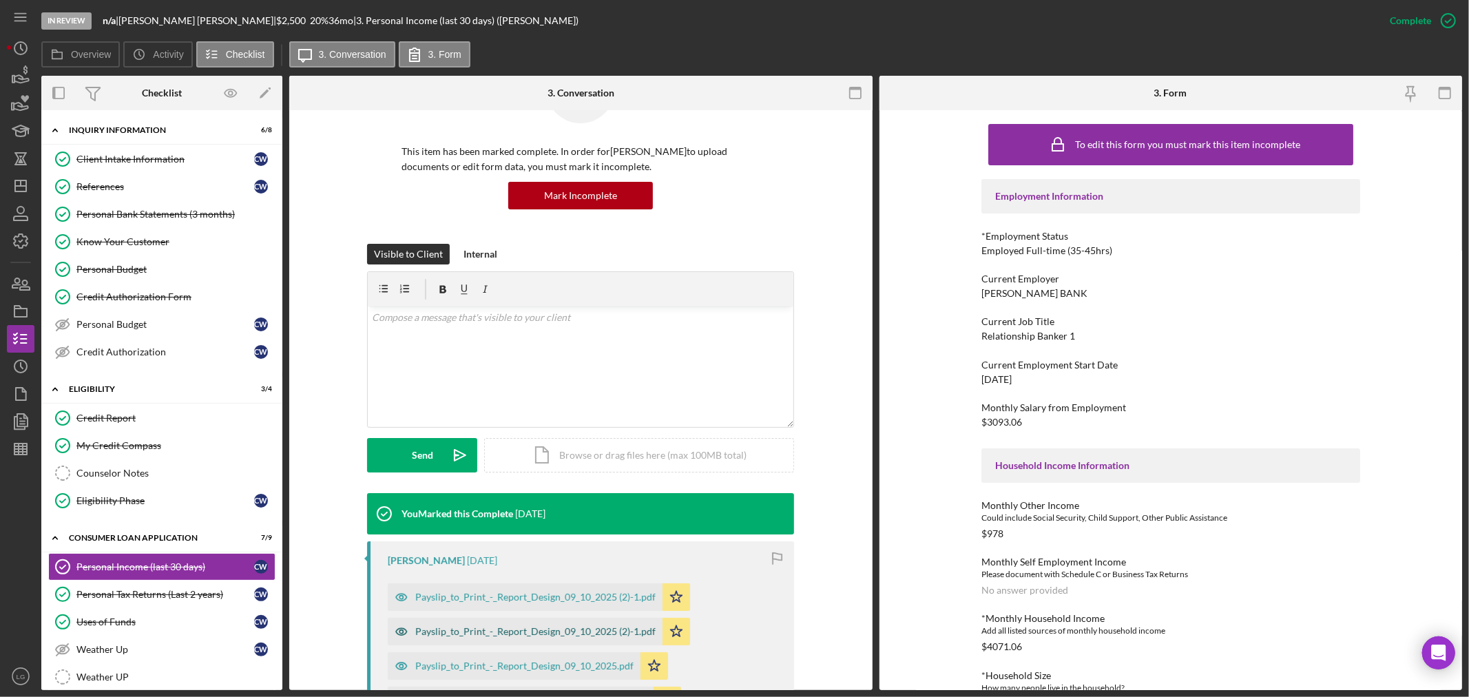
scroll to position [153, 0]
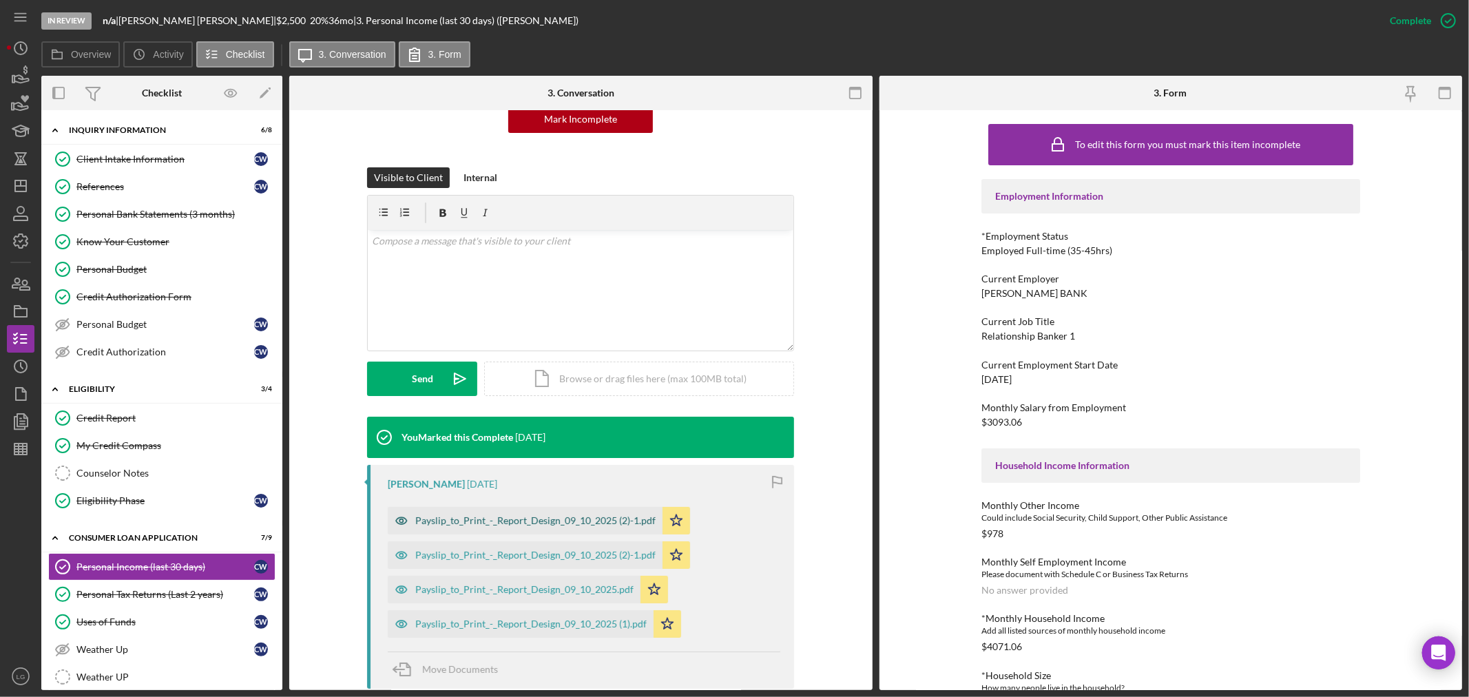
click at [479, 529] on div "Payslip_to_Print_-_Report_Design_09_10_2025 (2)-1.pdf" at bounding box center [525, 521] width 275 height 28
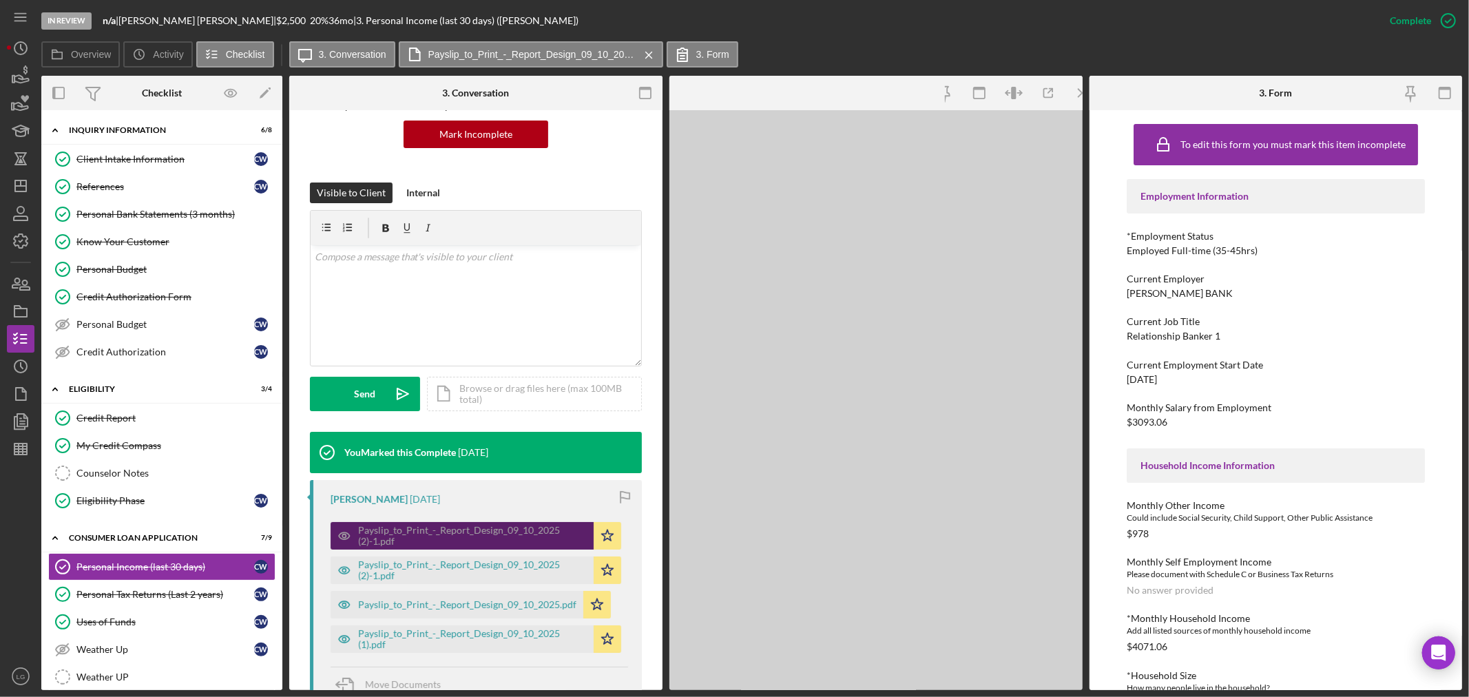
scroll to position [168, 0]
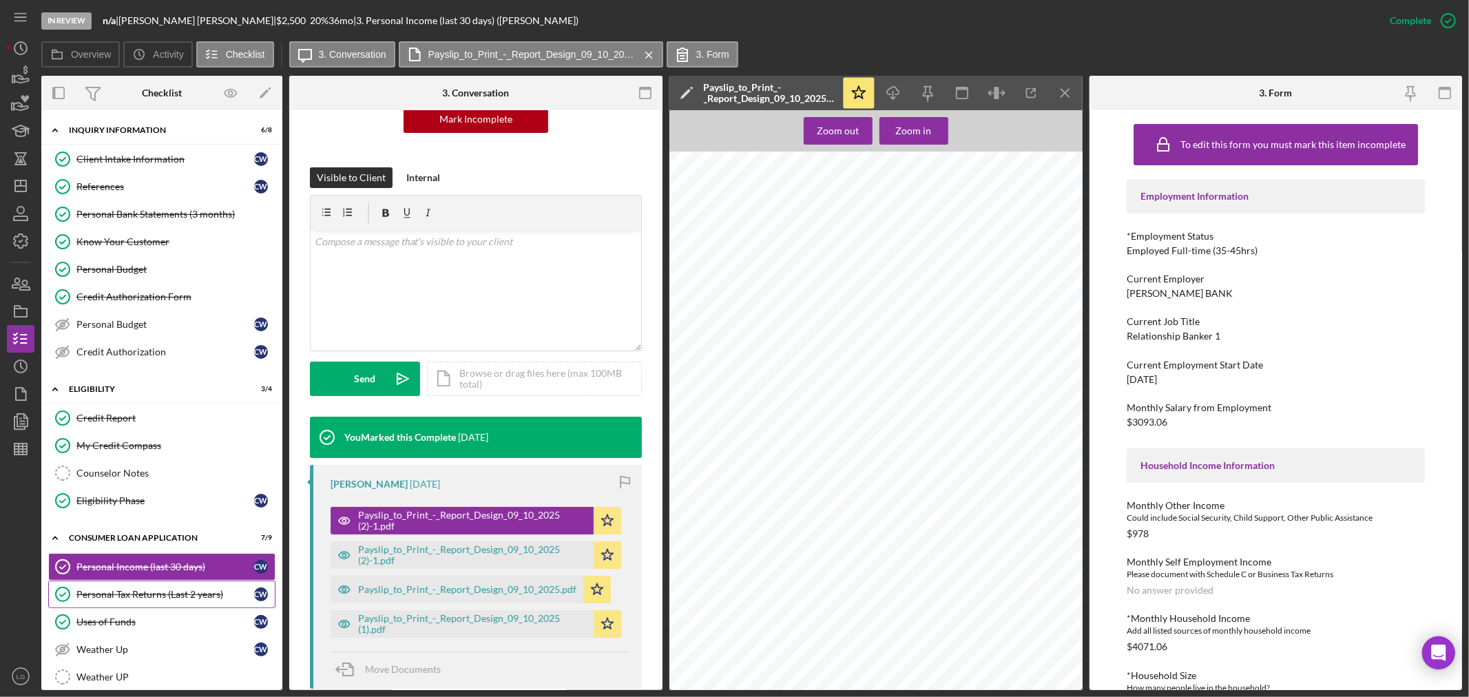
click at [129, 591] on div "Personal Tax Returns (Last 2 years)" at bounding box center [165, 594] width 178 height 11
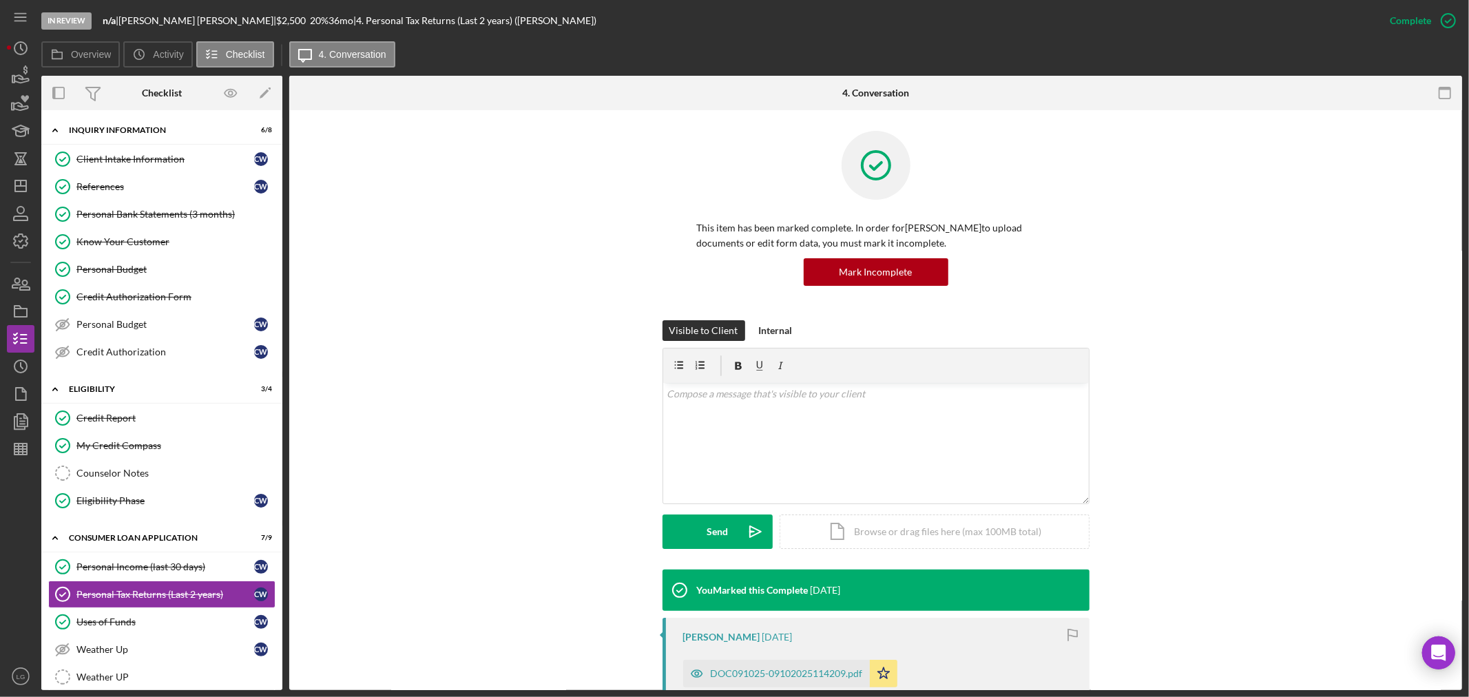
scroll to position [229, 0]
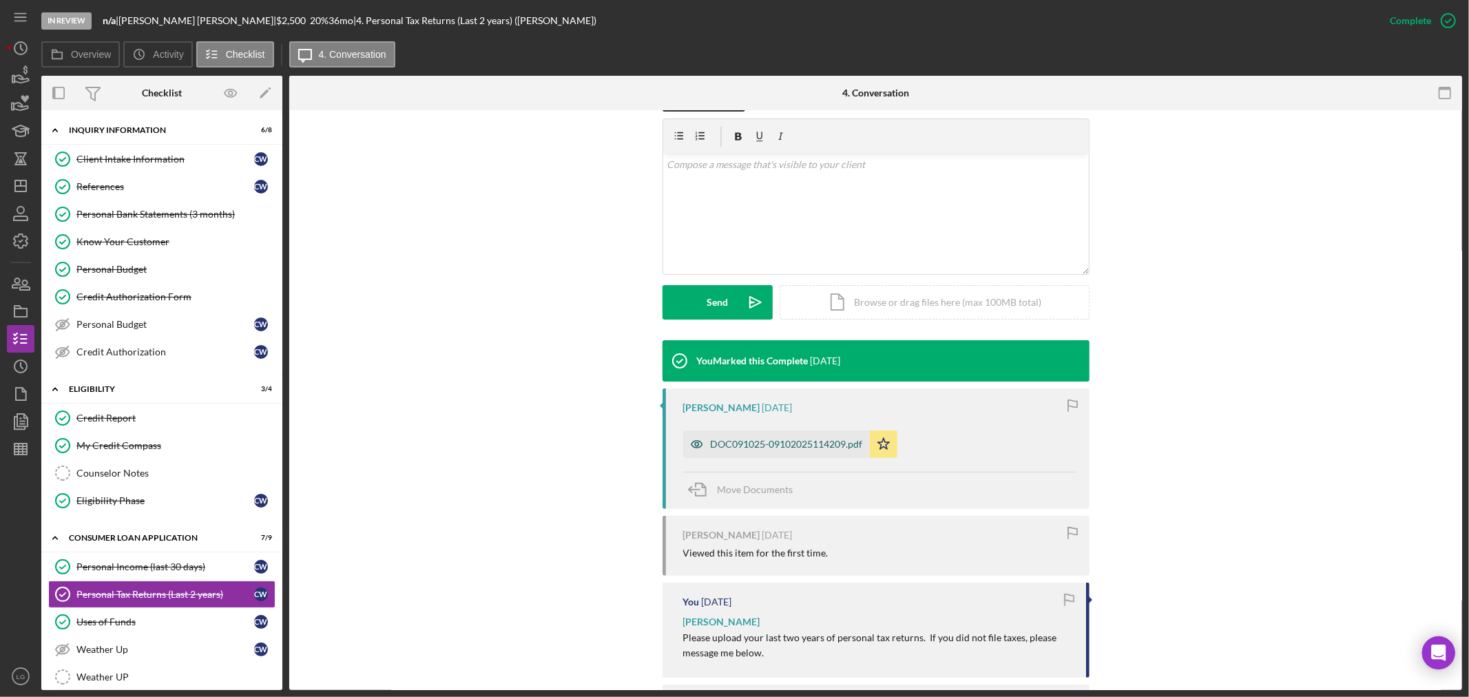
click at [790, 452] on div "DOC091025-09102025114209.pdf" at bounding box center [776, 444] width 187 height 28
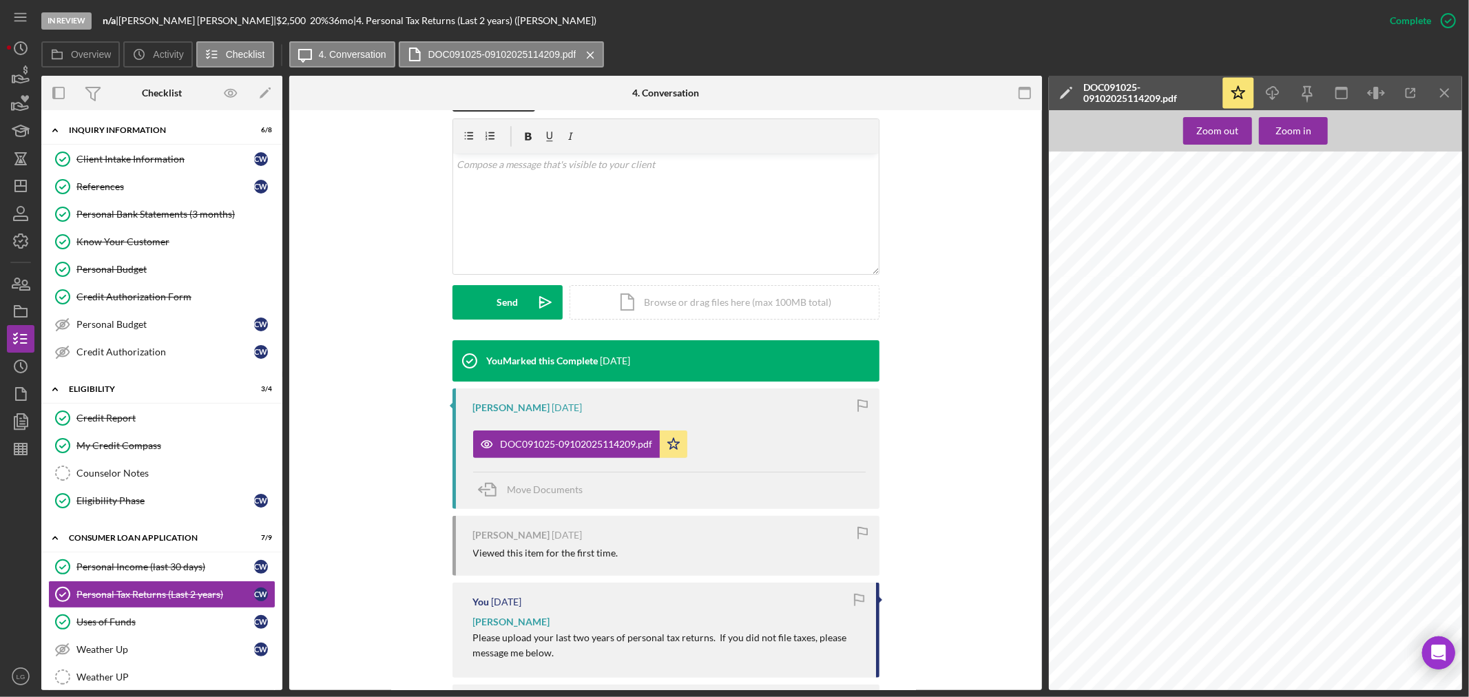
scroll to position [2744, 0]
click at [12, 181] on icon "Icon/Dashboard" at bounding box center [20, 186] width 34 height 34
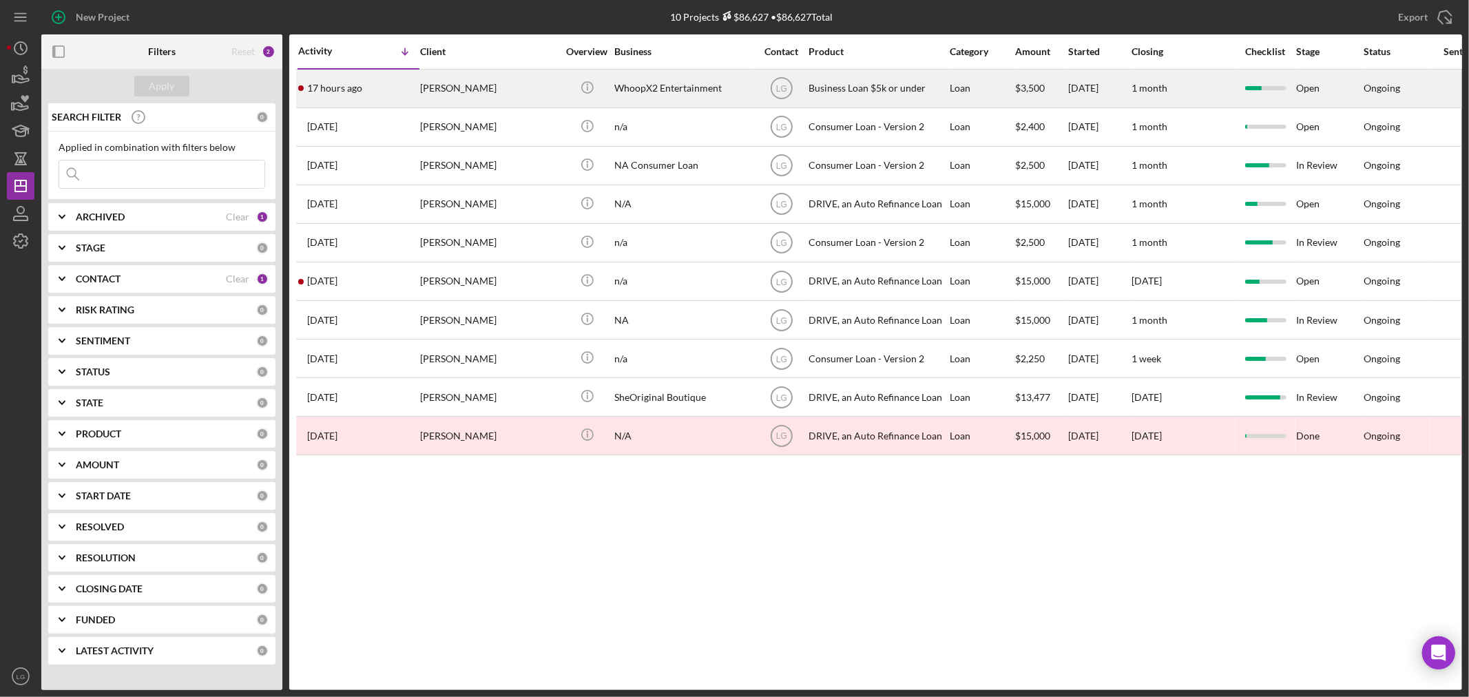
click at [439, 86] on div "[PERSON_NAME]" at bounding box center [489, 88] width 138 height 36
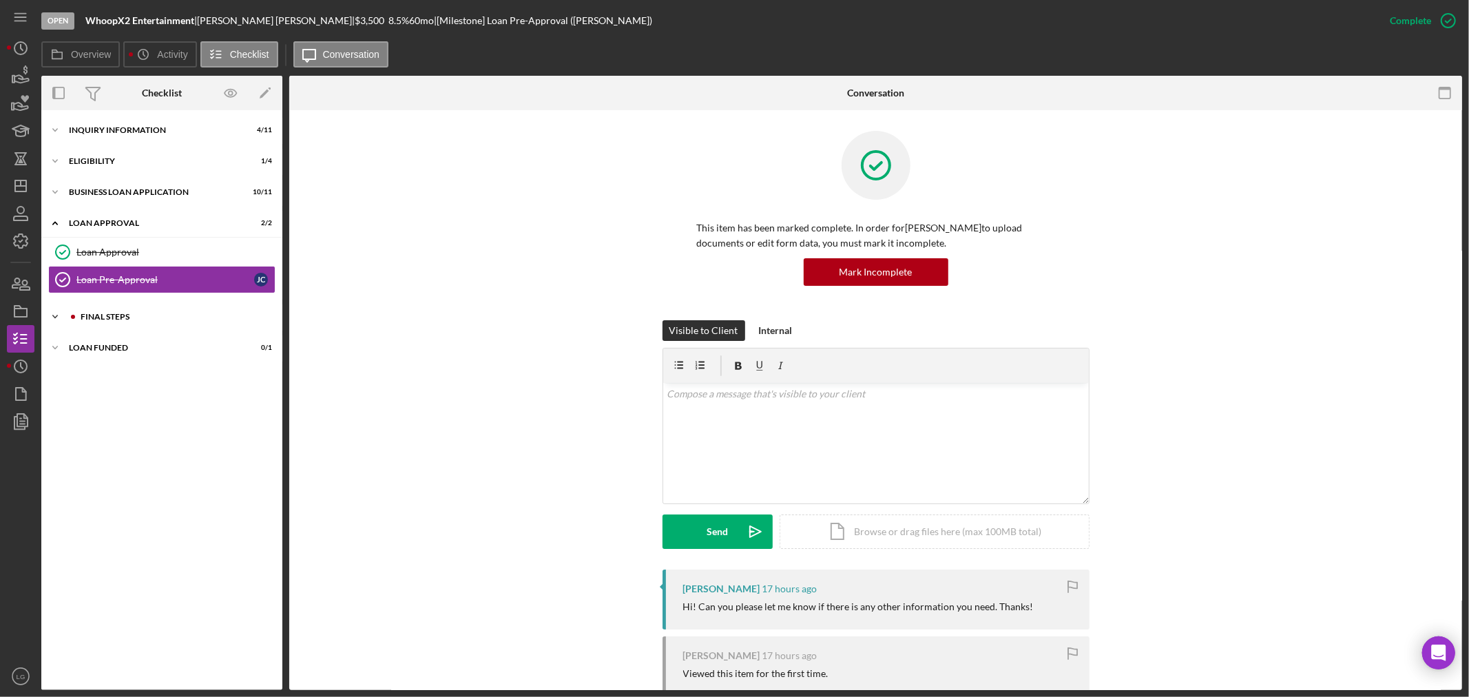
click at [71, 321] on div "Icon/Expander Final Steps 0 / 13" at bounding box center [161, 317] width 241 height 28
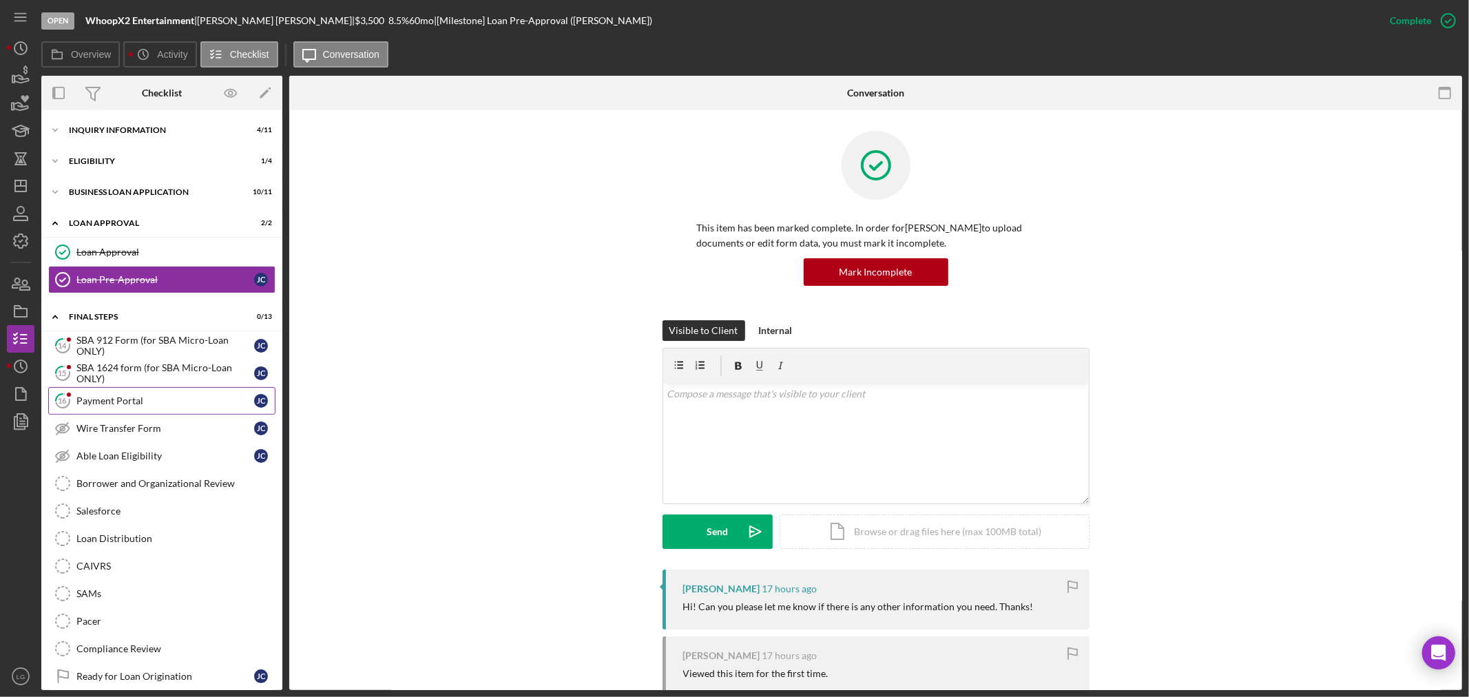
click at [117, 394] on link "16 Payment Portal [PERSON_NAME]" at bounding box center [161, 401] width 227 height 28
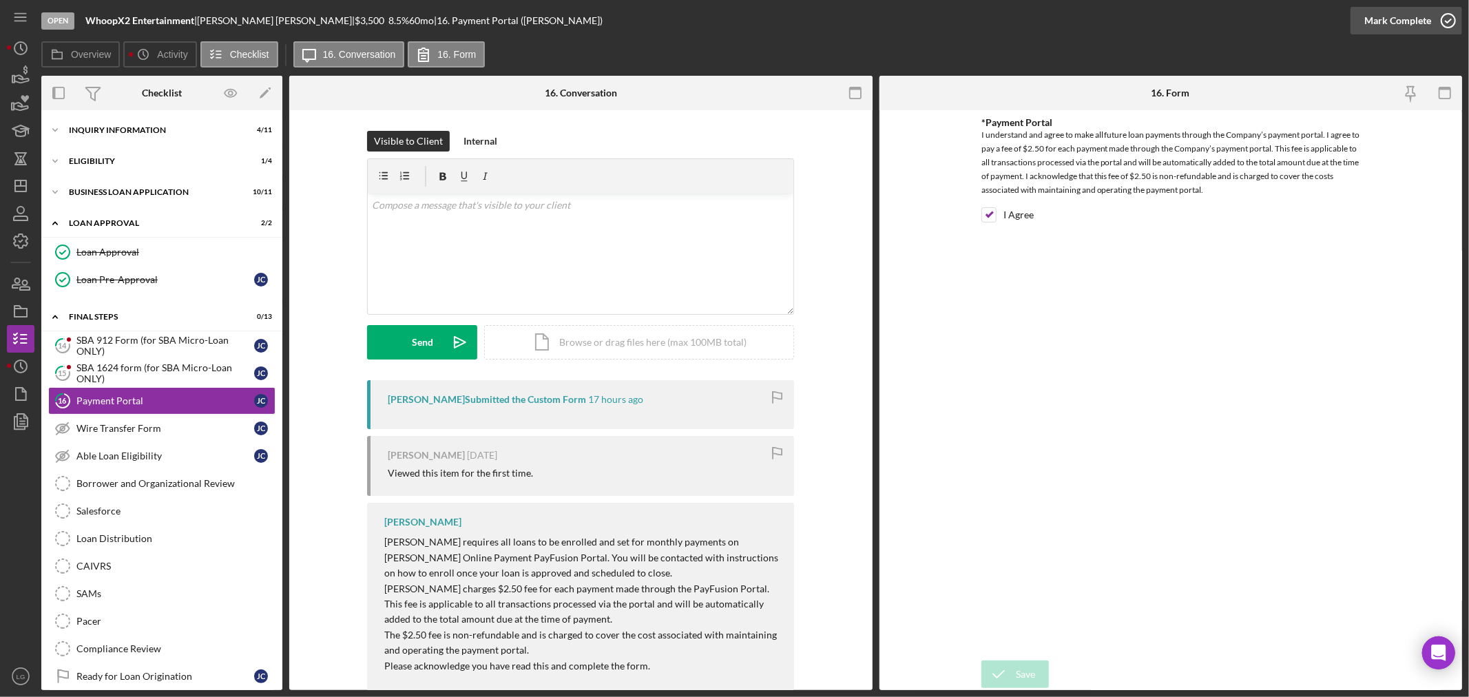
click at [1407, 11] on div "Mark Complete" at bounding box center [1397, 21] width 67 height 28
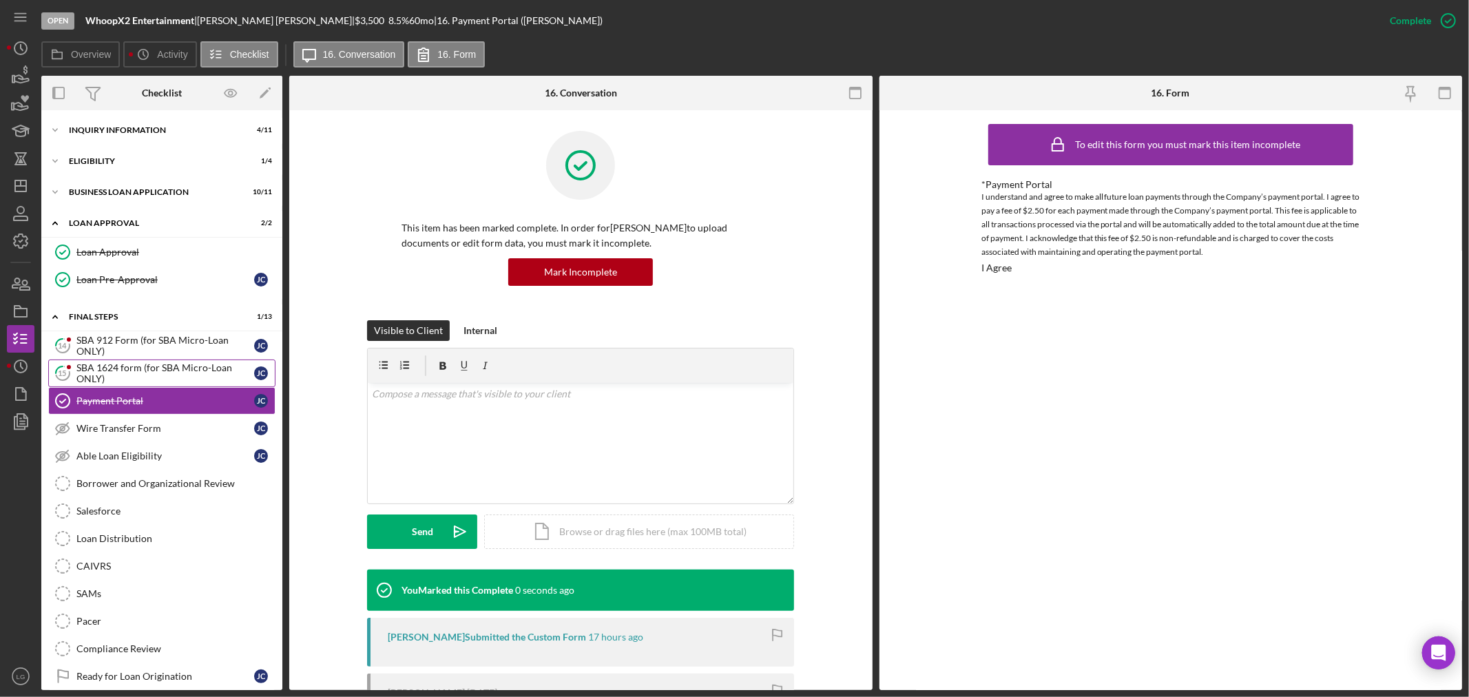
click at [58, 379] on icon at bounding box center [63, 373] width 14 height 14
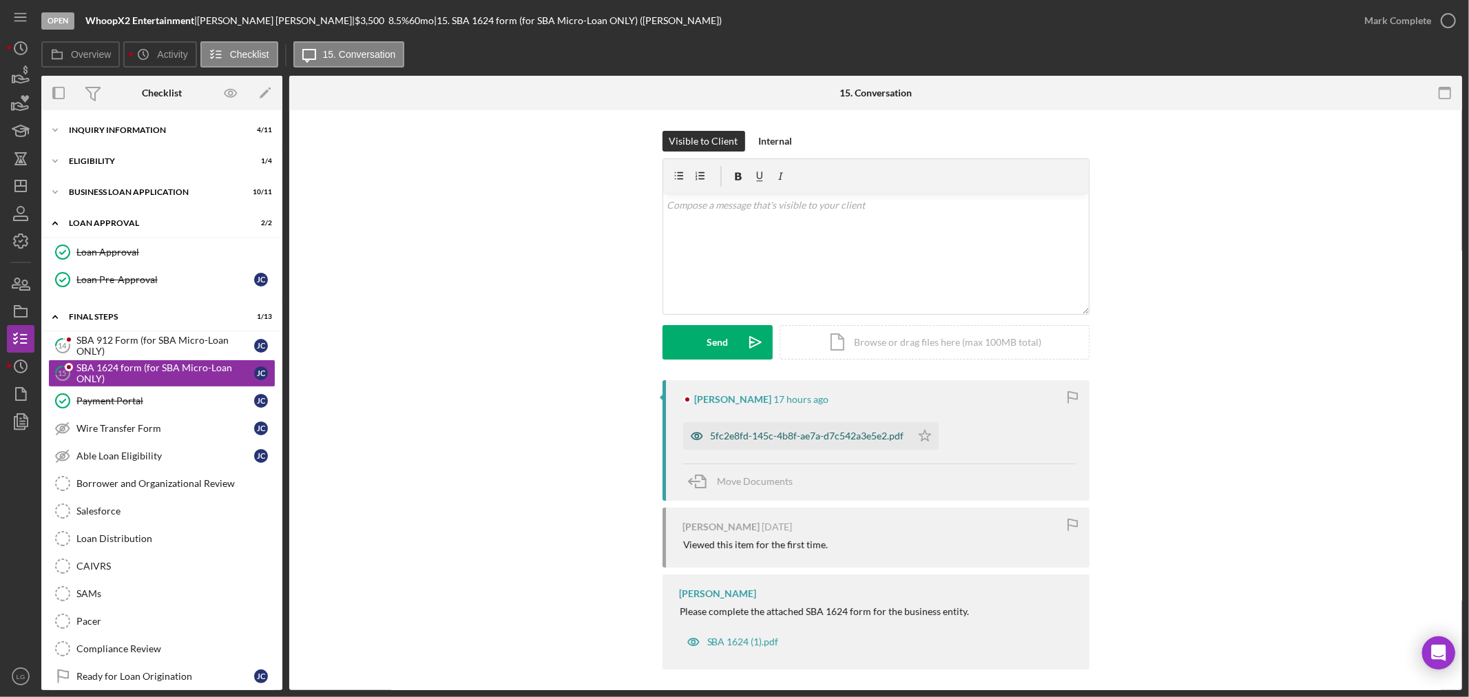
click at [735, 425] on div "5fc2e8fd-145c-4b8f-ae7a-d7c542a3e5e2.pdf" at bounding box center [797, 436] width 228 height 28
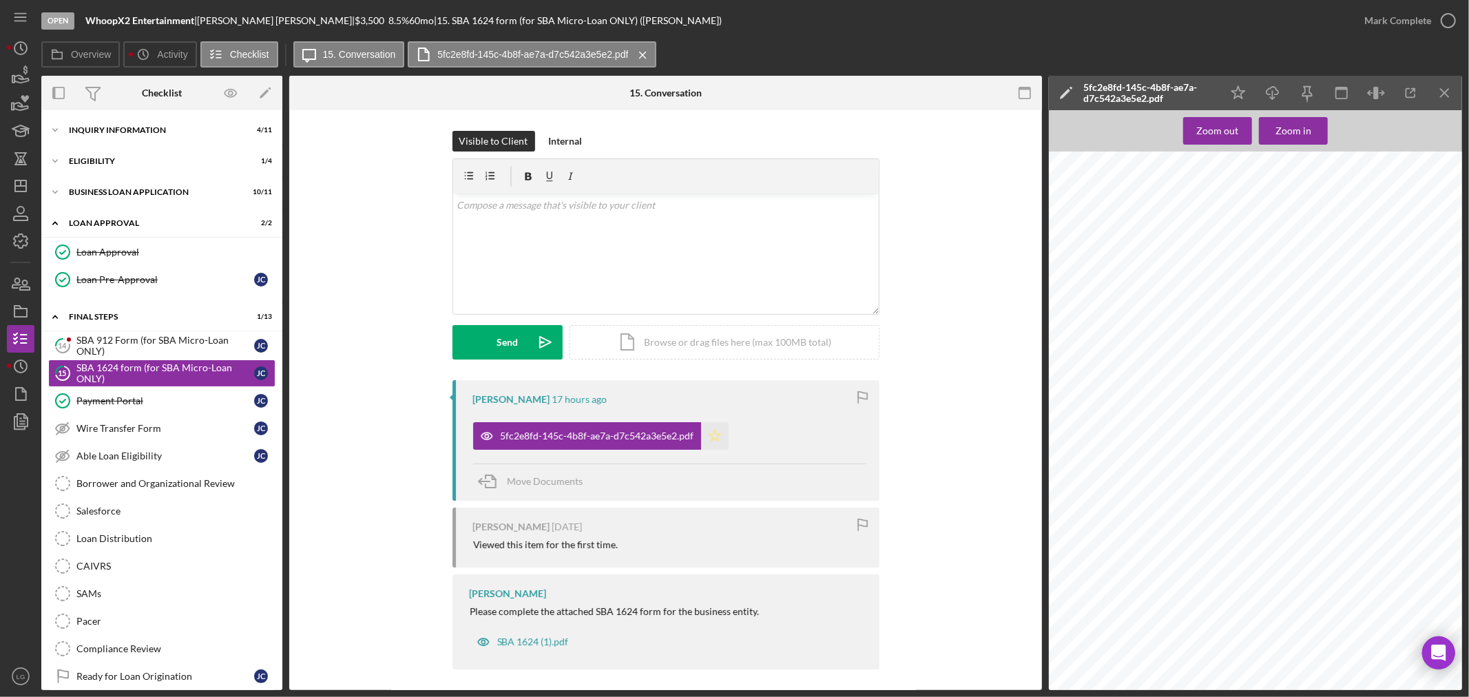
click at [720, 436] on icon "Icon/Star" at bounding box center [715, 436] width 28 height 28
click at [1387, 19] on div "Mark Complete" at bounding box center [1397, 21] width 67 height 28
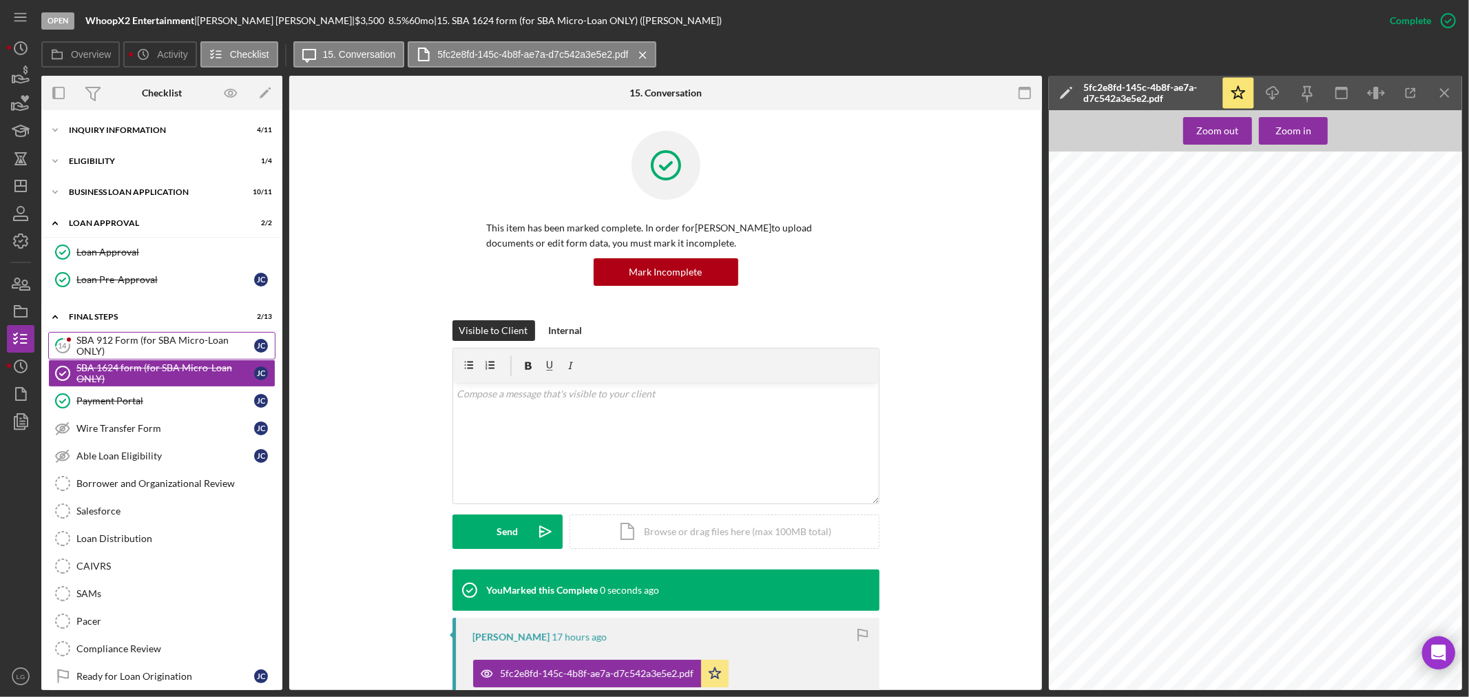
click at [173, 347] on div "SBA 912 Form (for SBA Micro-Loan ONLY)" at bounding box center [165, 346] width 178 height 22
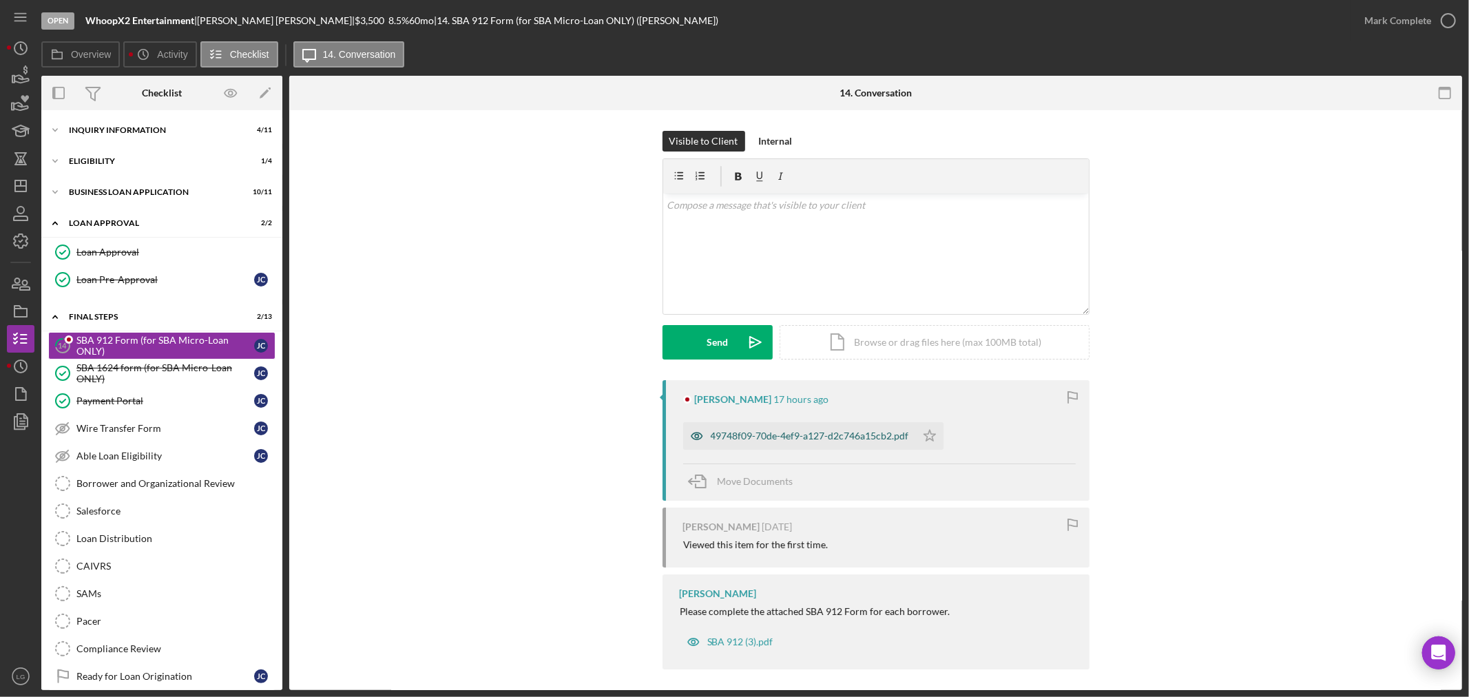
click at [774, 430] on div "49748f09-70de-4ef9-a127-d2c746a15cb2.pdf" at bounding box center [810, 435] width 198 height 11
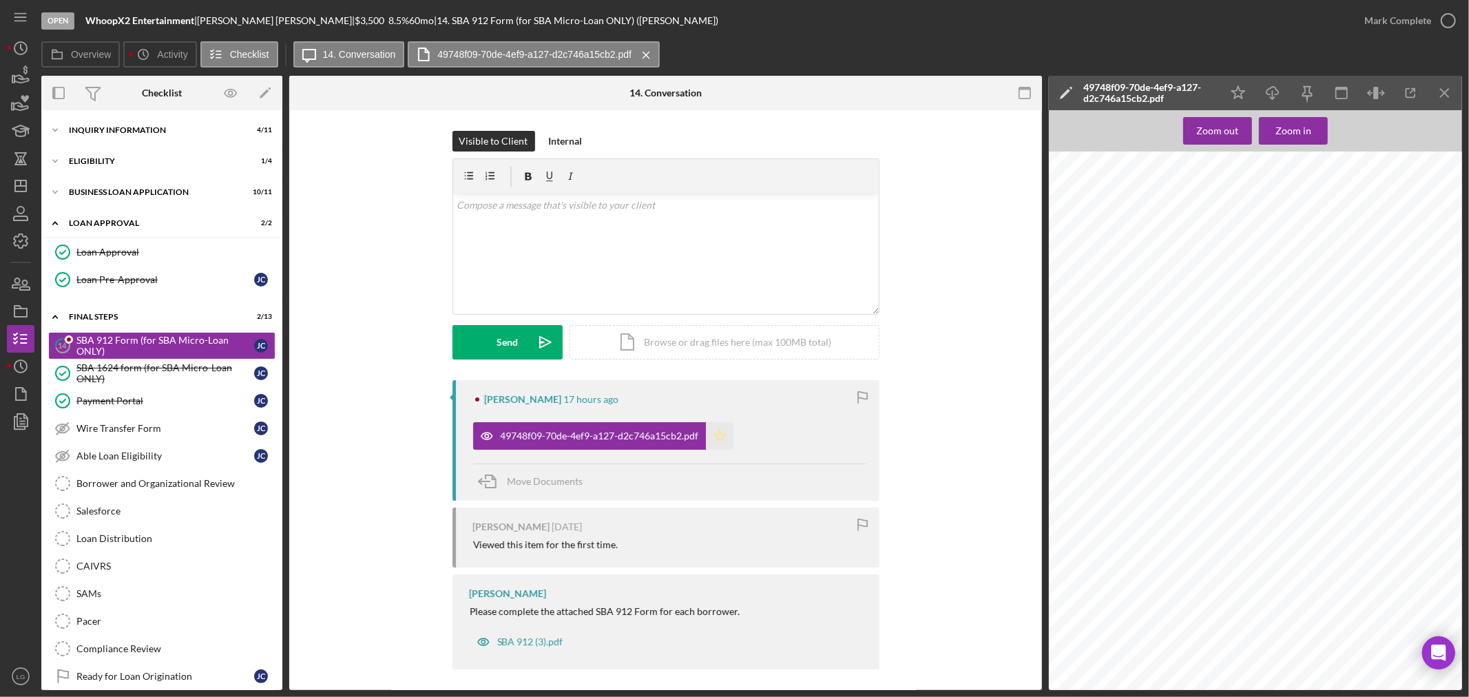
click at [711, 436] on icon "Icon/Star" at bounding box center [720, 436] width 28 height 28
click at [1398, 19] on div "Mark Complete" at bounding box center [1397, 21] width 67 height 28
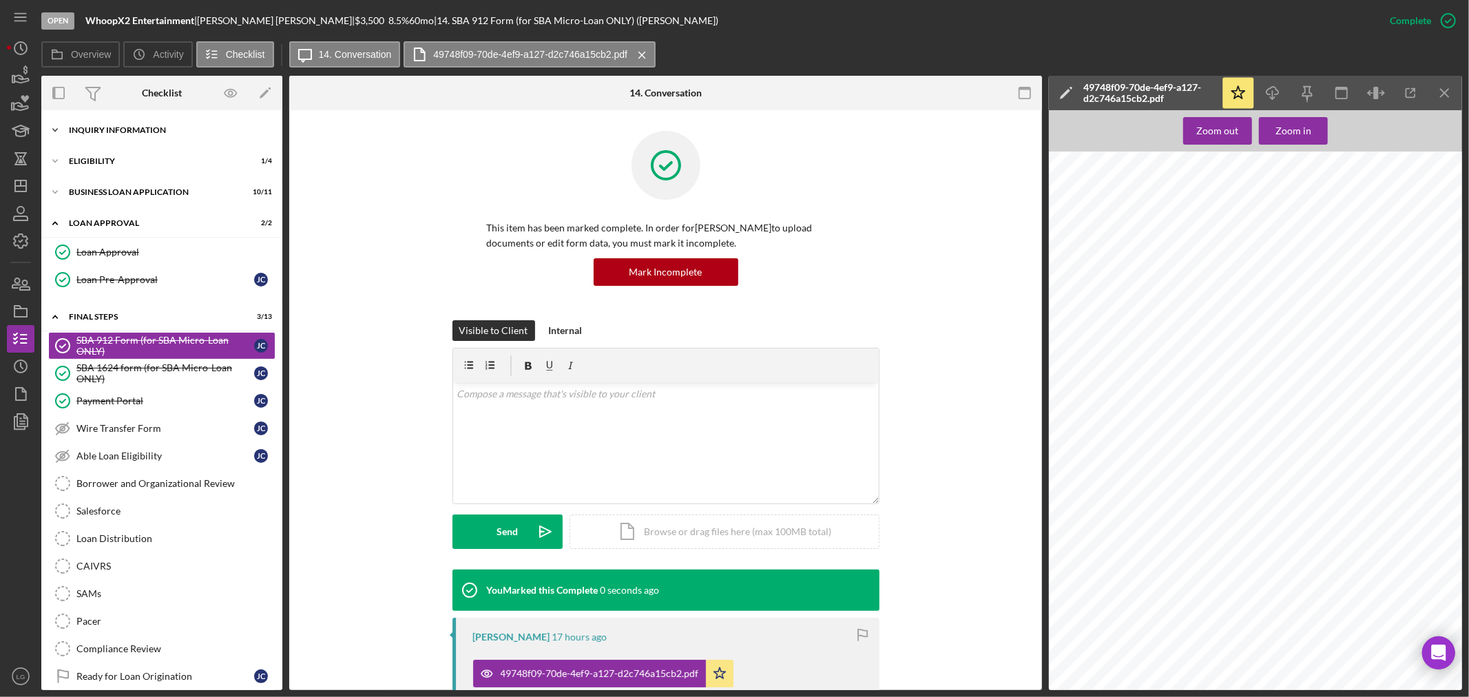
click at [91, 135] on div "Icon/Expander INQUIRY INFORMATION 4 / 11" at bounding box center [161, 130] width 241 height 28
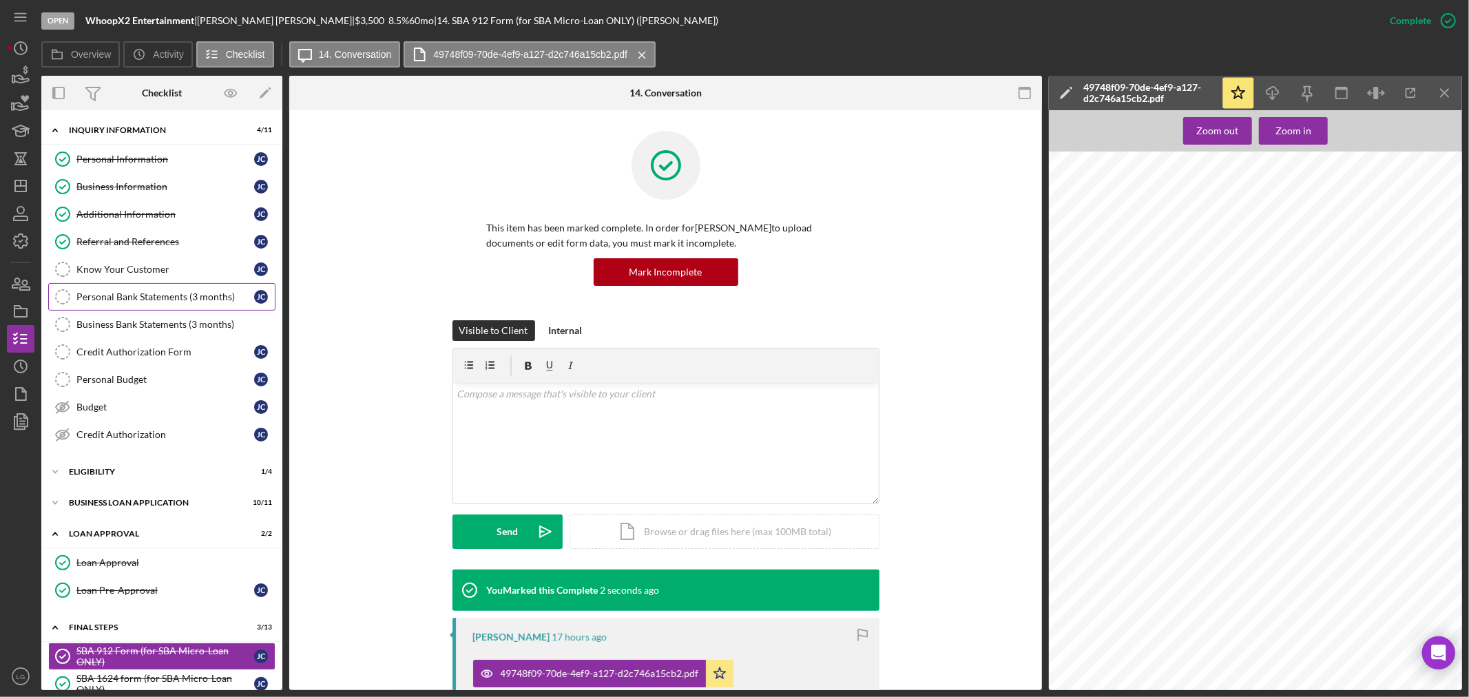
click at [131, 299] on div "Personal Bank Statements (3 months)" at bounding box center [165, 296] width 178 height 11
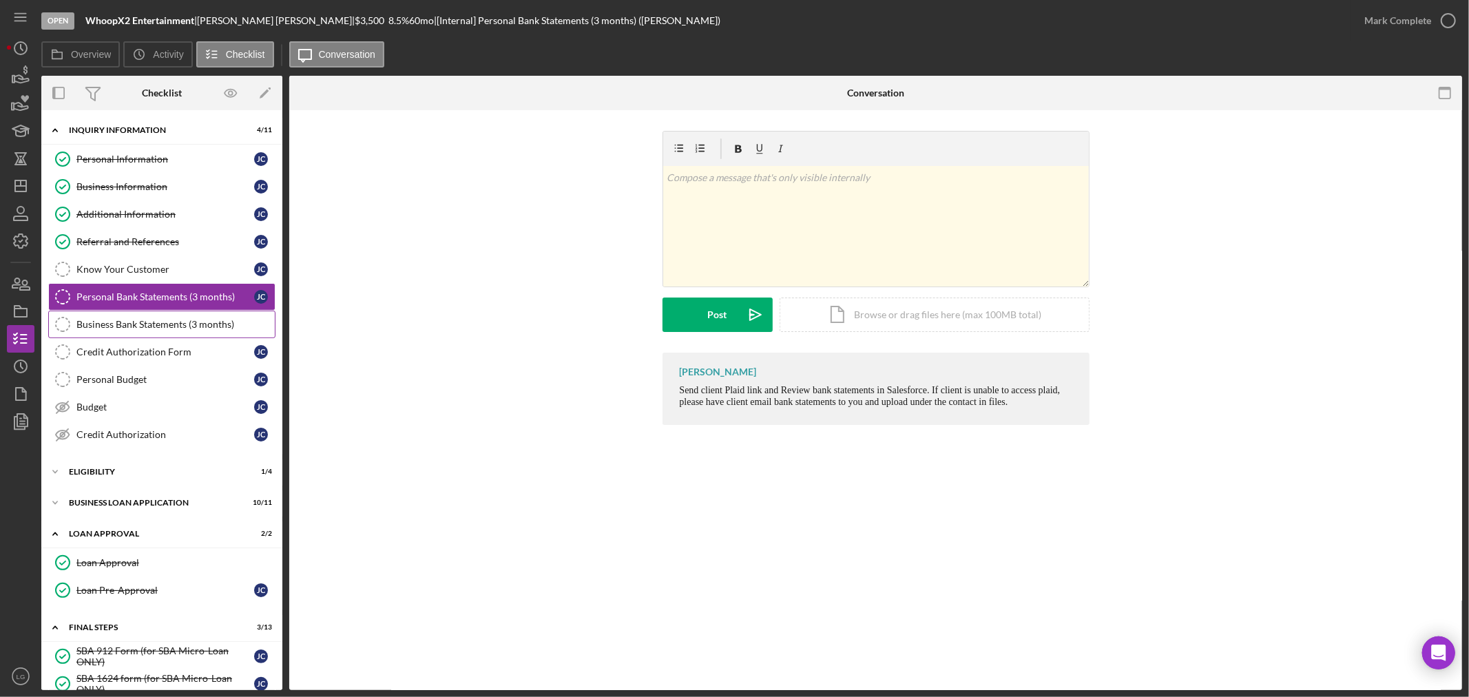
click at [123, 322] on div "Business Bank Statements (3 months)" at bounding box center [175, 324] width 198 height 11
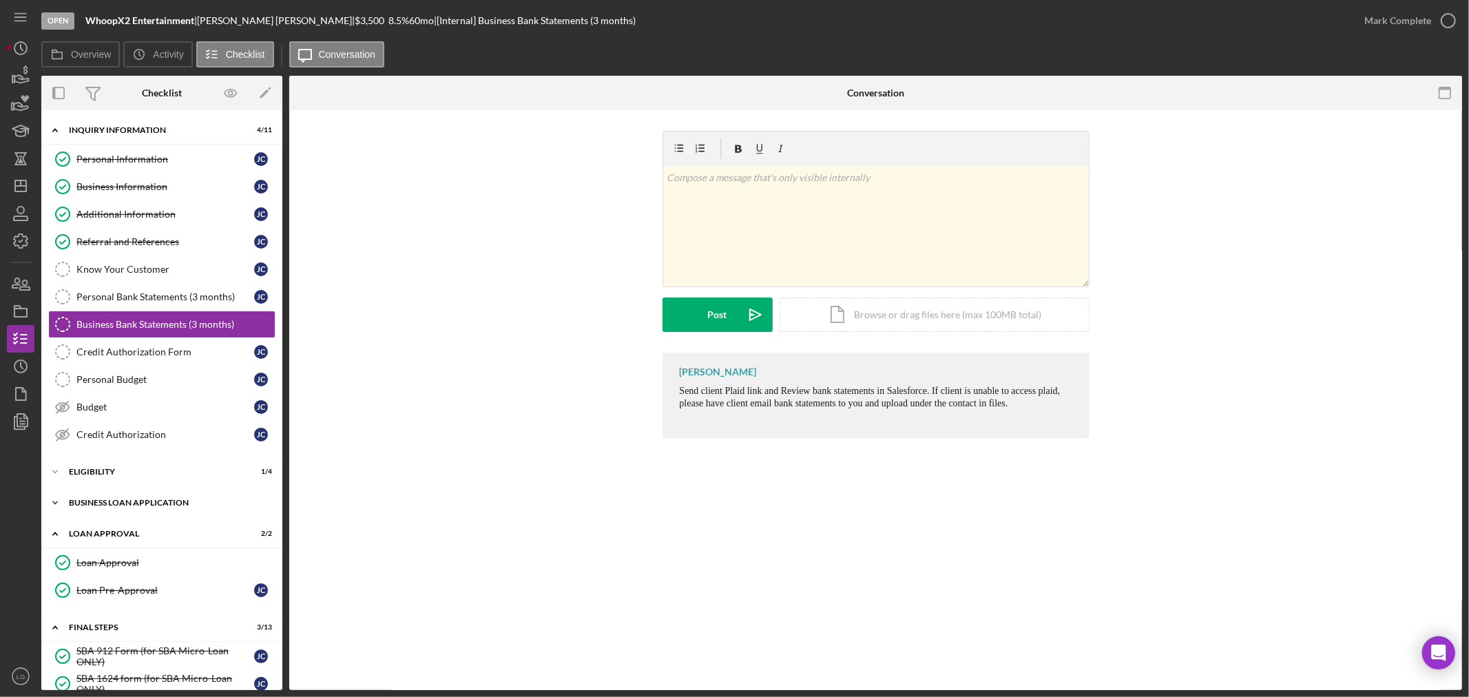
click at [149, 503] on div "BUSINESS LOAN APPLICATION" at bounding box center [167, 502] width 196 height 8
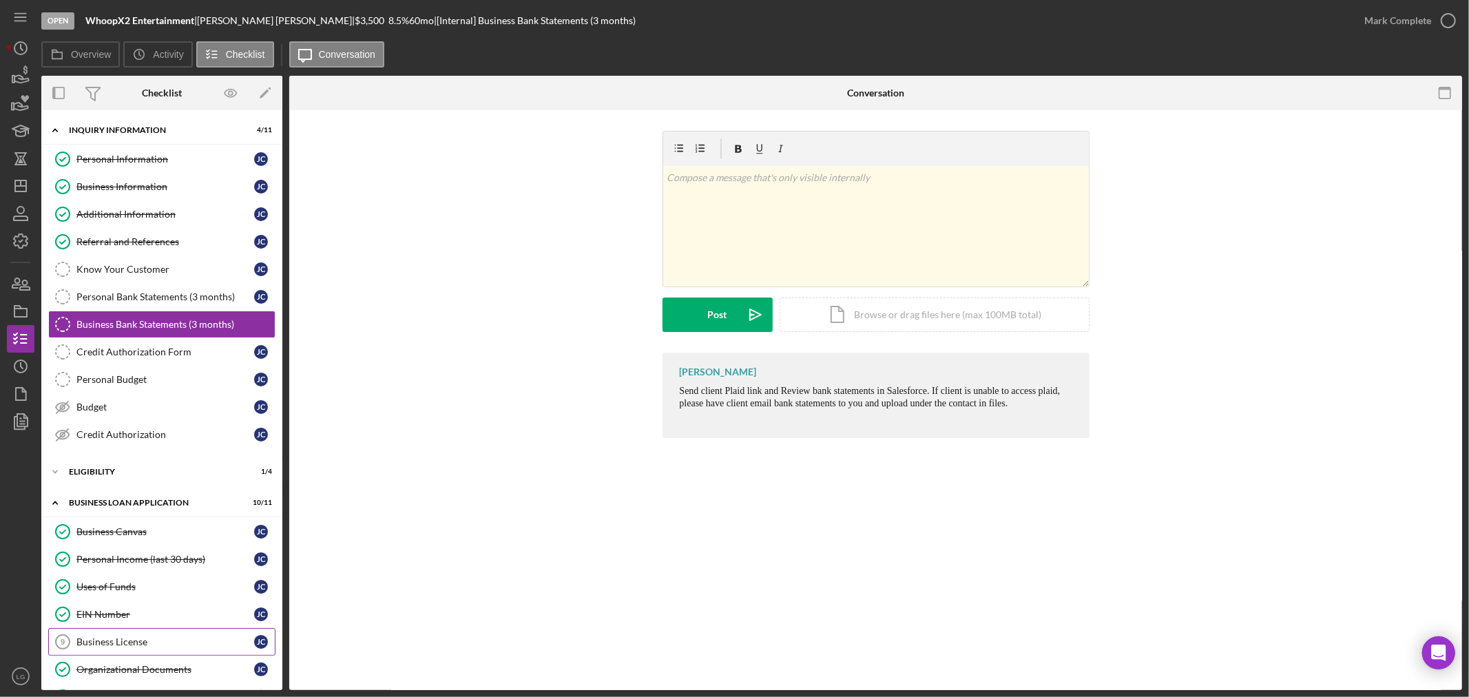
click at [176, 647] on div "Business License" at bounding box center [165, 641] width 178 height 11
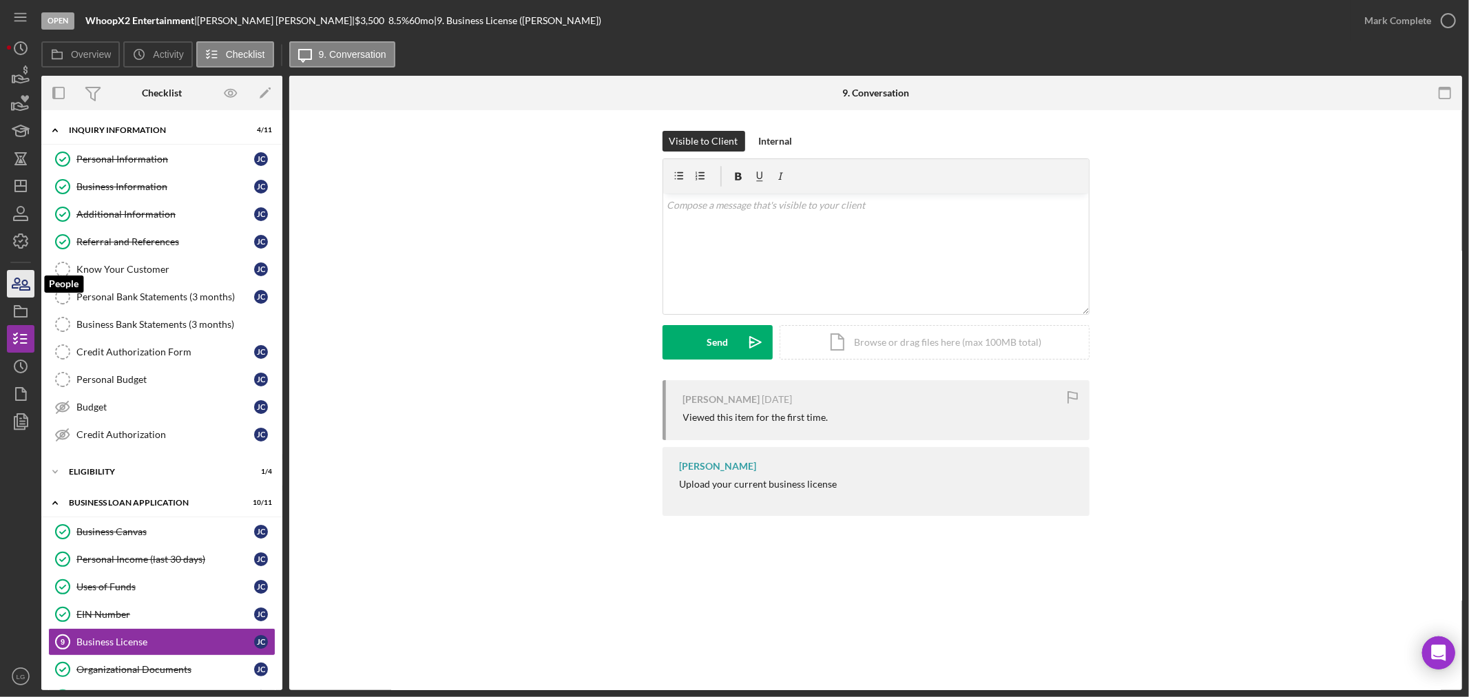
click at [25, 284] on icon "button" at bounding box center [20, 283] width 34 height 34
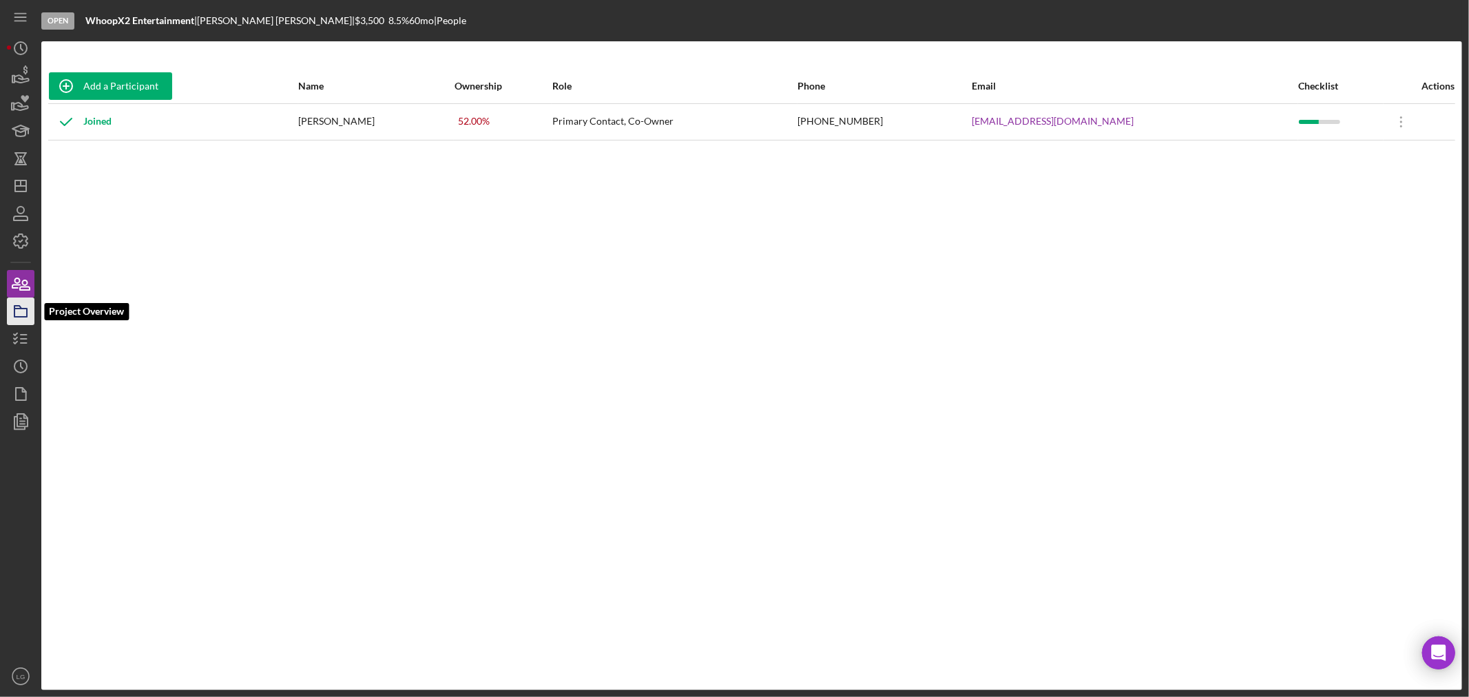
click at [16, 303] on icon "button" at bounding box center [20, 311] width 34 height 34
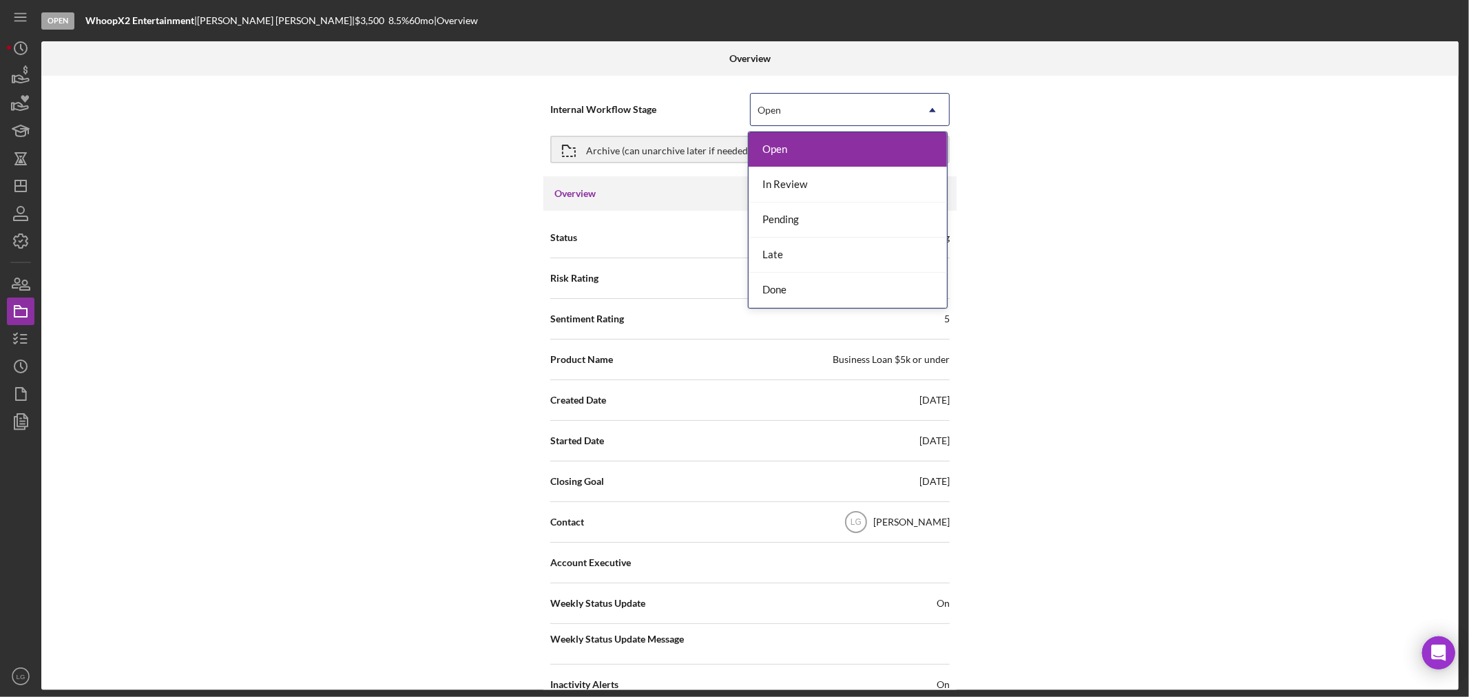
click at [785, 113] on div "Open" at bounding box center [832, 110] width 165 height 32
click at [782, 189] on div "In Review" at bounding box center [847, 184] width 198 height 35
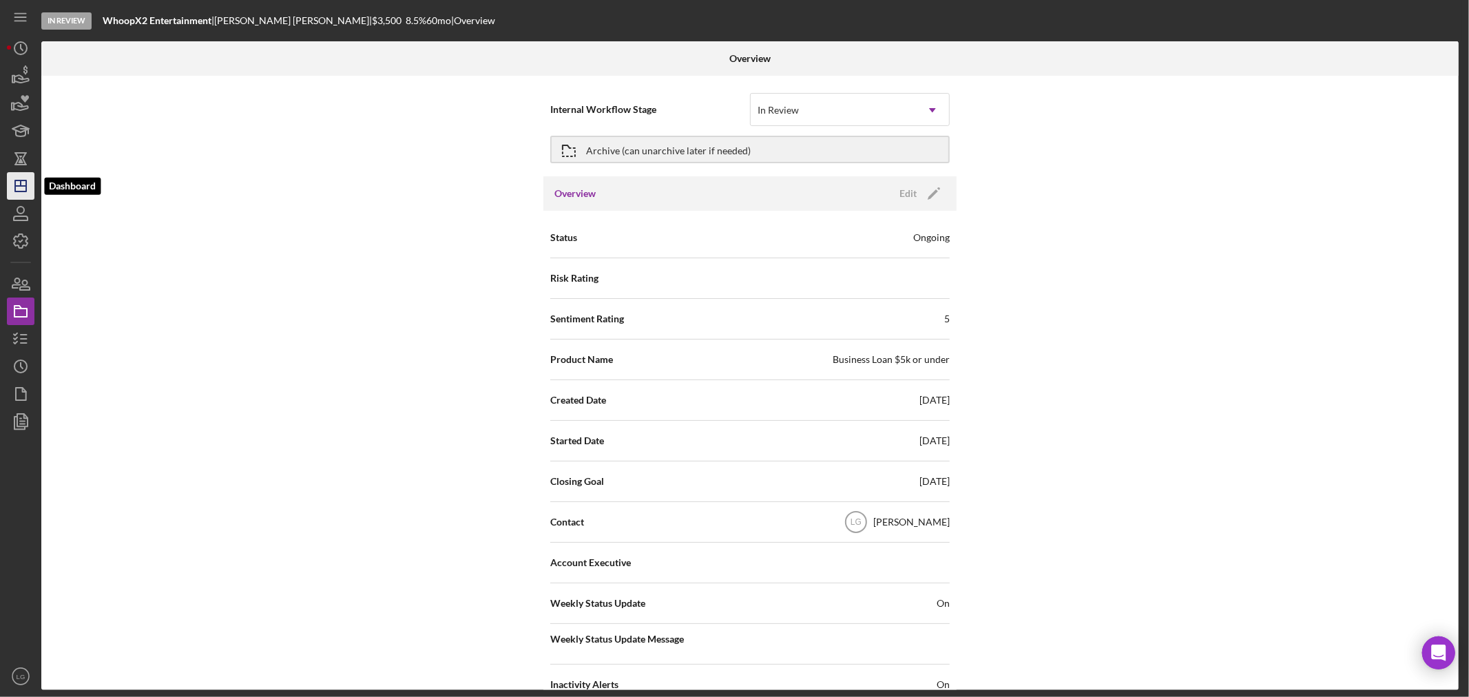
click at [19, 196] on icon "Icon/Dashboard" at bounding box center [20, 186] width 34 height 34
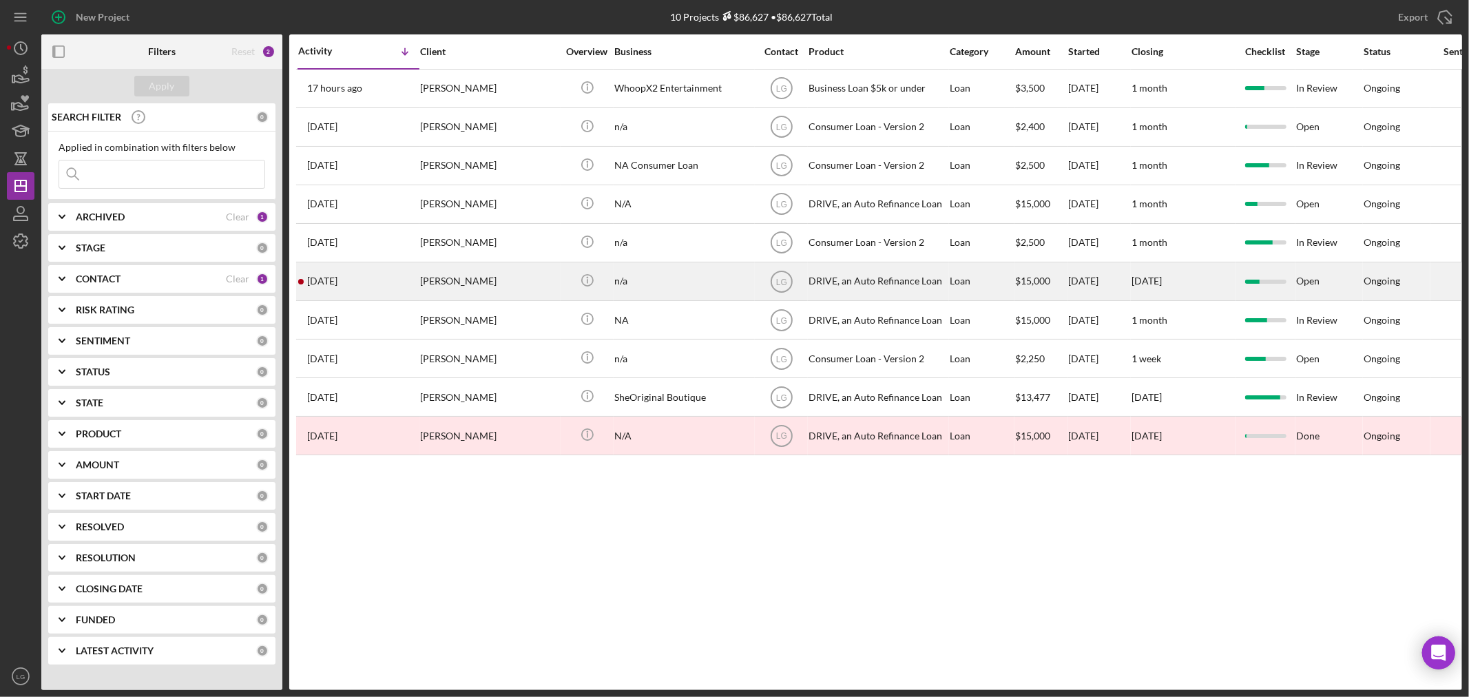
click at [477, 284] on div "[PERSON_NAME]" at bounding box center [489, 281] width 138 height 36
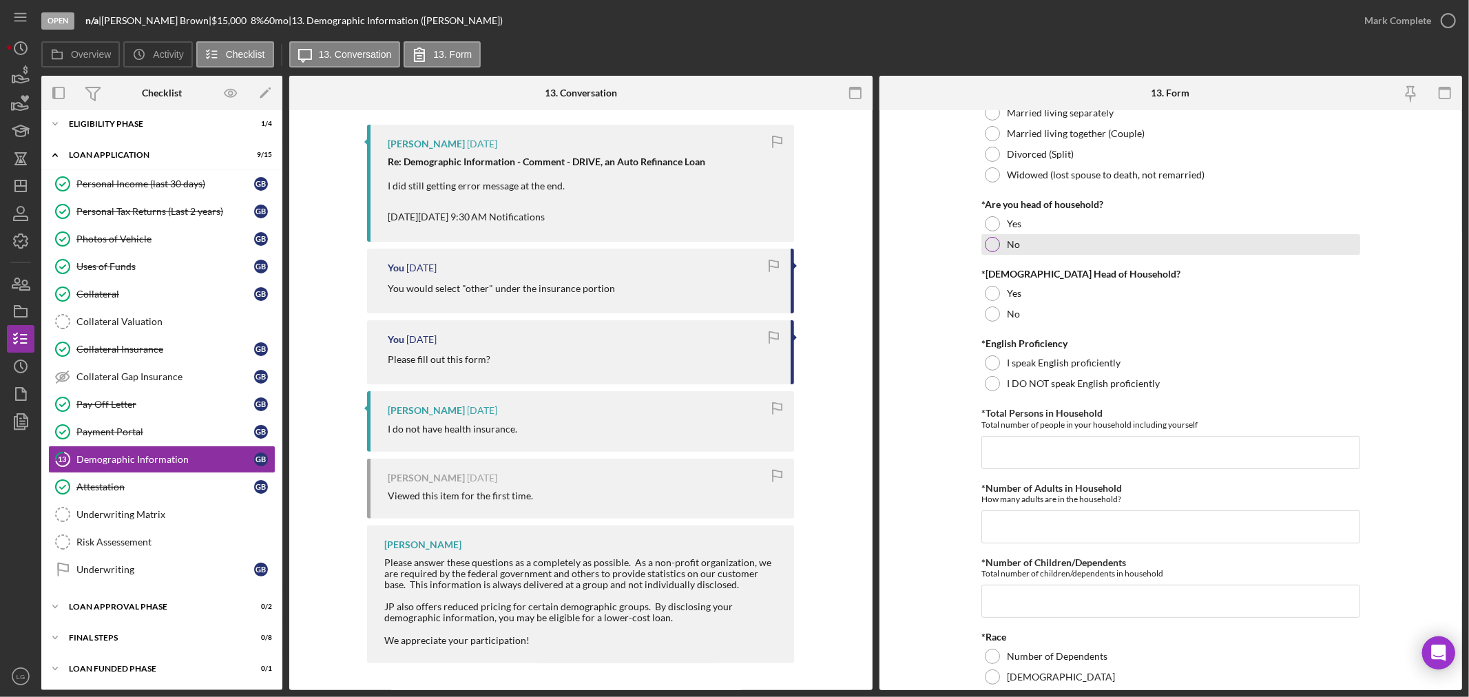
scroll to position [76, 0]
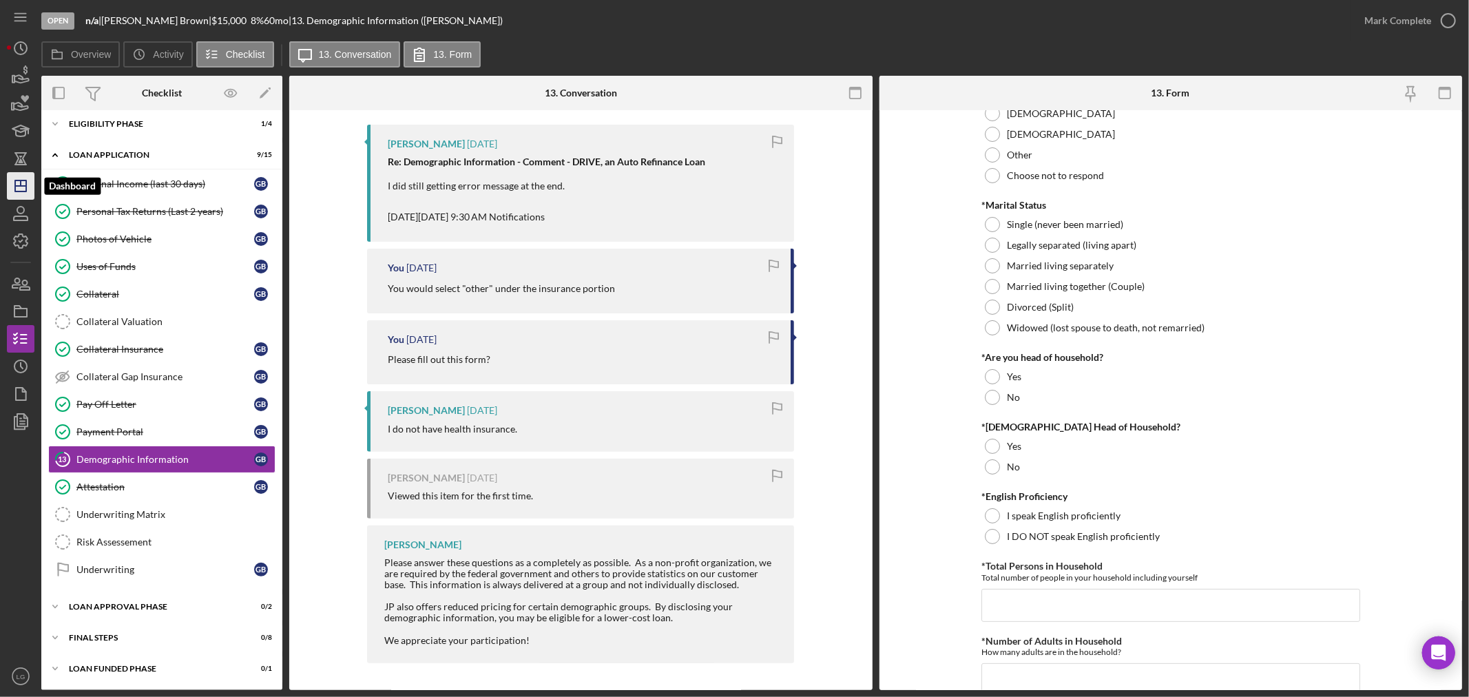
click at [17, 179] on icon "Icon/Dashboard" at bounding box center [20, 186] width 34 height 34
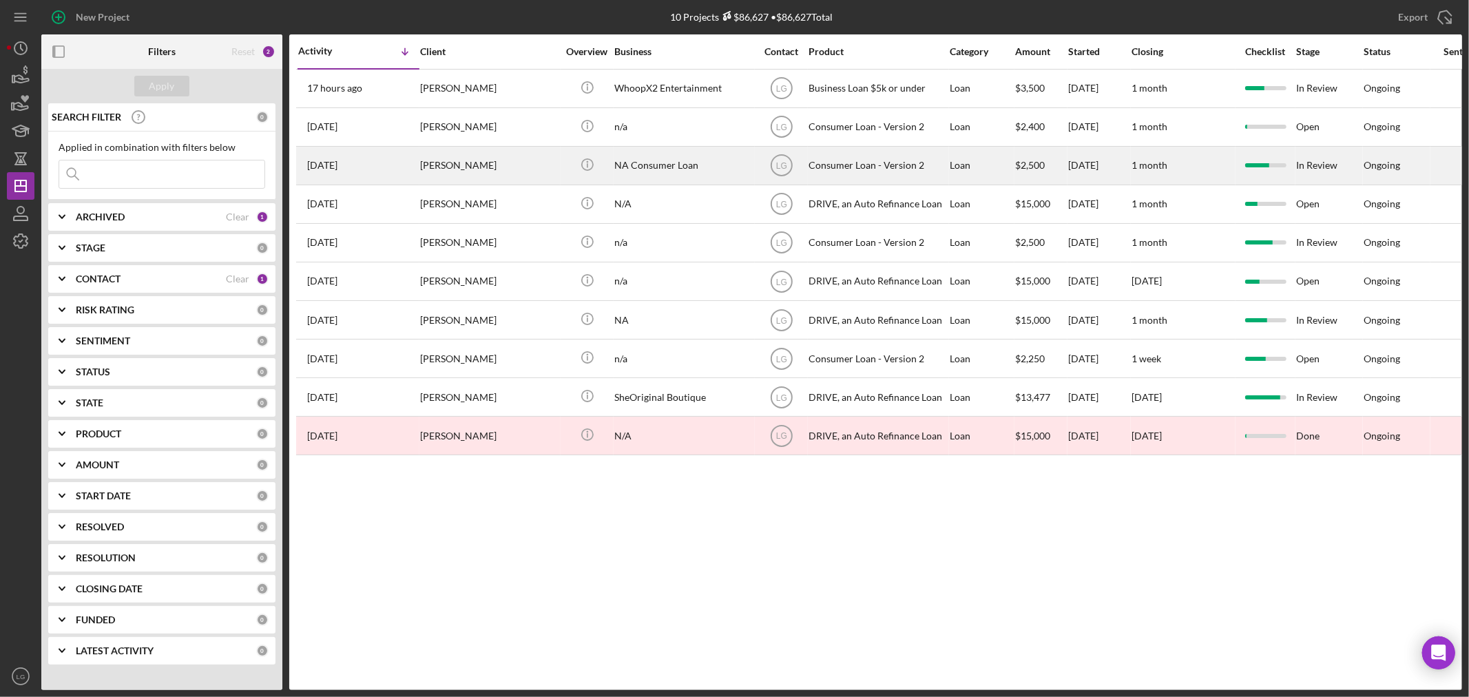
click at [414, 182] on div "[DATE] [PERSON_NAME]" at bounding box center [358, 165] width 120 height 36
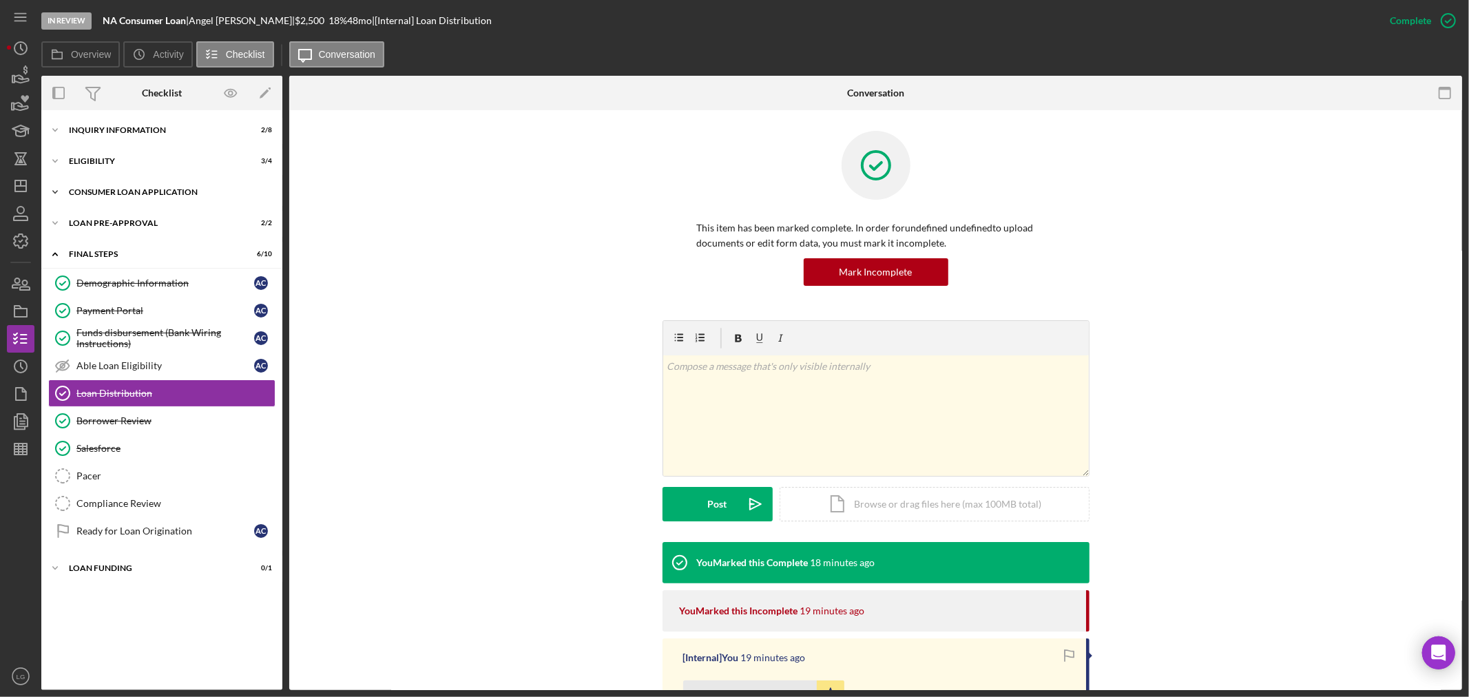
click at [101, 188] on div "Consumer Loan Application" at bounding box center [167, 192] width 196 height 8
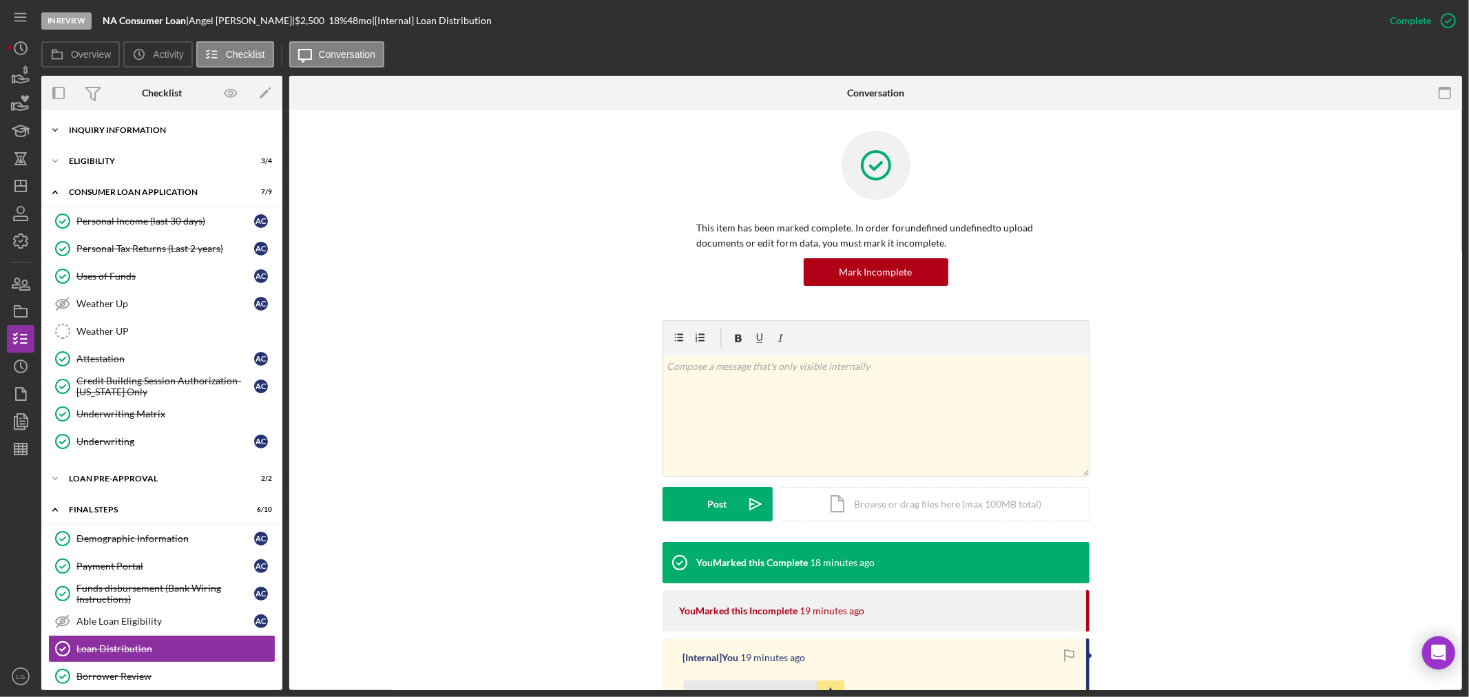
click at [104, 141] on div "Icon/Expander Inquiry Information 2 / 8" at bounding box center [161, 130] width 241 height 28
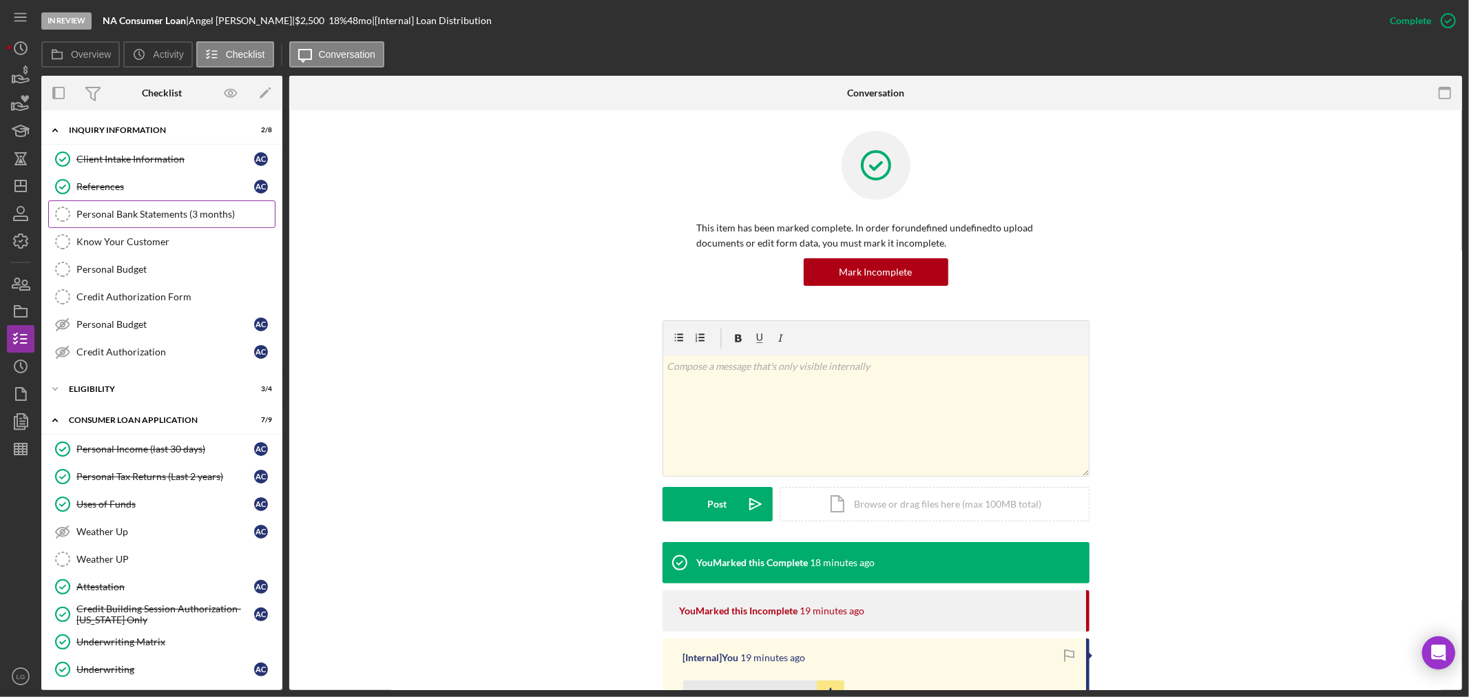
click at [83, 210] on div "Personal Bank Statements (3 months)" at bounding box center [175, 214] width 198 height 11
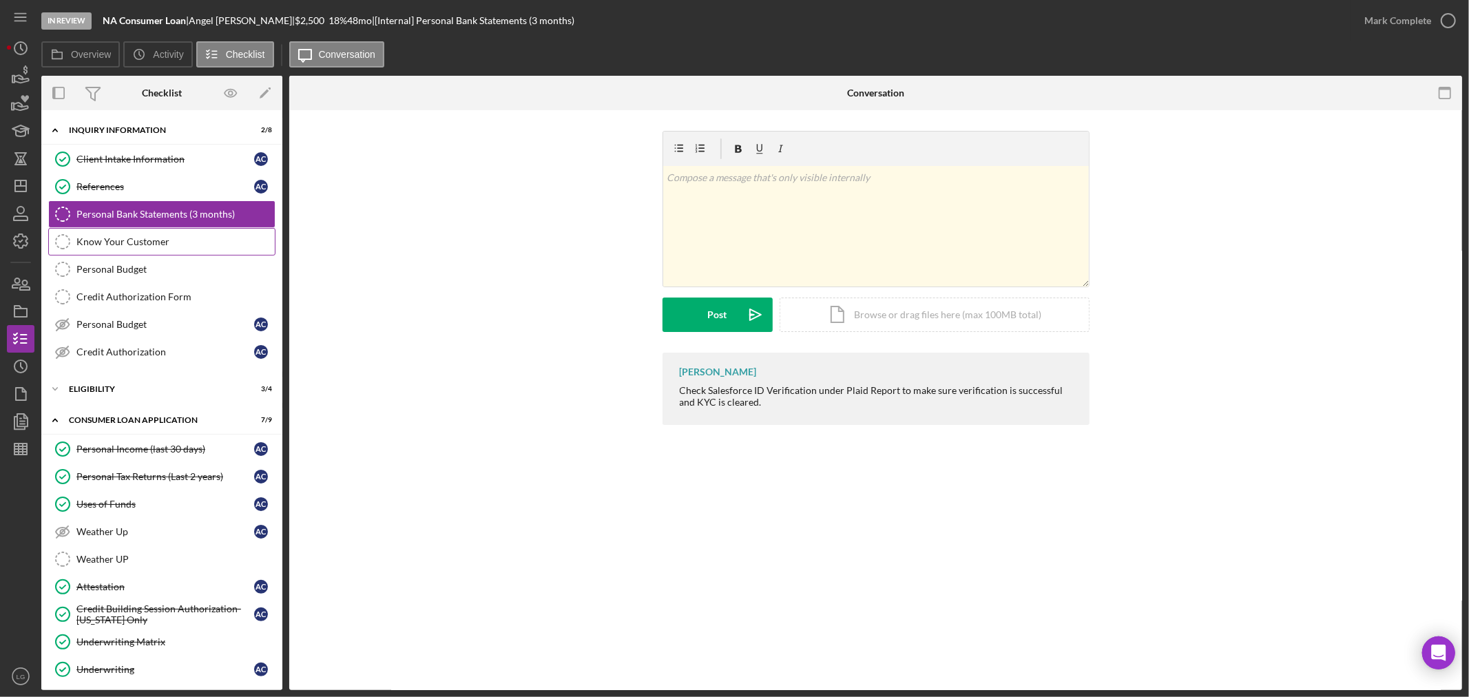
click at [136, 246] on div "Know Your Customer" at bounding box center [175, 241] width 198 height 11
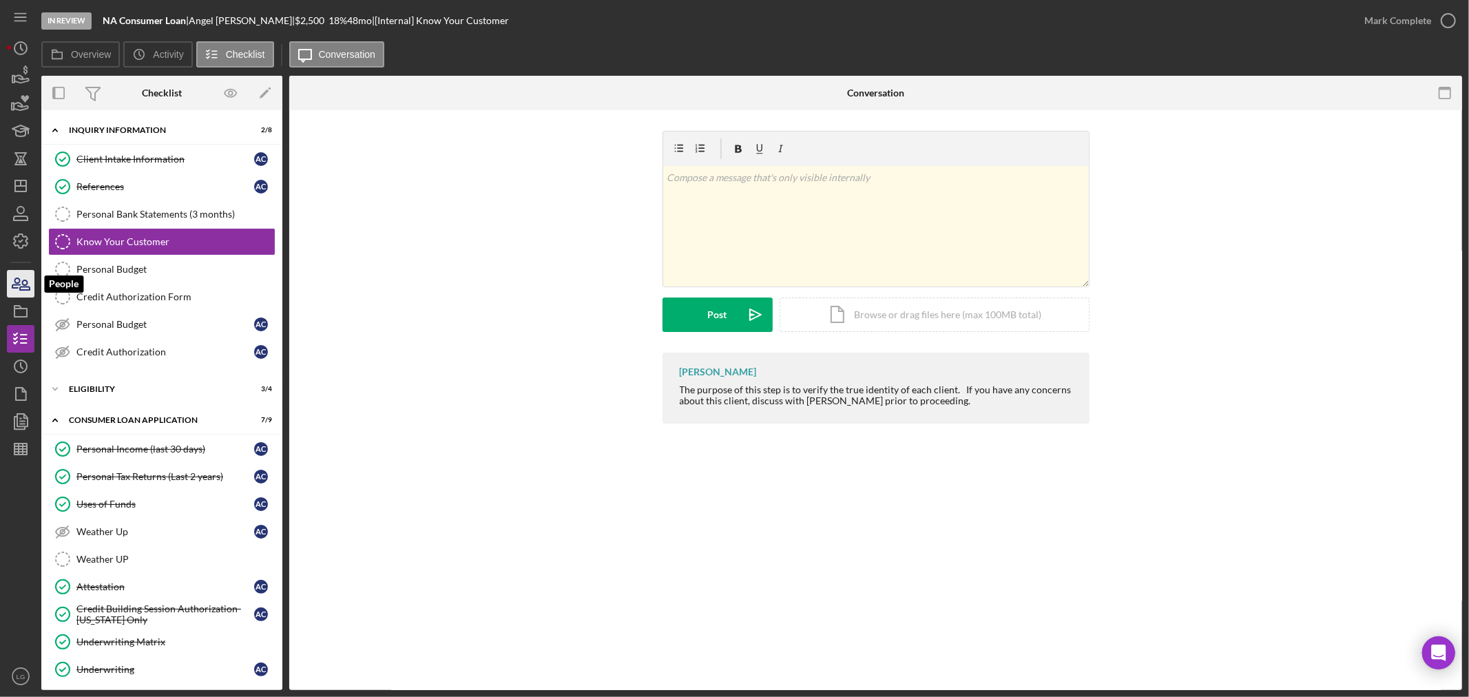
click at [8, 274] on icon "button" at bounding box center [20, 283] width 34 height 34
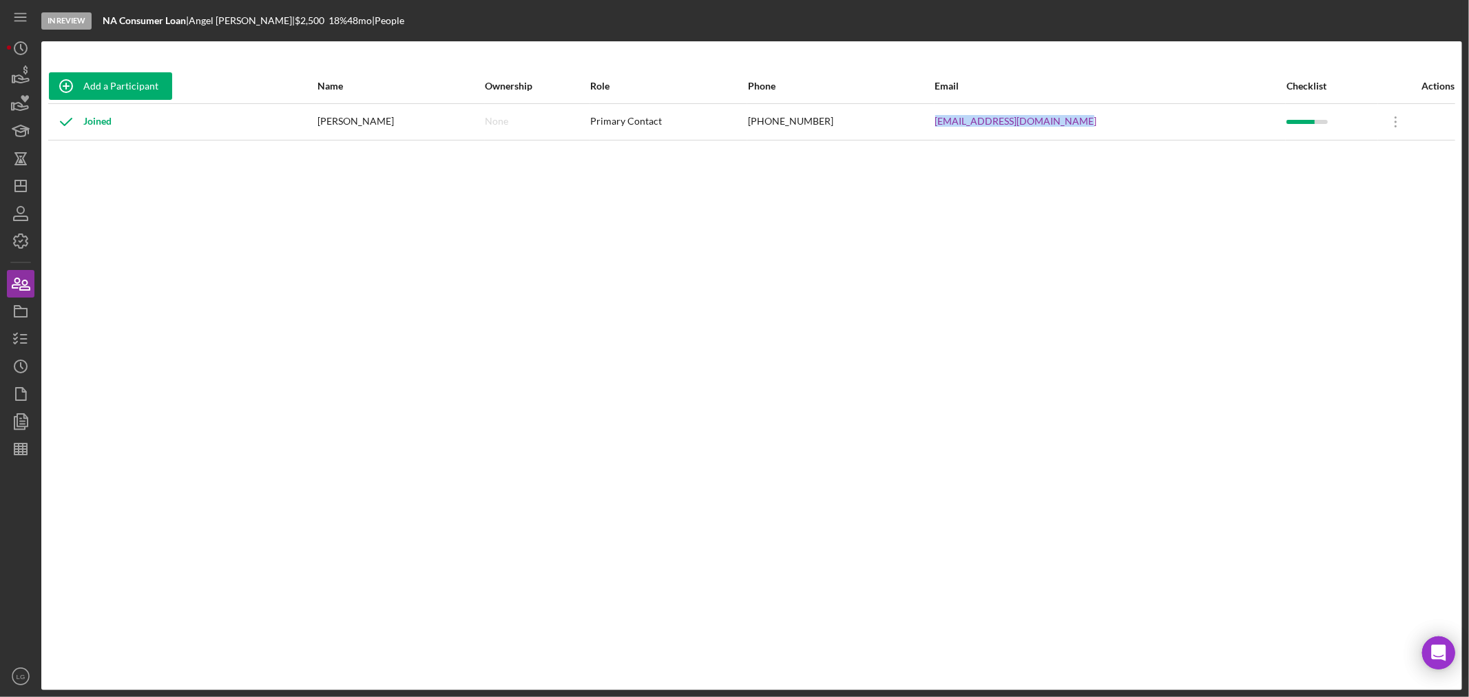
drag, startPoint x: 1033, startPoint y: 120, endPoint x: 924, endPoint y: 107, distance: 110.2
click at [924, 107] on tr "Joined [PERSON_NAME] None Primary Contact [PHONE_NUMBER] [EMAIL_ADDRESS][DOMAIN…" at bounding box center [751, 121] width 1407 height 36
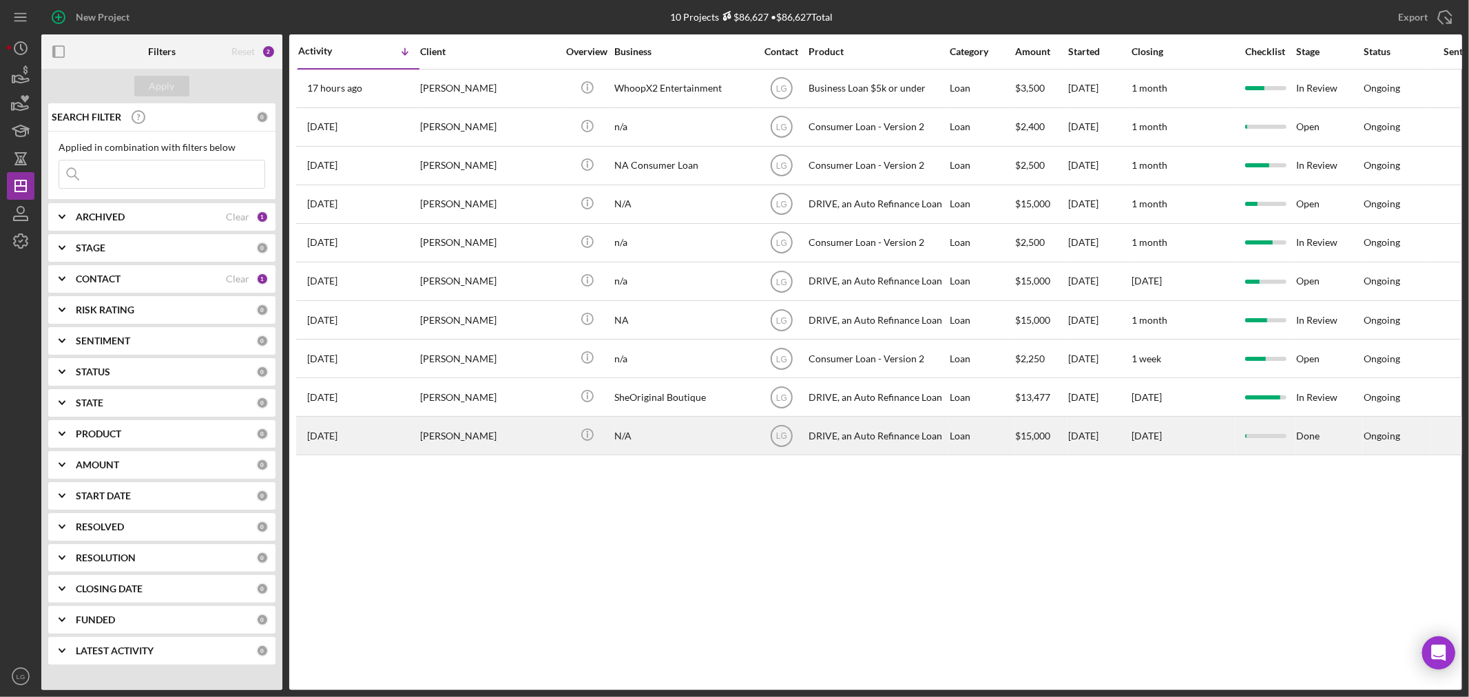
click at [442, 429] on div "[PERSON_NAME]" at bounding box center [489, 435] width 138 height 36
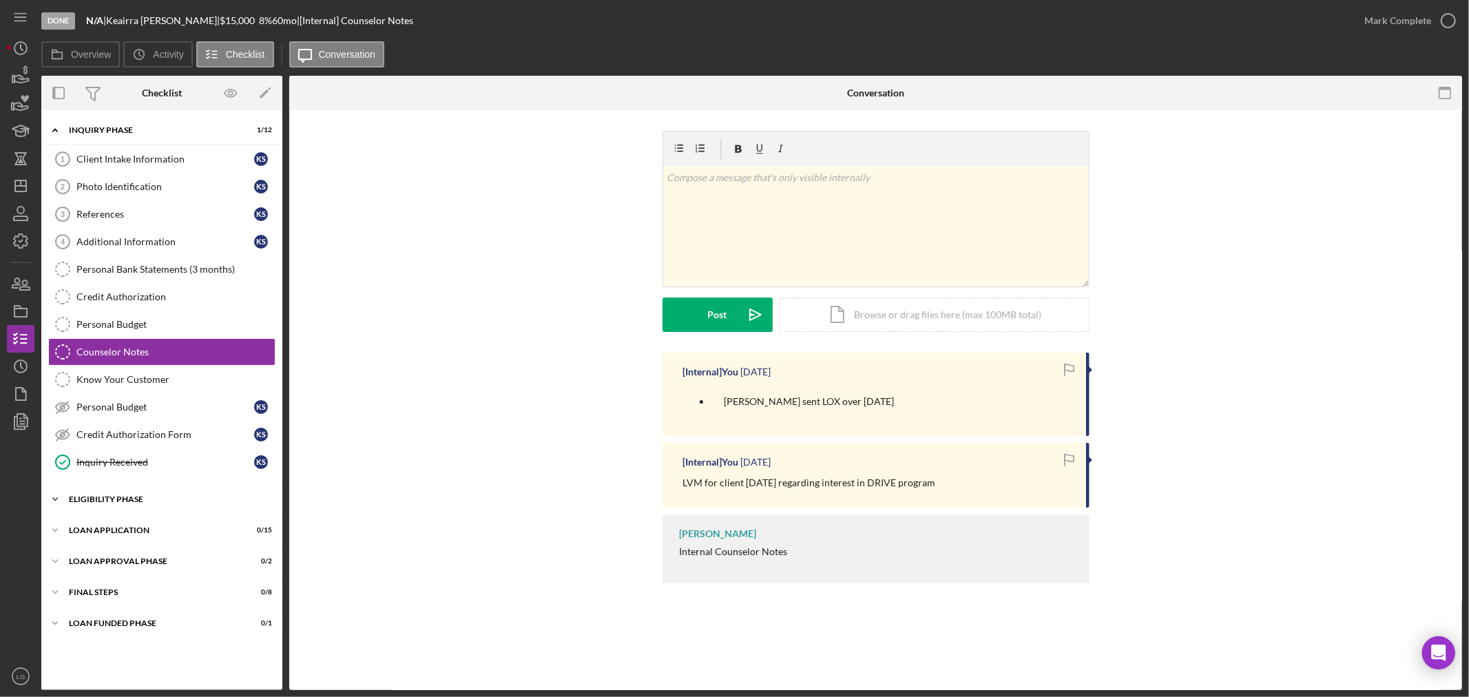
click at [215, 500] on div "Eligibility Phase" at bounding box center [167, 499] width 196 height 8
click at [147, 645] on div "Loan Application" at bounding box center [167, 648] width 196 height 8
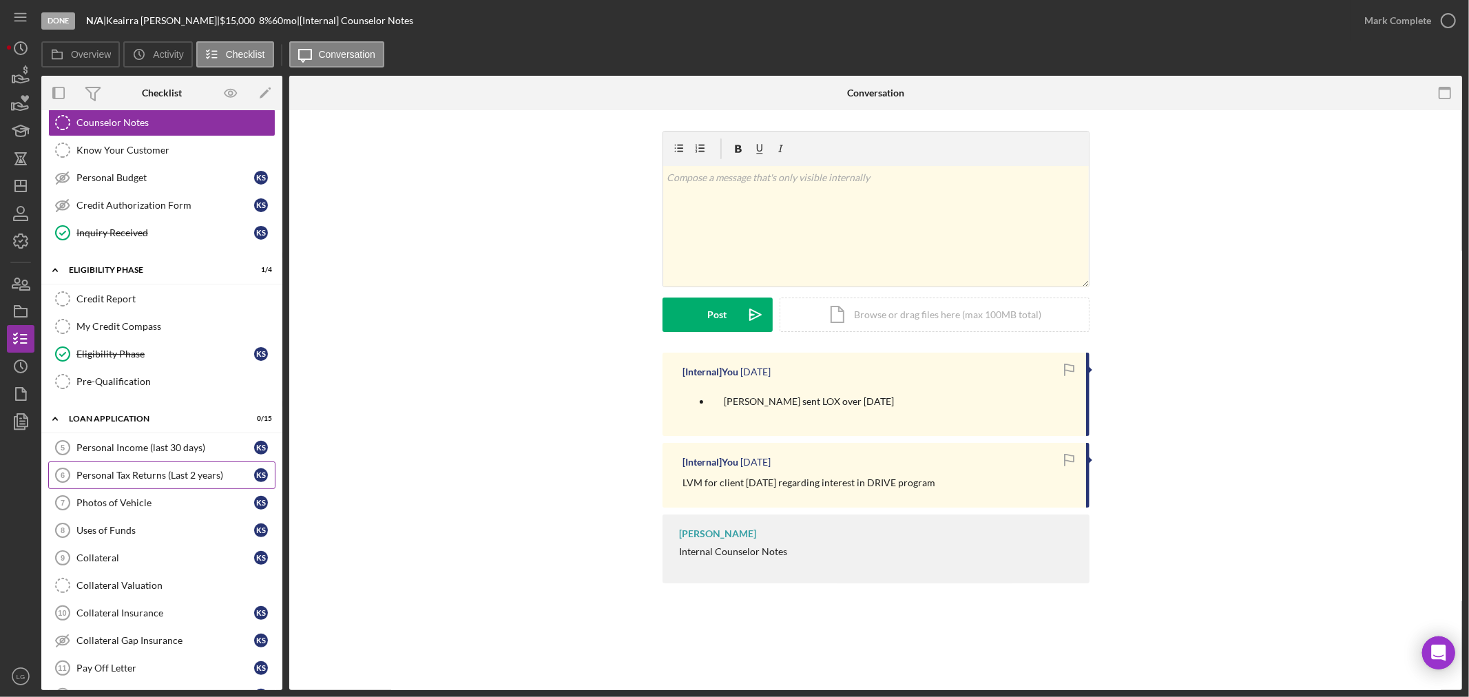
click at [132, 479] on div "Personal Tax Returns (Last 2 years)" at bounding box center [165, 475] width 178 height 11
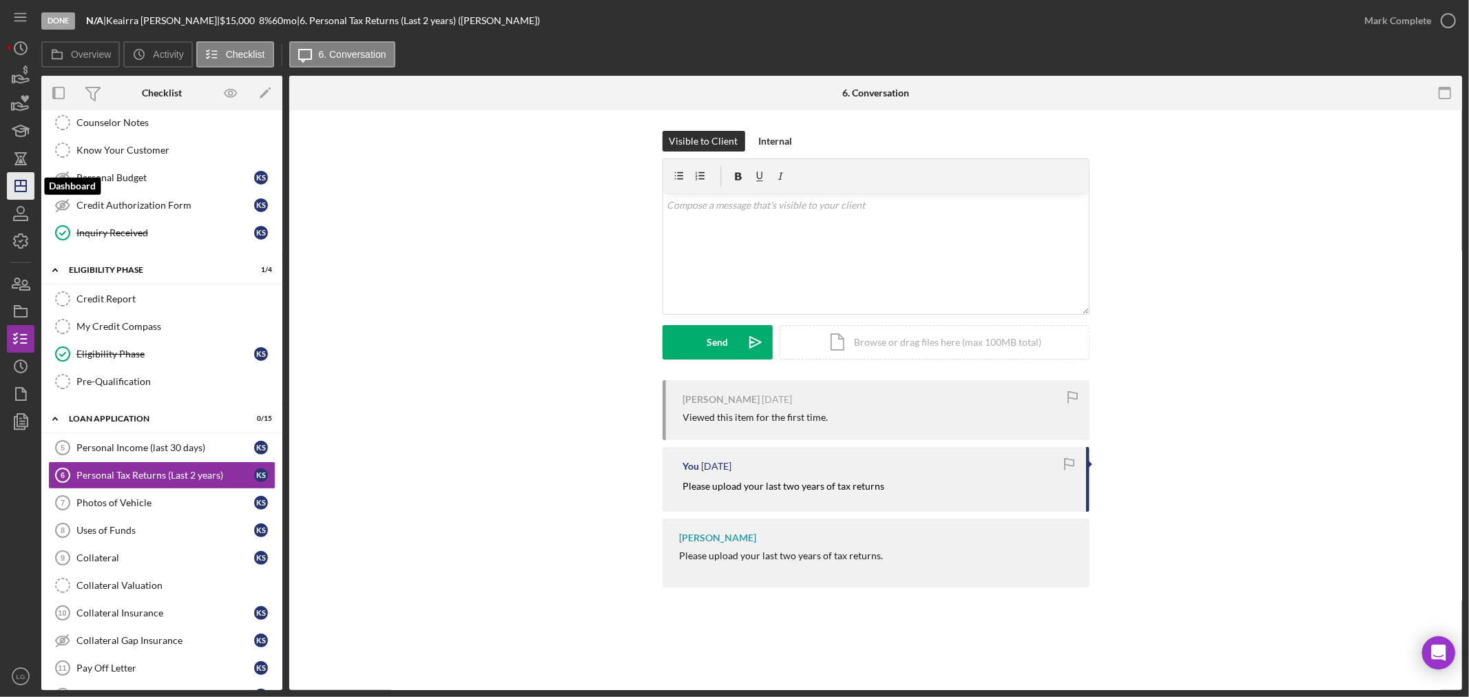
click at [30, 182] on icon "Icon/Dashboard" at bounding box center [20, 186] width 34 height 34
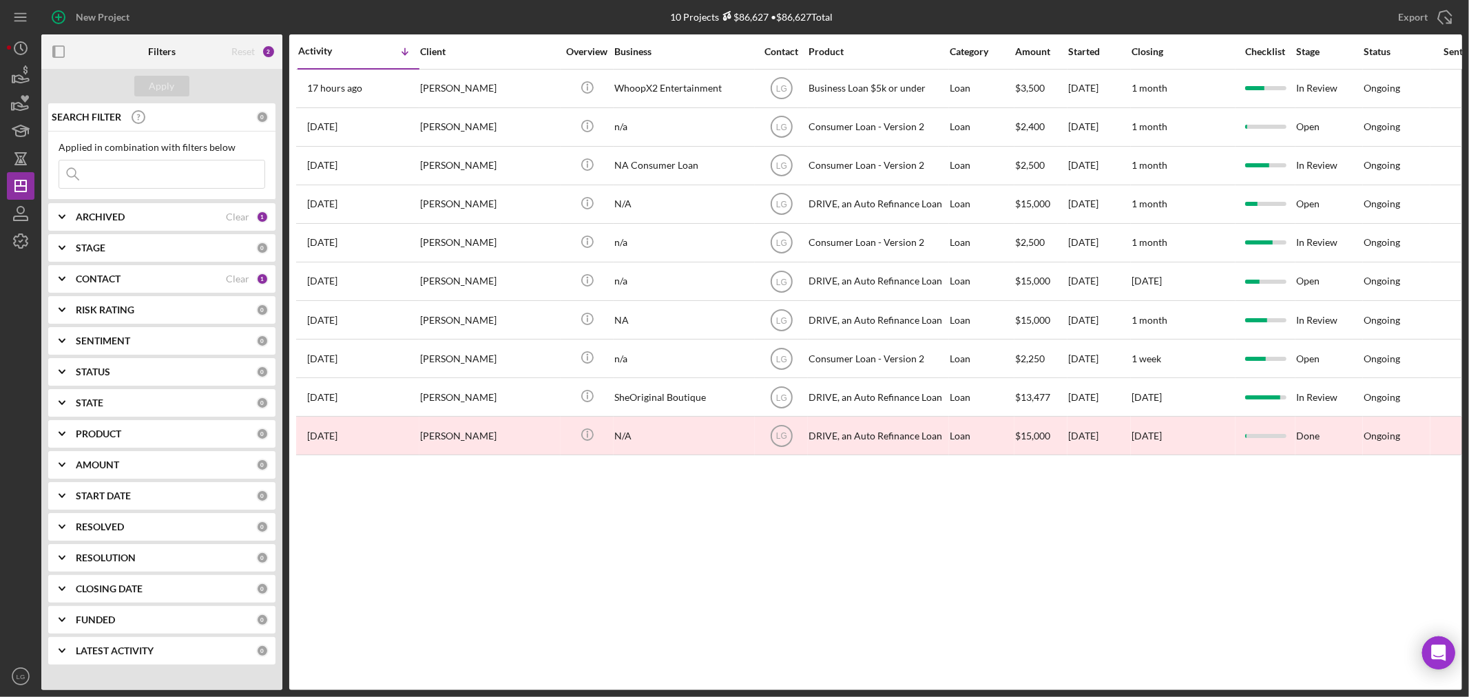
drag, startPoint x: 173, startPoint y: 183, endPoint x: 92, endPoint y: 196, distance: 82.9
click at [173, 183] on input at bounding box center [161, 174] width 205 height 28
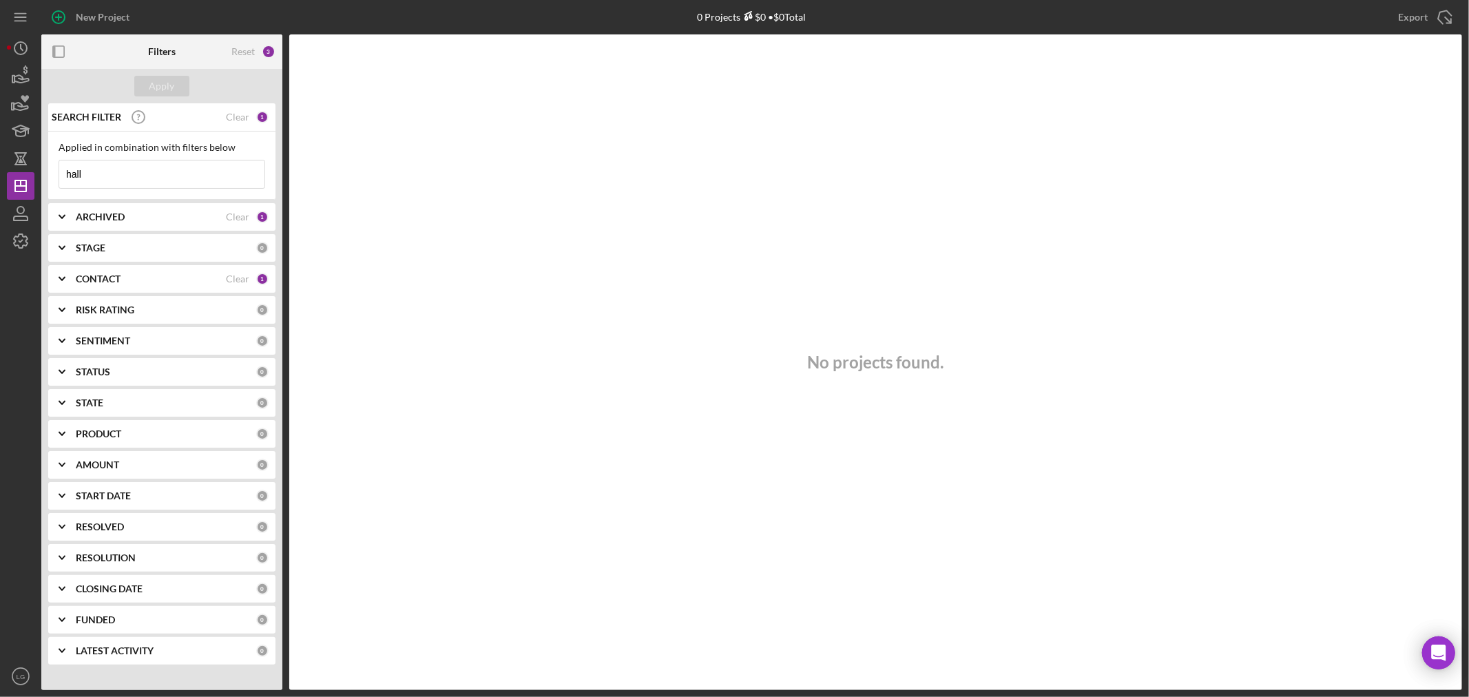
type input "hall"
click at [95, 207] on div "ARCHIVED Clear 1" at bounding box center [172, 217] width 193 height 28
click at [76, 295] on div "Archived" at bounding box center [162, 299] width 207 height 22
click at [70, 295] on input "Archived" at bounding box center [66, 295] width 14 height 14
checkbox input "true"
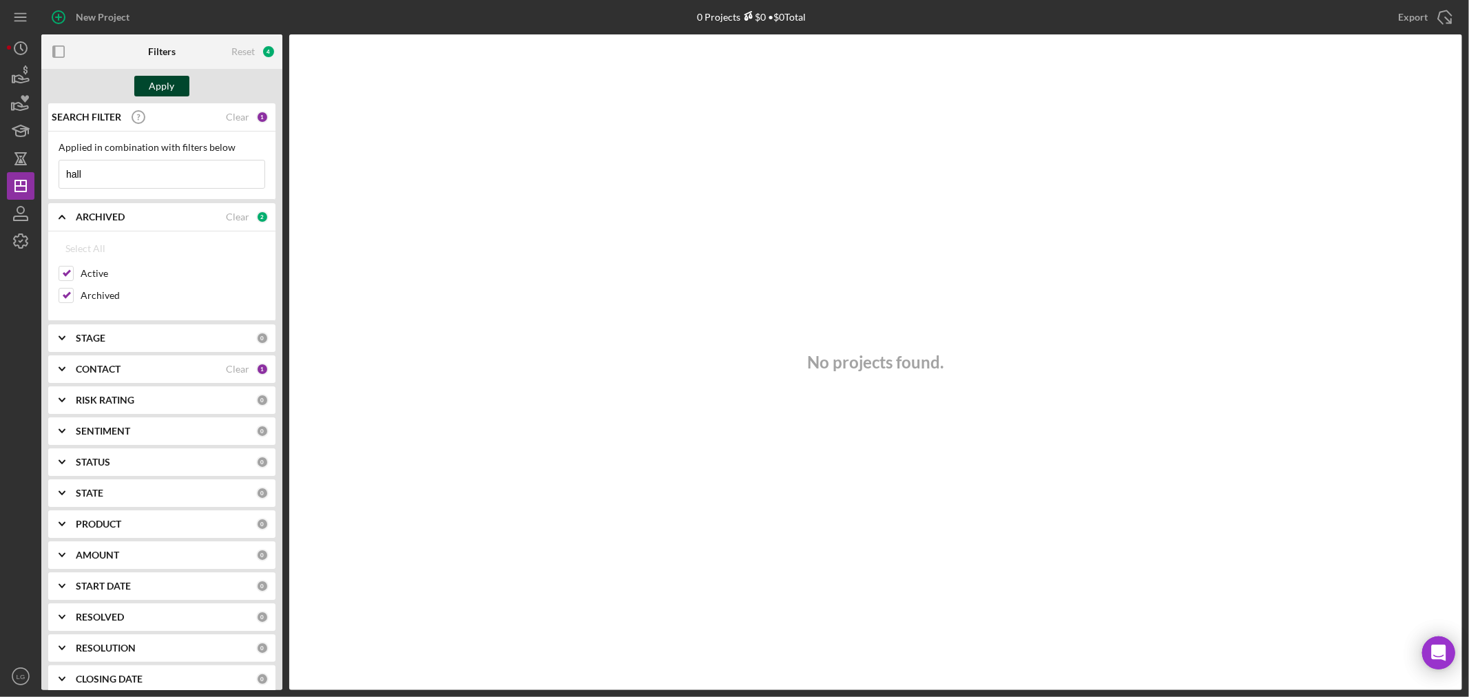
click at [176, 93] on button "Apply" at bounding box center [161, 86] width 55 height 21
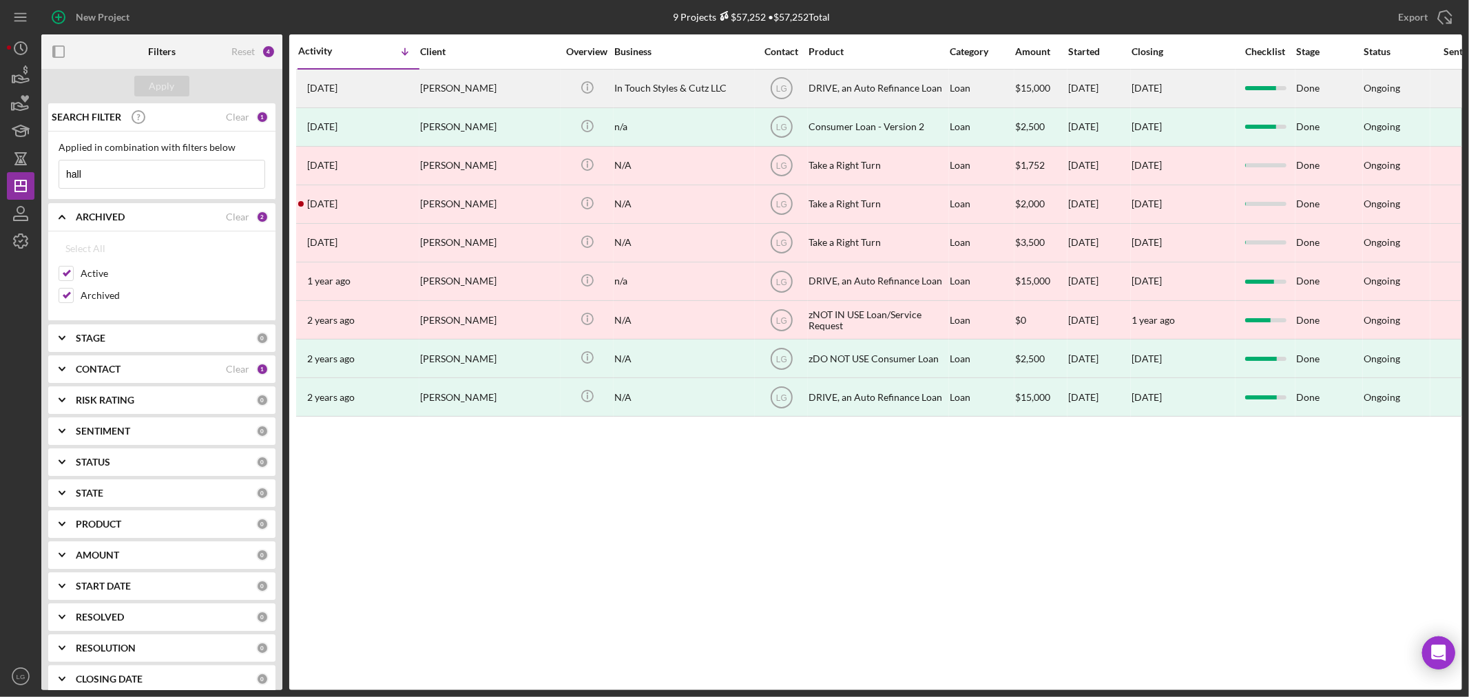
click at [477, 90] on div "Stephanie Hall" at bounding box center [489, 88] width 138 height 36
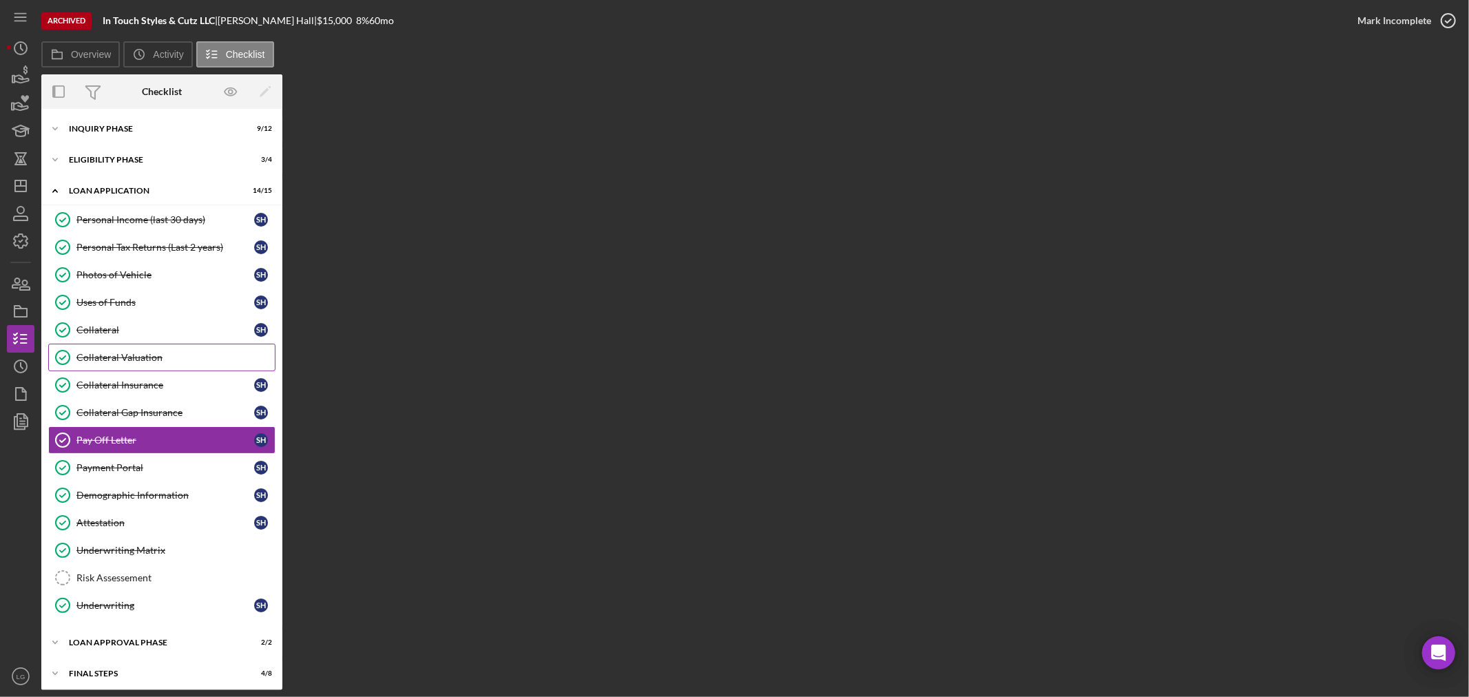
scroll to position [37, 0]
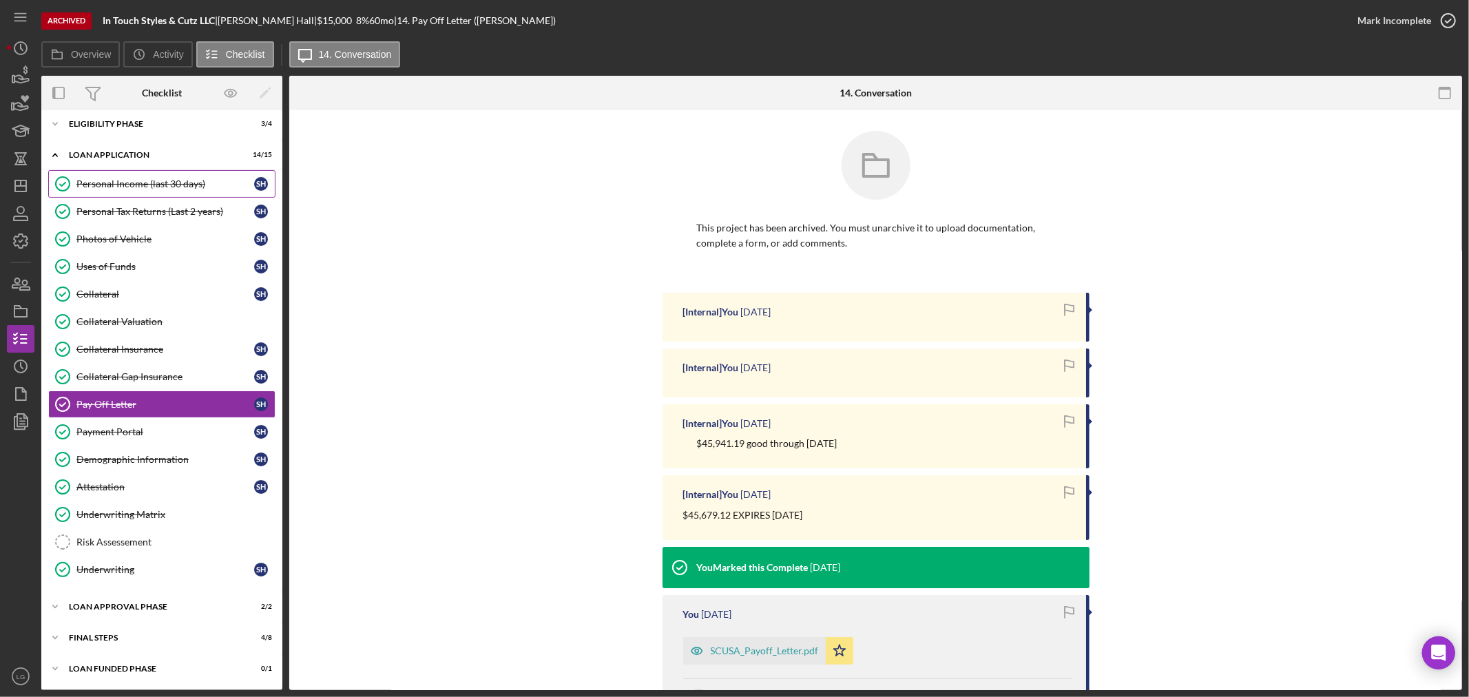
drag, startPoint x: 153, startPoint y: 179, endPoint x: 154, endPoint y: 189, distance: 10.3
click at [154, 189] on link "Personal Income (last 30 days) Personal Income (last 30 days) S H" at bounding box center [161, 184] width 227 height 28
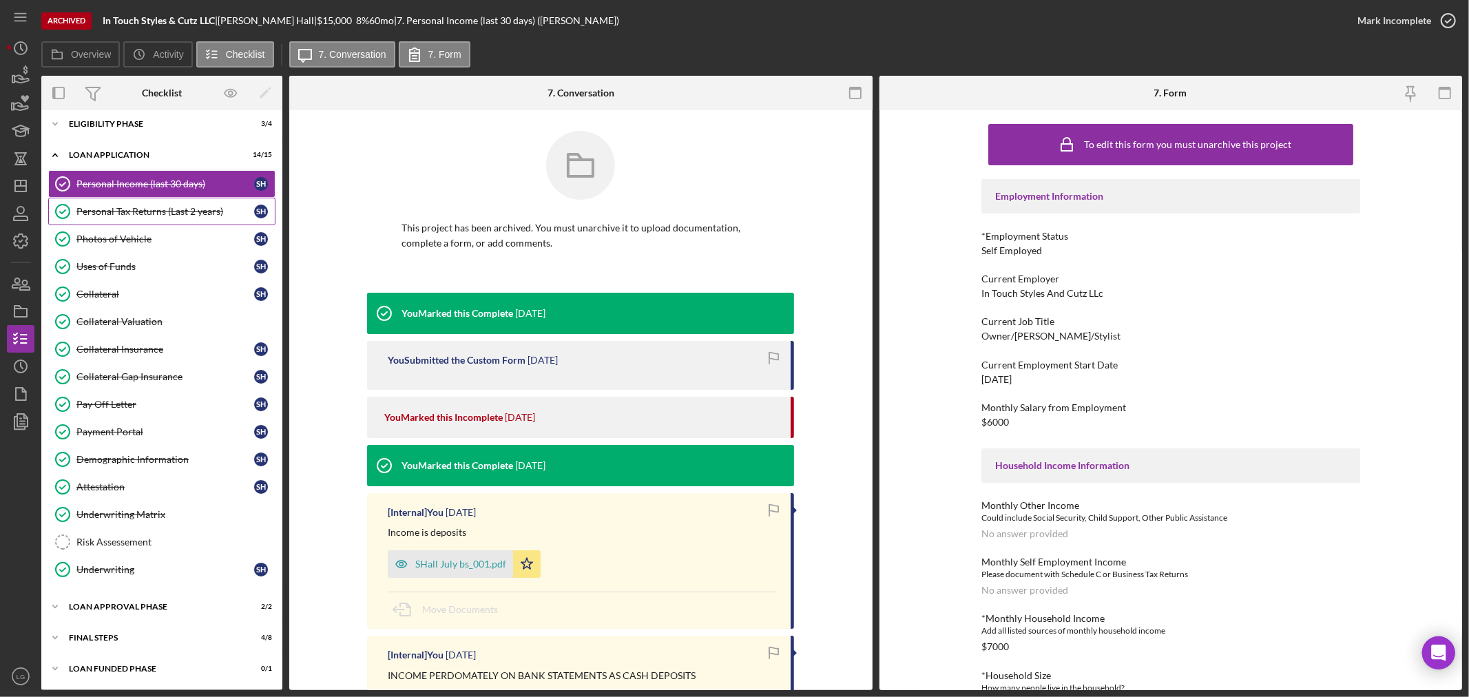
click at [158, 203] on link "Personal Tax Returns (Last 2 years) Personal Tax Returns (Last 2 years) S H" at bounding box center [161, 212] width 227 height 28
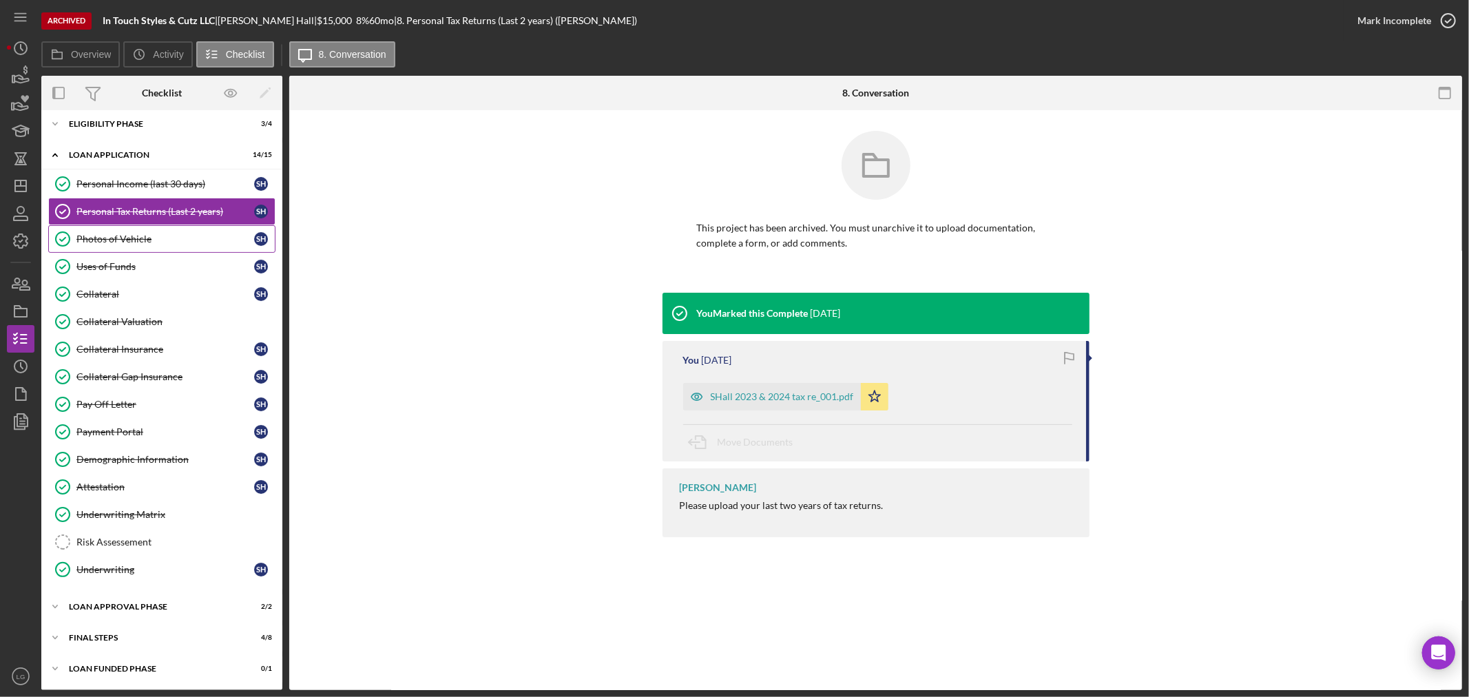
click at [167, 226] on link "Photos of Vehicle Photos of Vehicle S H" at bounding box center [161, 239] width 227 height 28
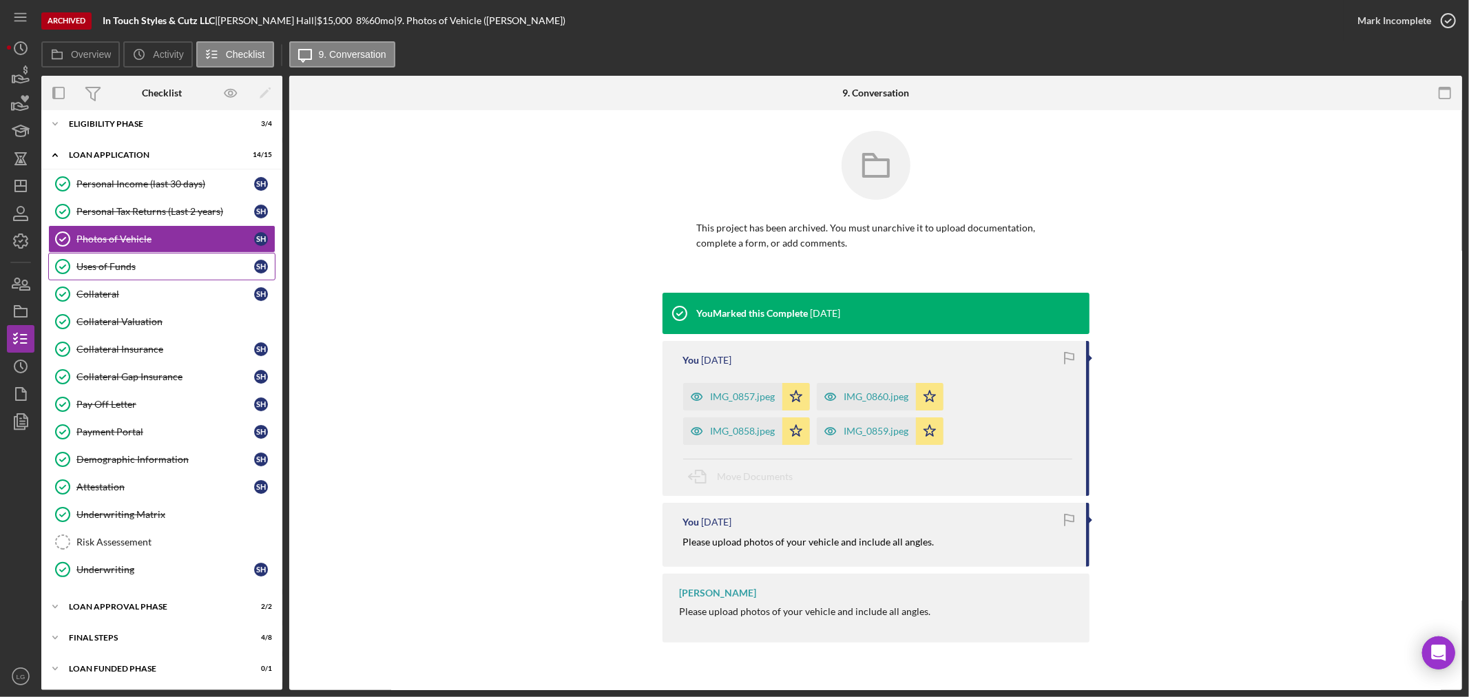
click at [157, 266] on div "Uses of Funds" at bounding box center [165, 266] width 178 height 11
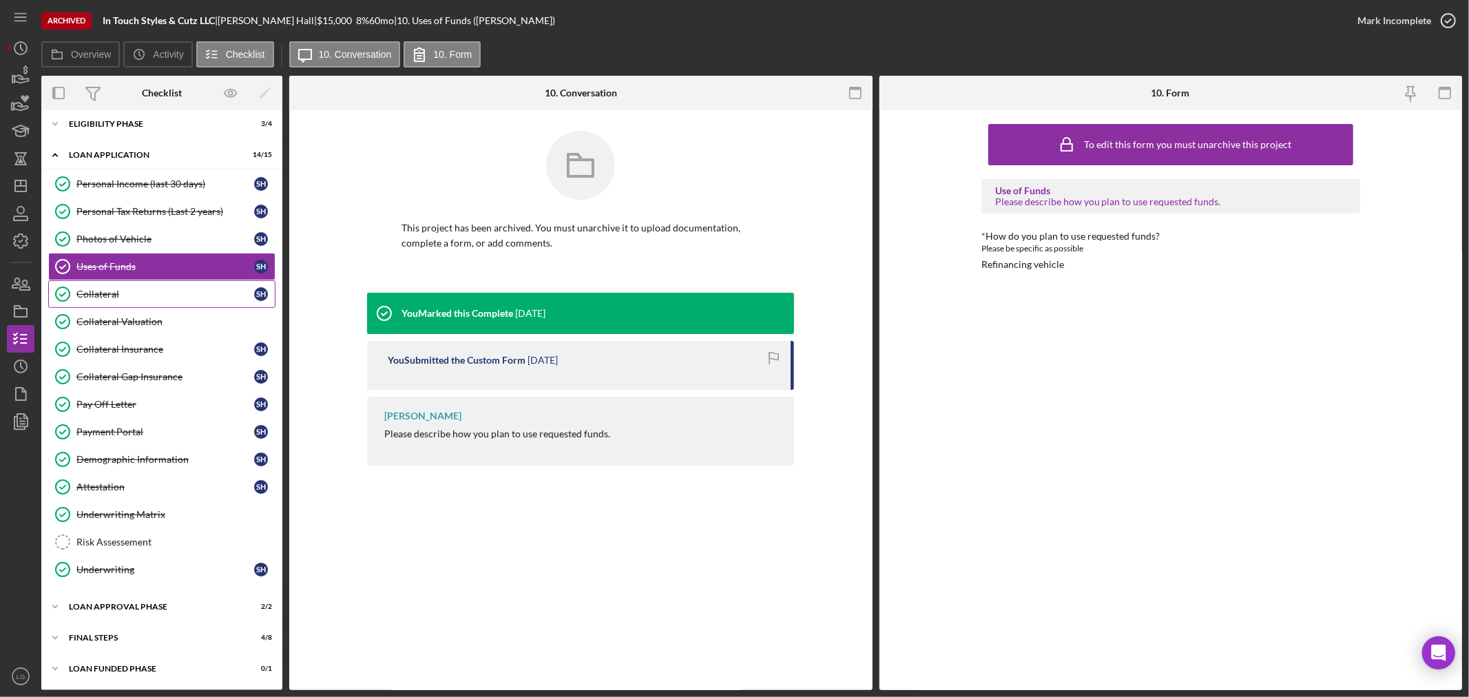
click at [140, 294] on div "Collateral" at bounding box center [165, 293] width 178 height 11
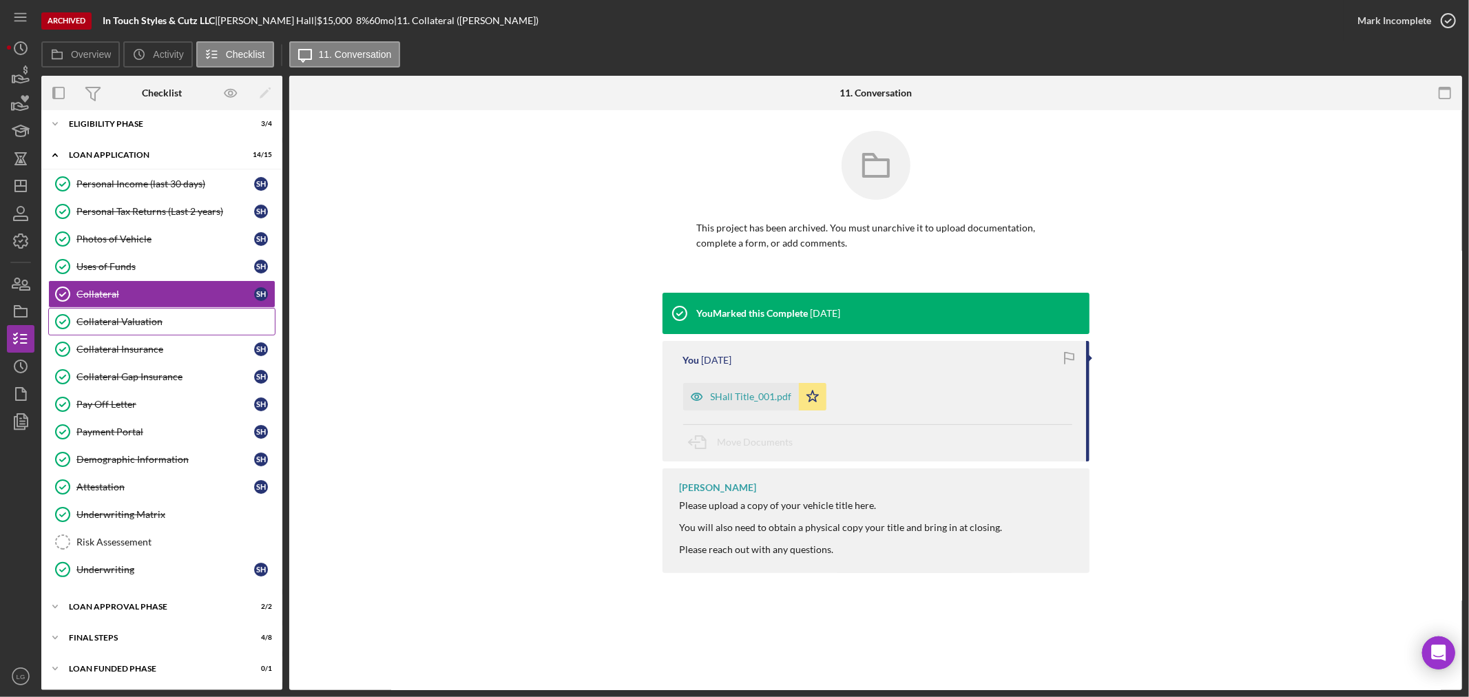
click at [140, 333] on link "Collateral Valuation Collateral Valuation" at bounding box center [161, 322] width 227 height 28
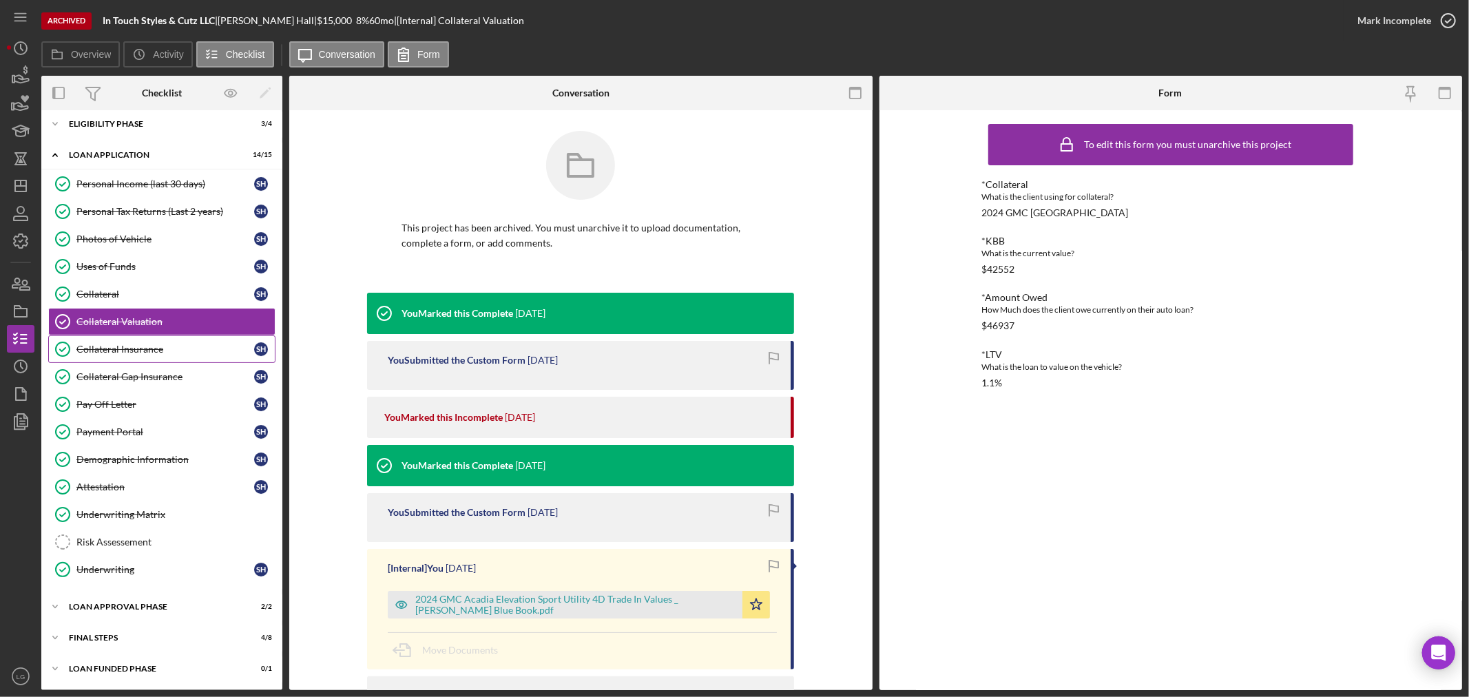
click at [140, 342] on link "Collateral Insurance Collateral Insurance S H" at bounding box center [161, 349] width 227 height 28
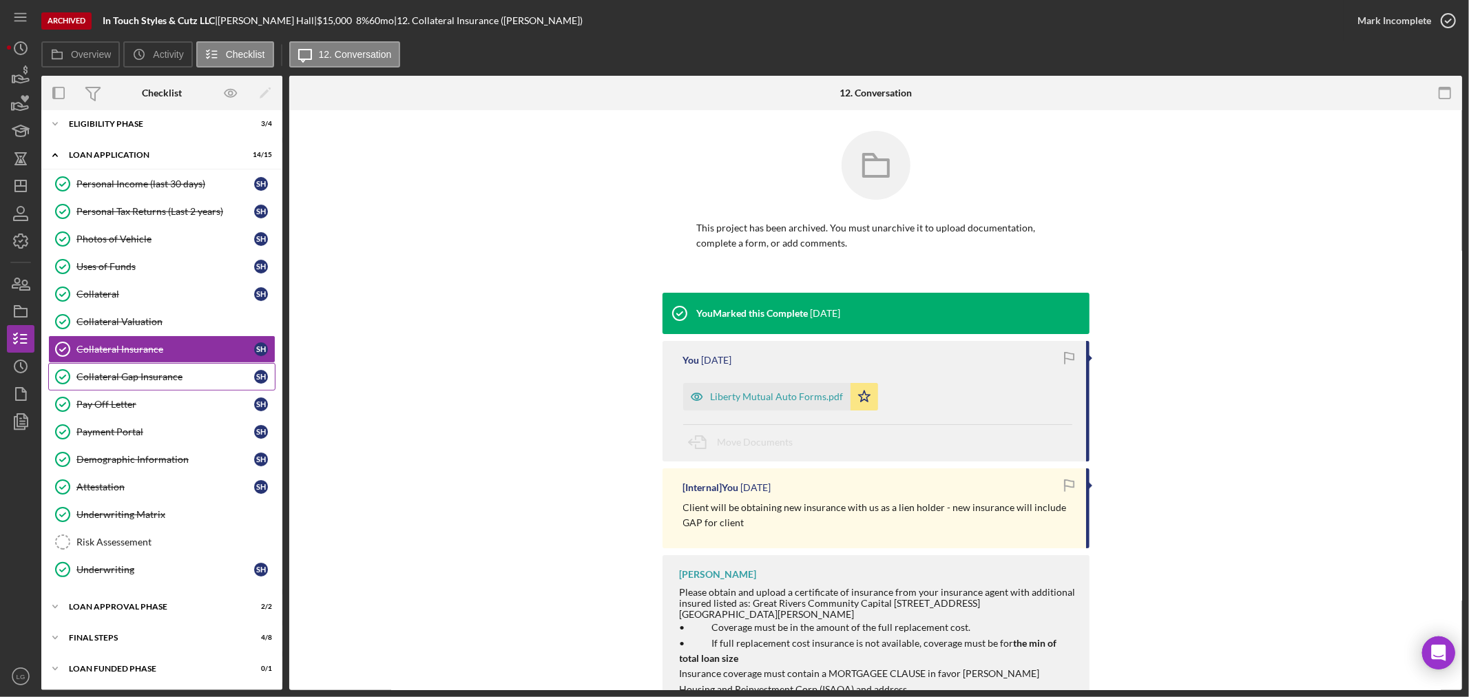
click at [158, 388] on link "Collateral Gap Insurance Collateral Gap Insurance S H" at bounding box center [161, 377] width 227 height 28
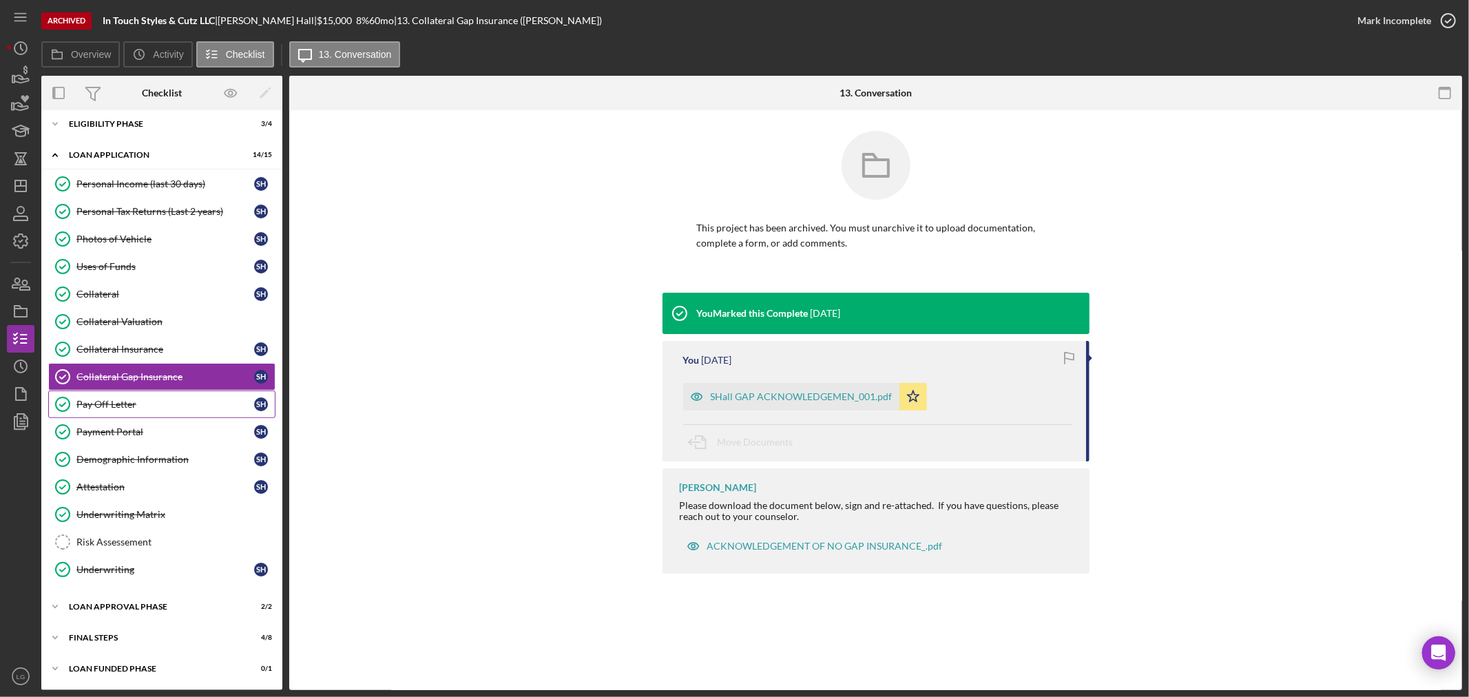
click at [153, 402] on div "Pay Off Letter" at bounding box center [165, 404] width 178 height 11
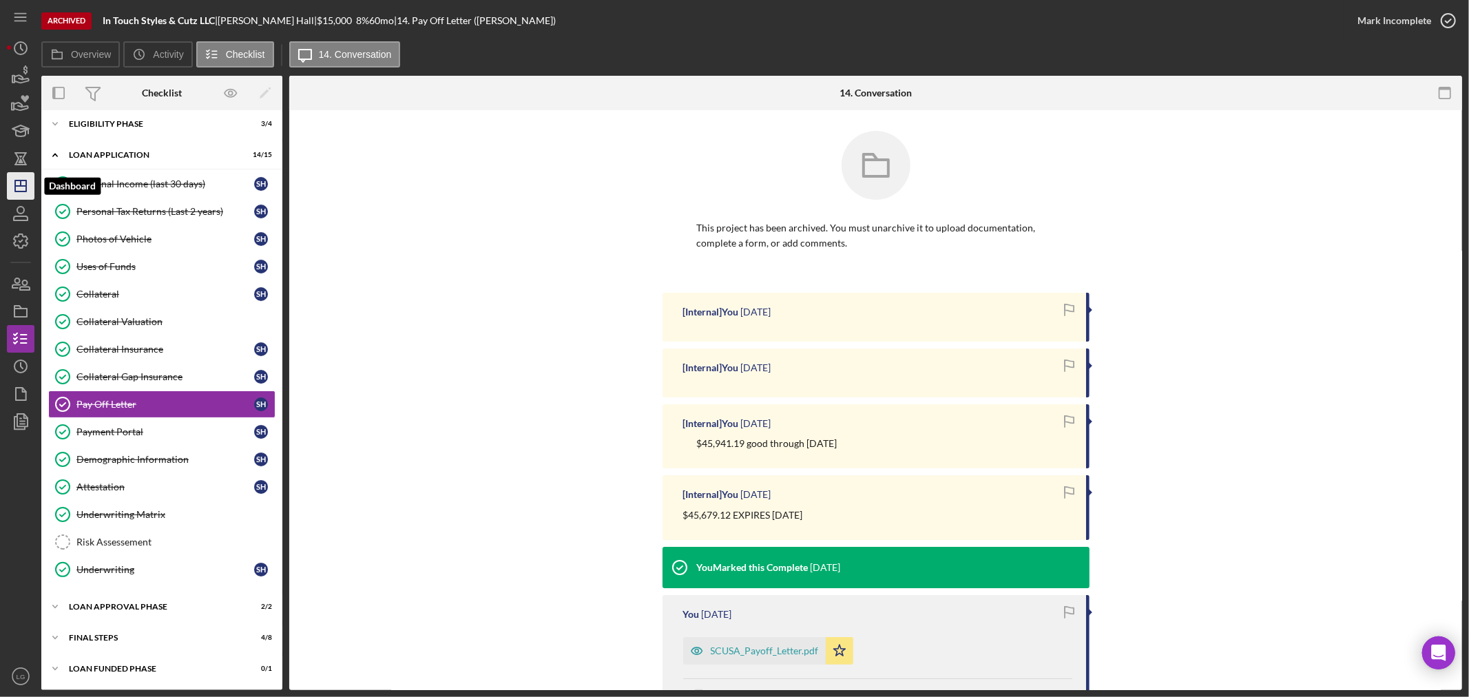
click at [26, 190] on polygon "button" at bounding box center [20, 185] width 11 height 11
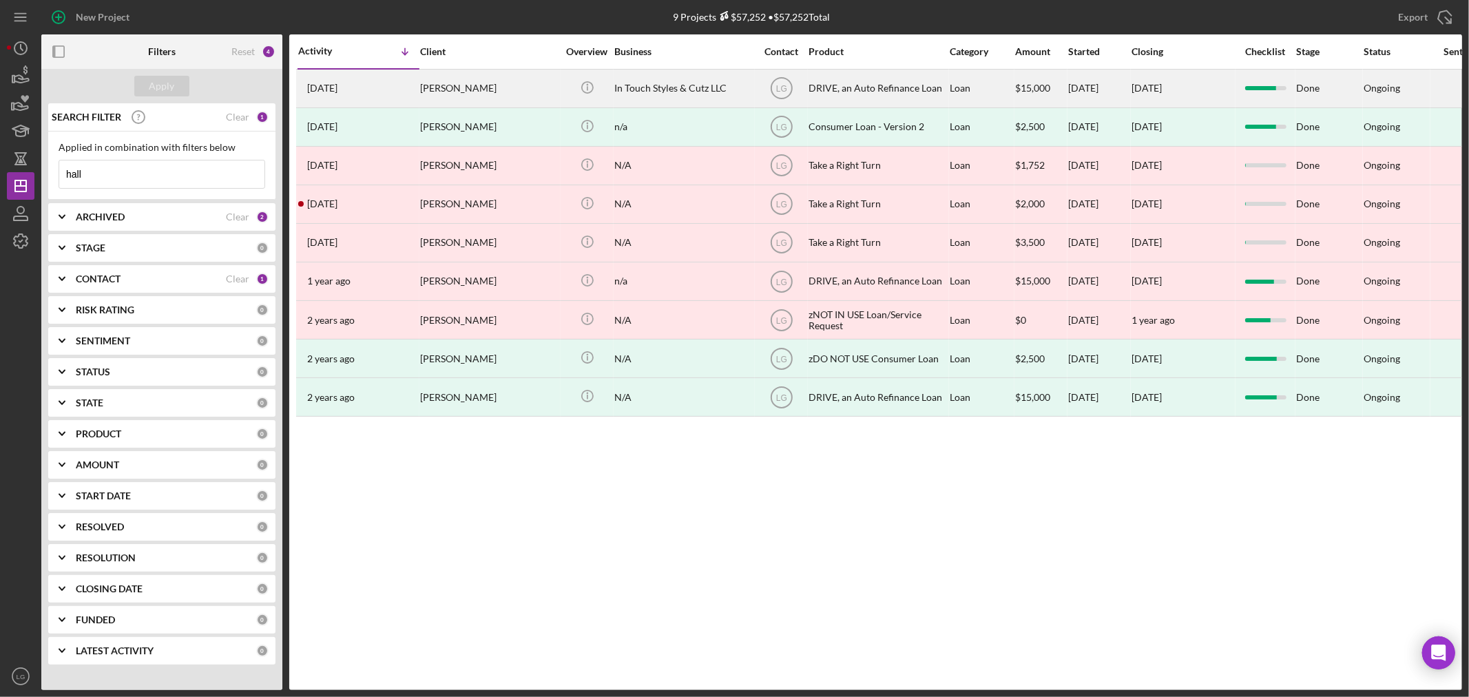
click at [379, 77] on div "2 months ago Stephanie Hall" at bounding box center [358, 88] width 120 height 36
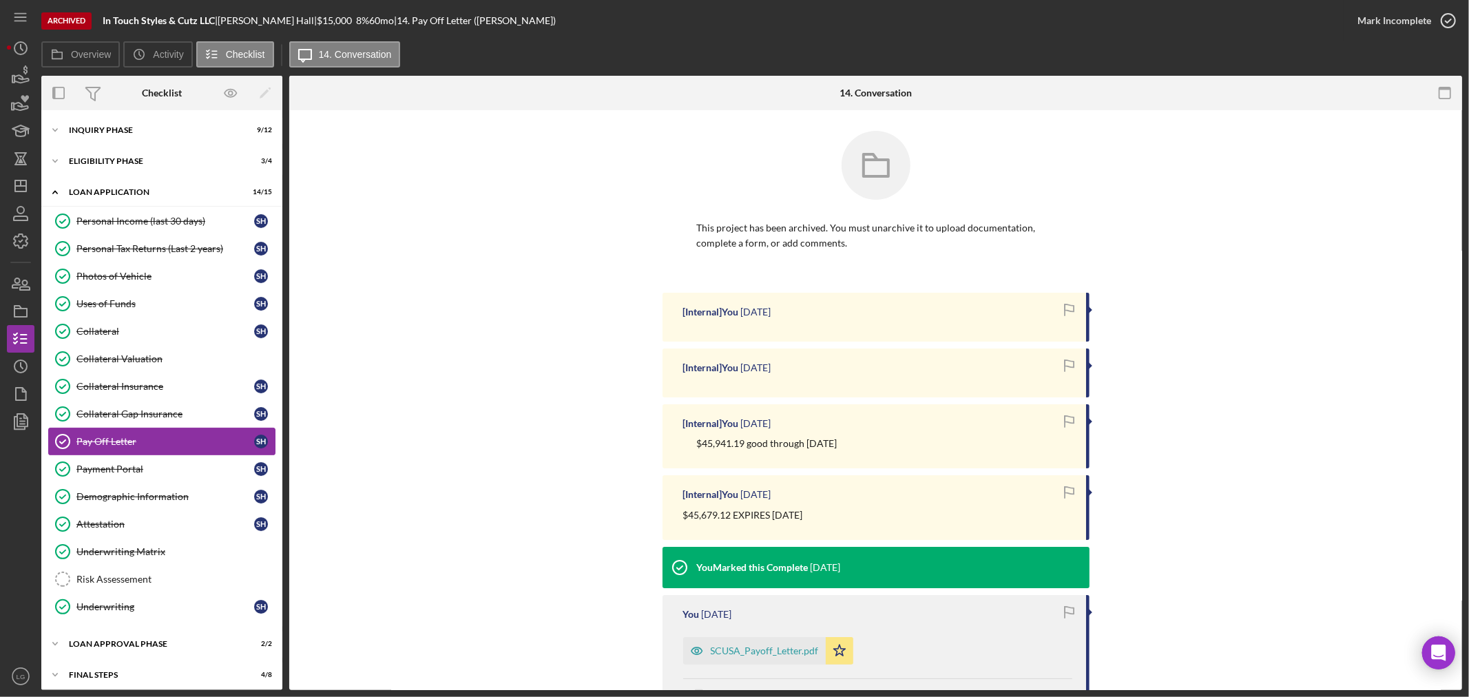
scroll to position [37, 0]
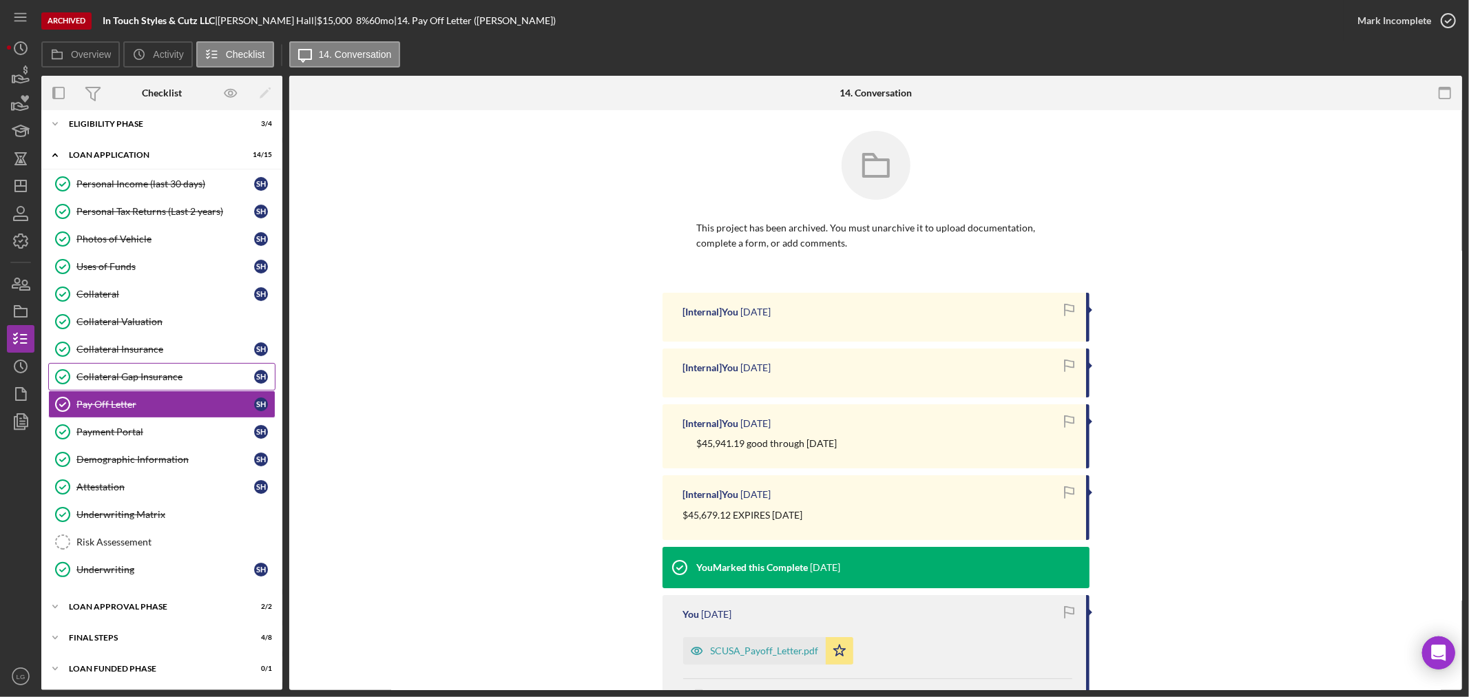
click at [143, 382] on div "Collateral Gap Insurance" at bounding box center [165, 376] width 178 height 11
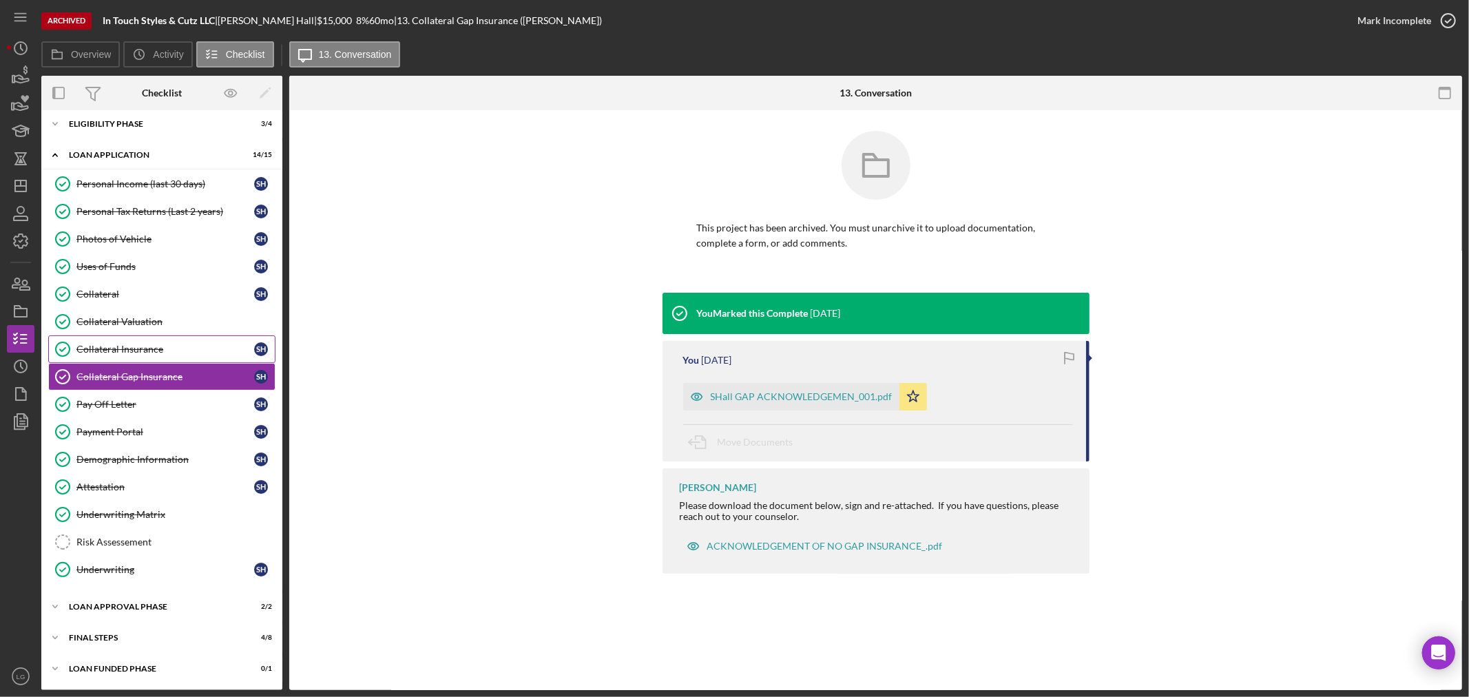
click at [145, 346] on div "Collateral Insurance" at bounding box center [165, 349] width 178 height 11
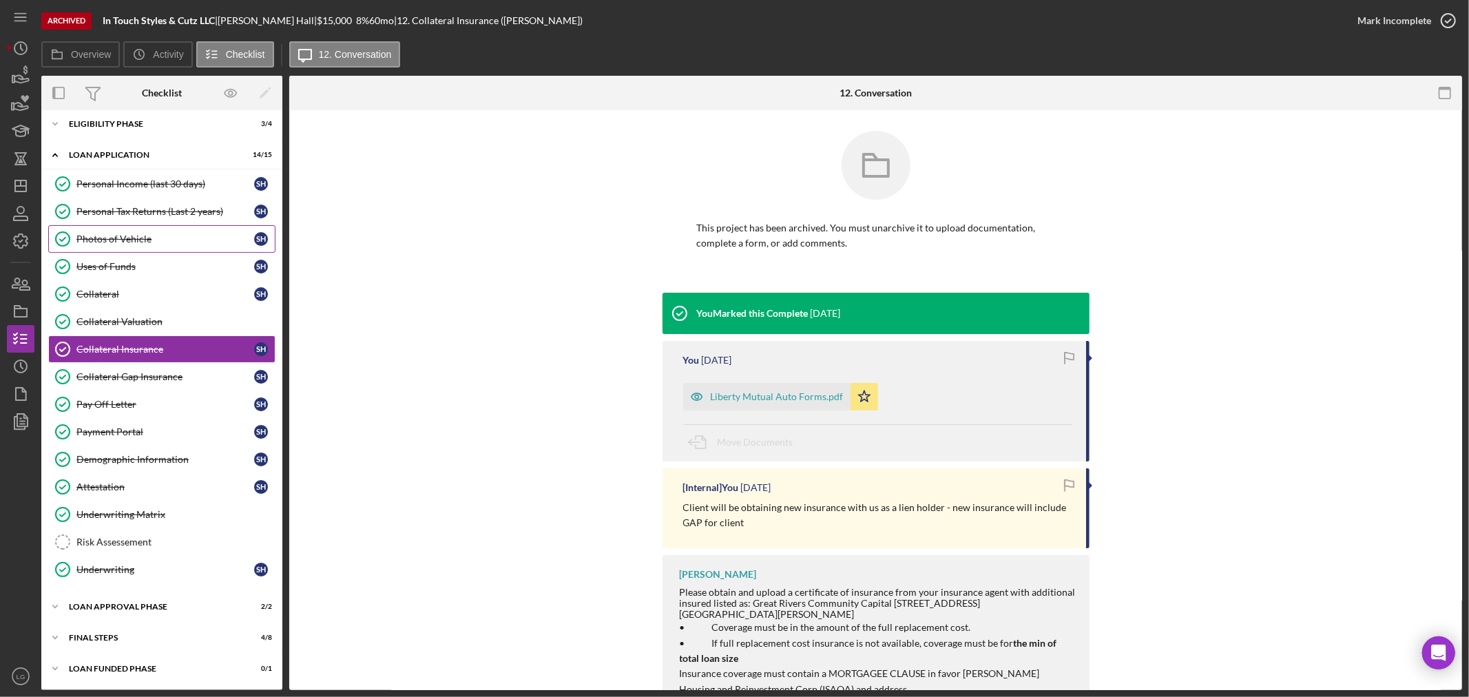
click at [165, 234] on div "Photos of Vehicle" at bounding box center [165, 238] width 178 height 11
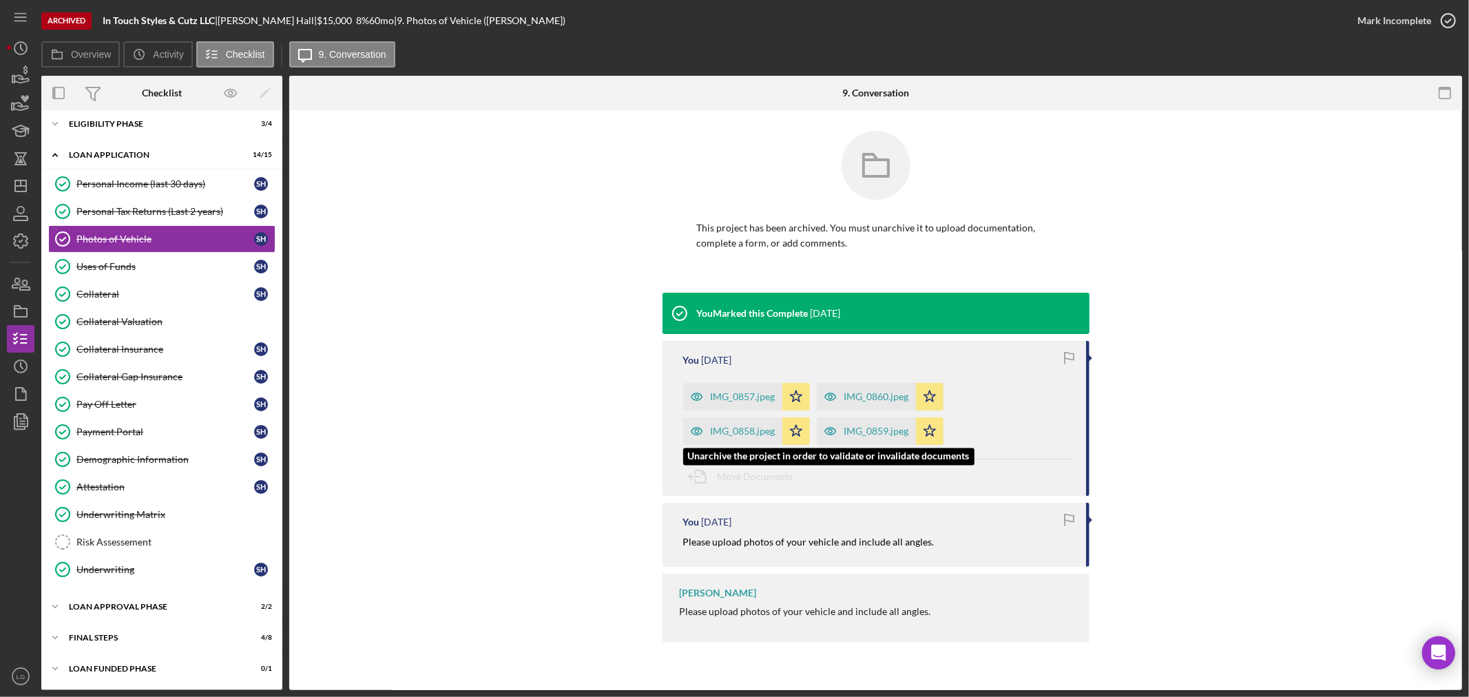
click at [734, 430] on div "IMG_0858.jpeg" at bounding box center [743, 430] width 65 height 11
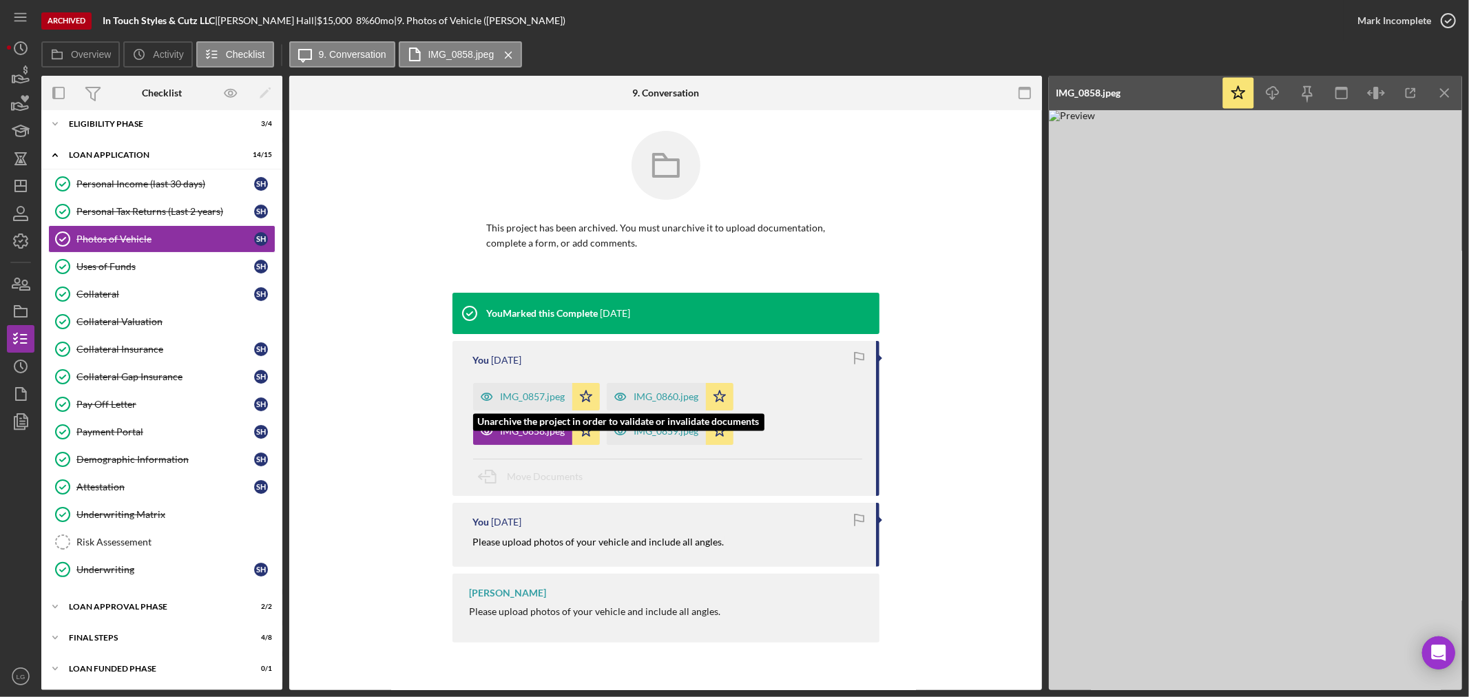
click at [531, 401] on div "IMG_0857.jpeg" at bounding box center [533, 396] width 65 height 11
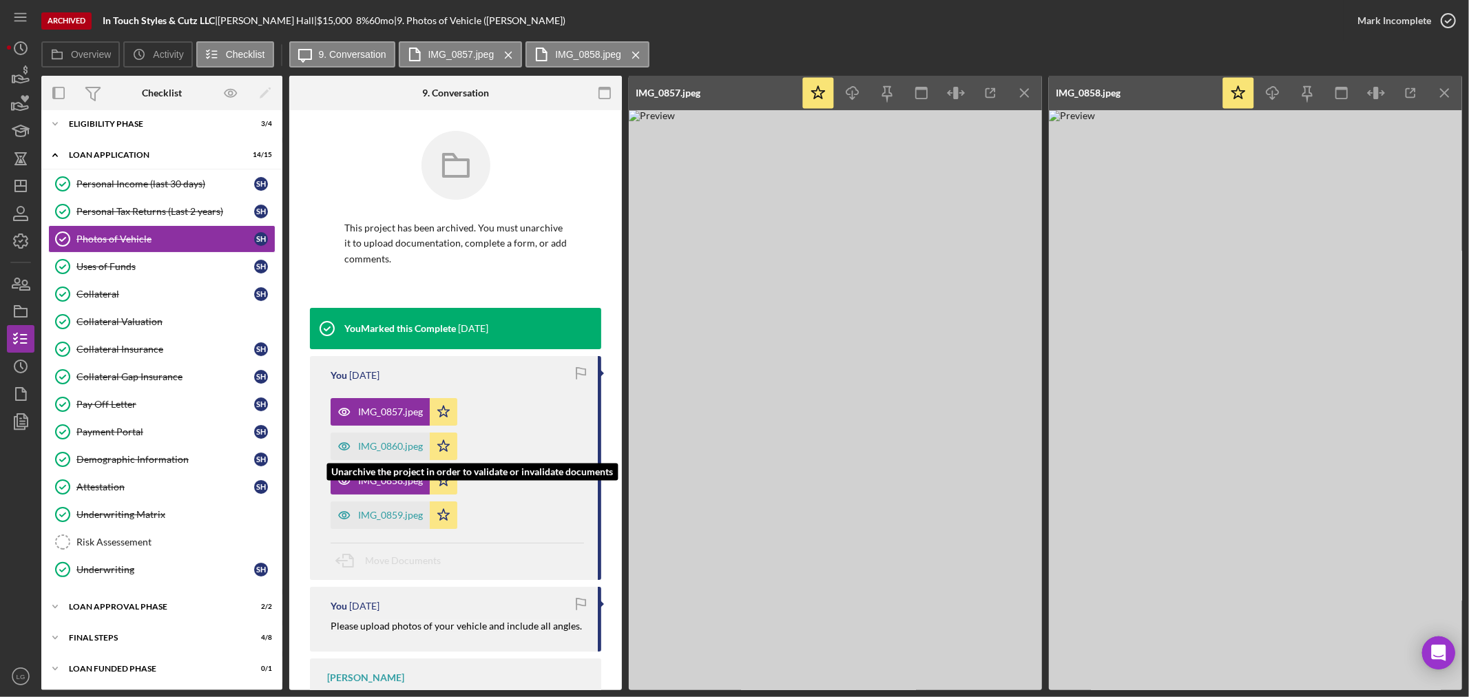
click at [384, 443] on div "IMG_0860.jpeg" at bounding box center [390, 446] width 65 height 11
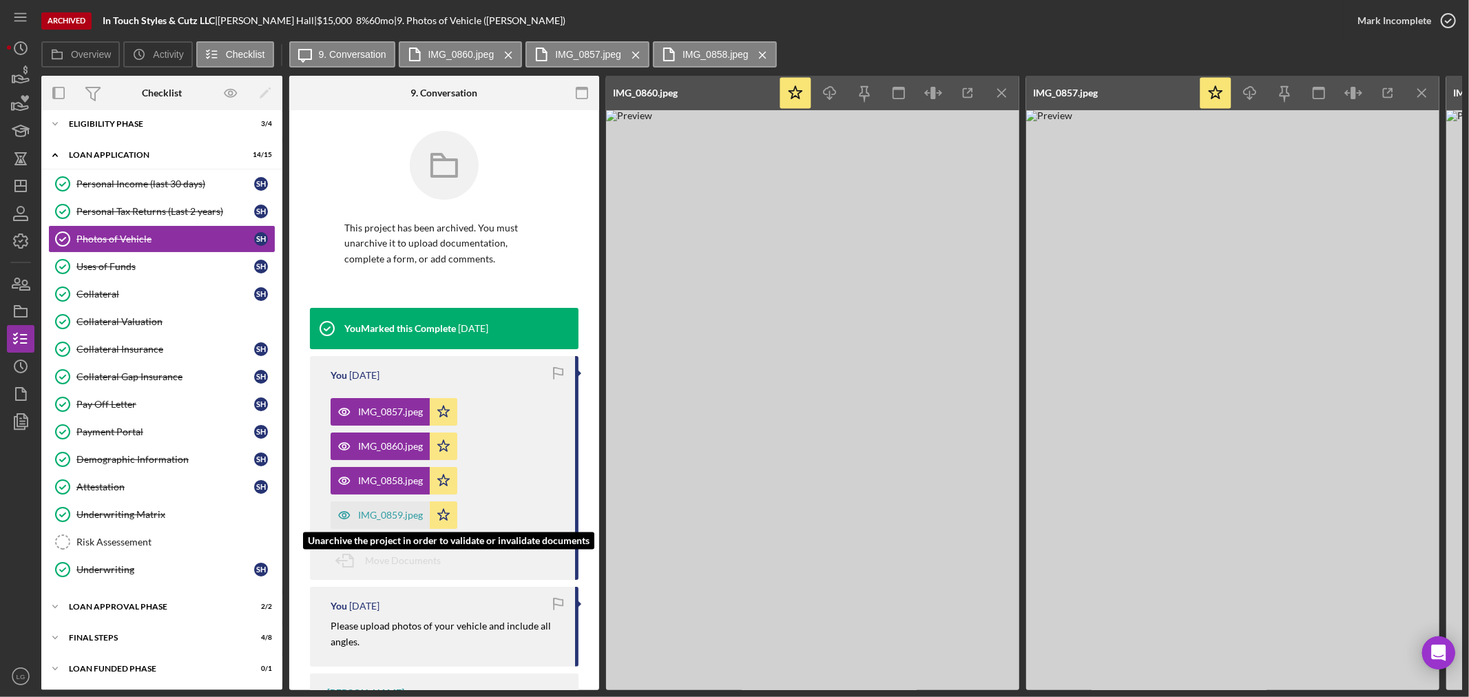
click at [372, 511] on div "IMG_0859.jpeg" at bounding box center [390, 514] width 65 height 11
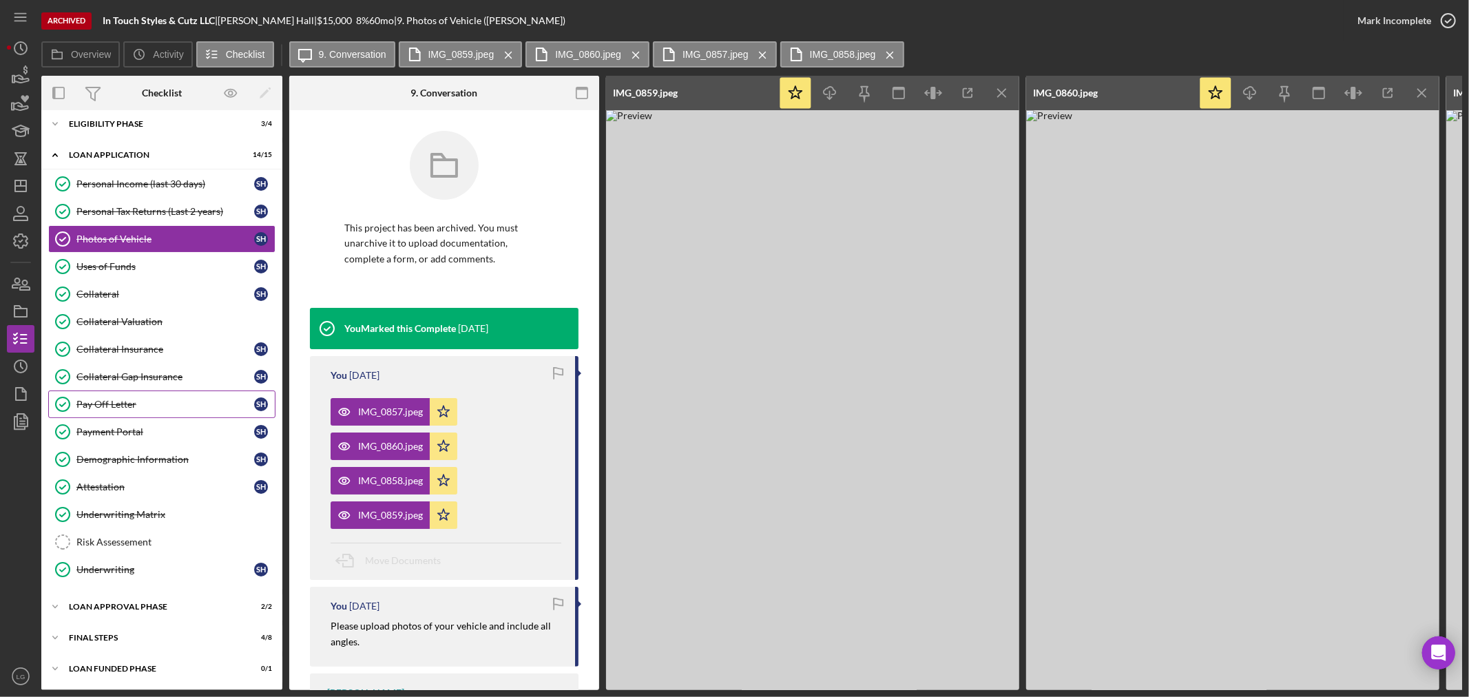
drag, startPoint x: 101, startPoint y: 399, endPoint x: 120, endPoint y: 394, distance: 20.0
click at [102, 399] on div "Pay Off Letter" at bounding box center [165, 404] width 178 height 11
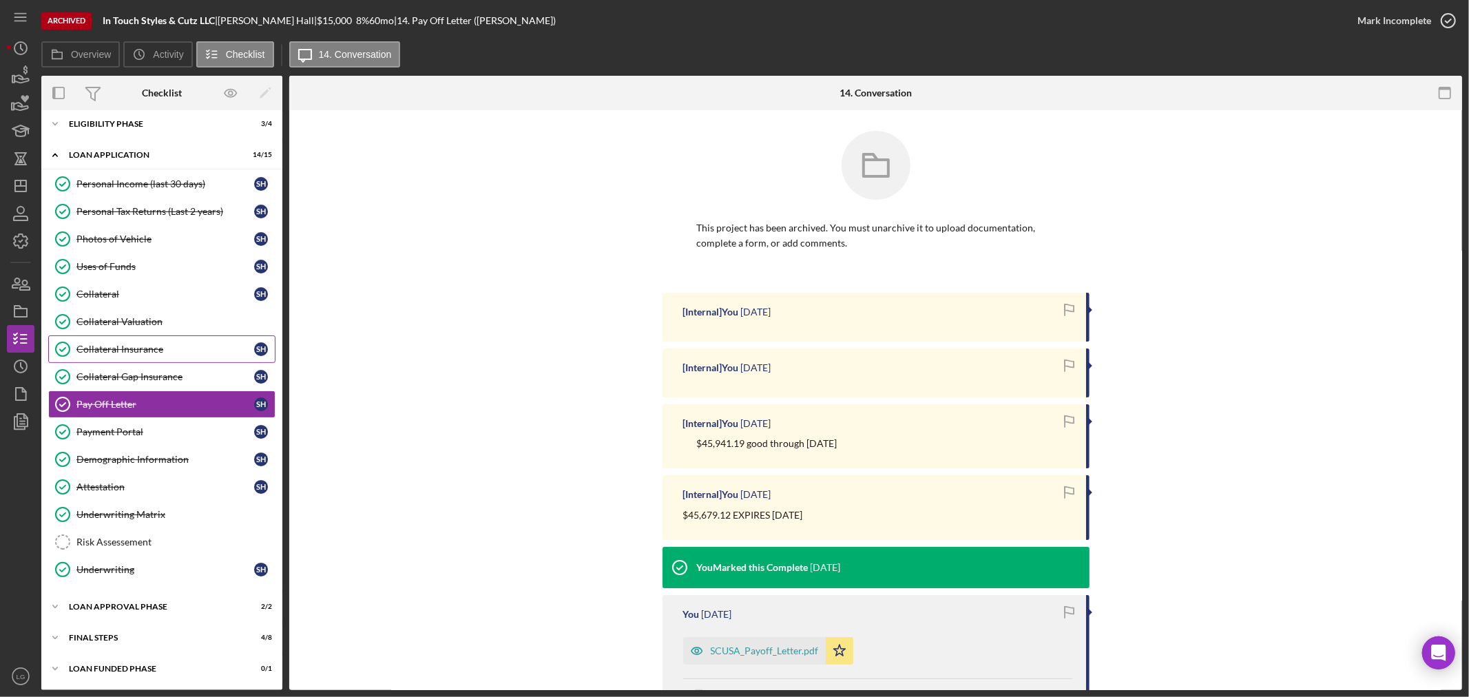
click at [152, 360] on link "Collateral Insurance Collateral Insurance S H" at bounding box center [161, 349] width 227 height 28
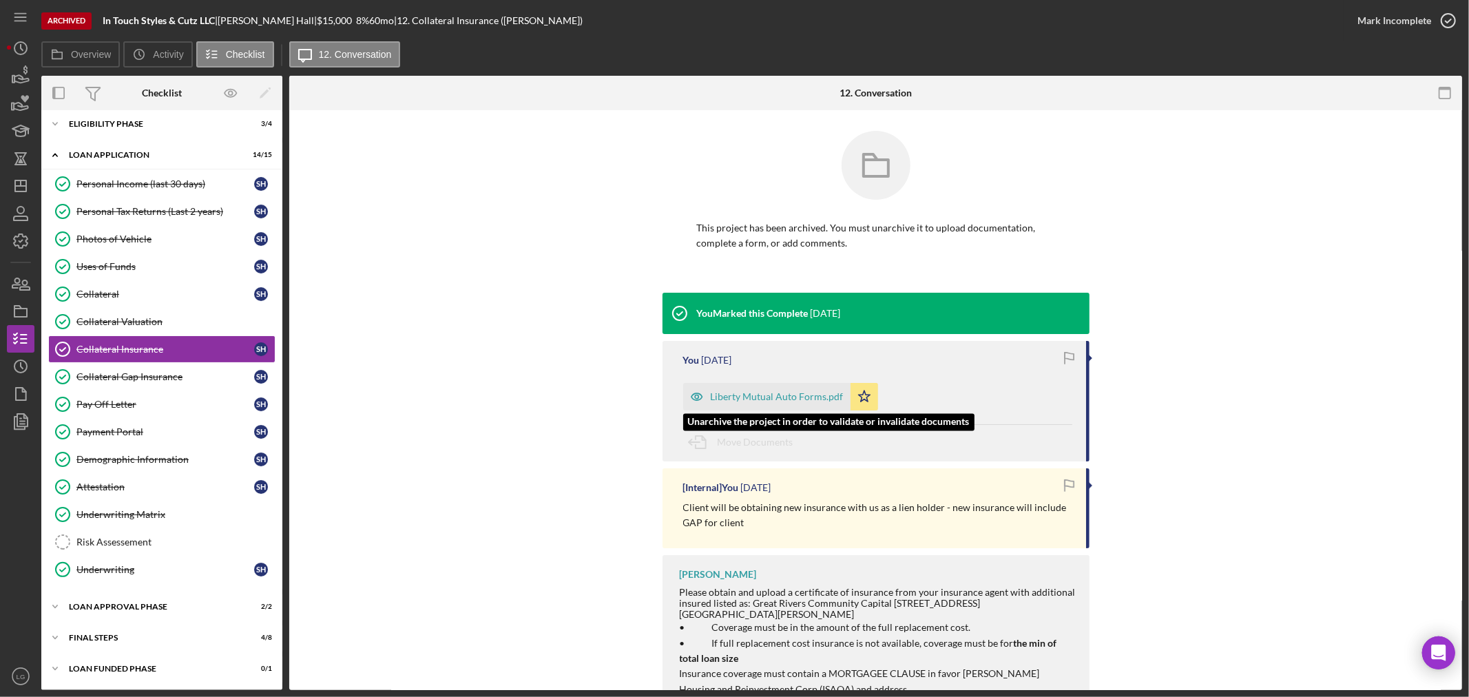
click at [737, 400] on div "Liberty Mutual Auto Forms.pdf" at bounding box center [777, 396] width 133 height 11
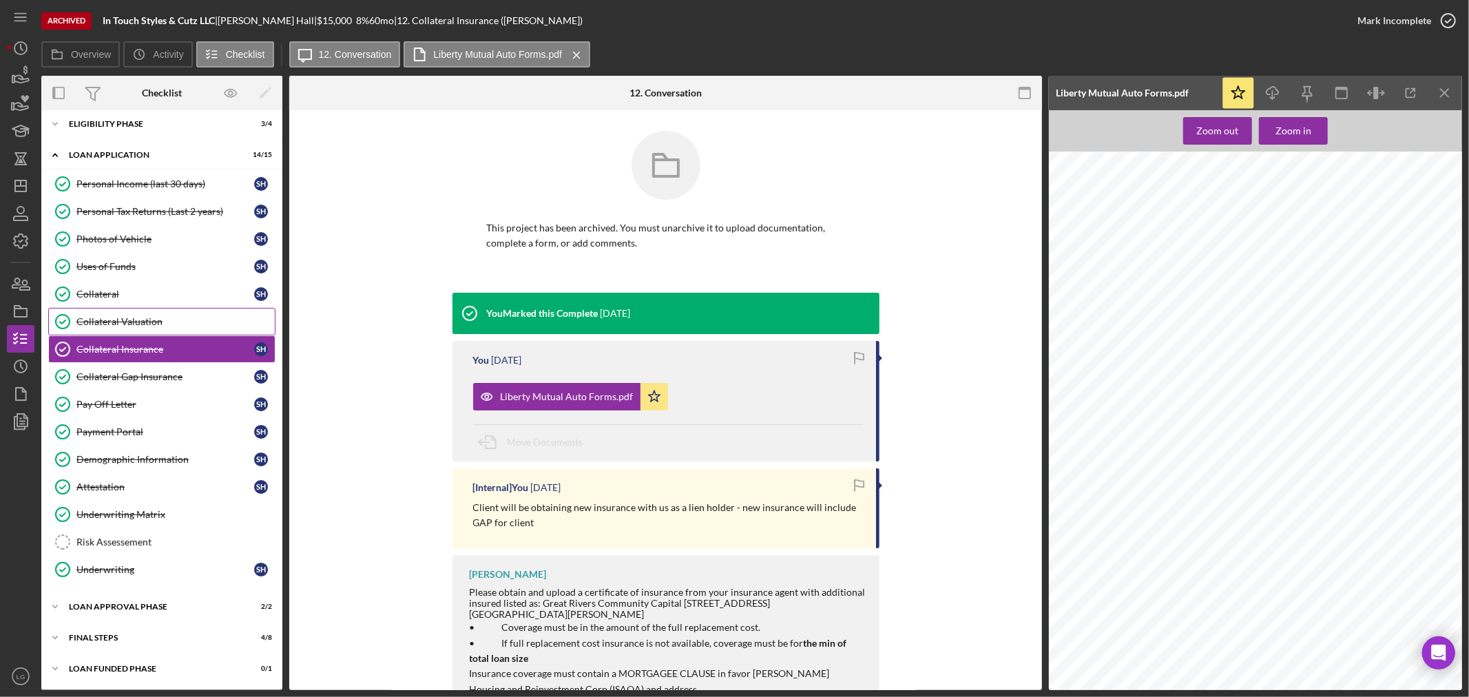
click at [185, 328] on link "Collateral Valuation Collateral Valuation" at bounding box center [161, 322] width 227 height 28
